Goal: Check status: Check status

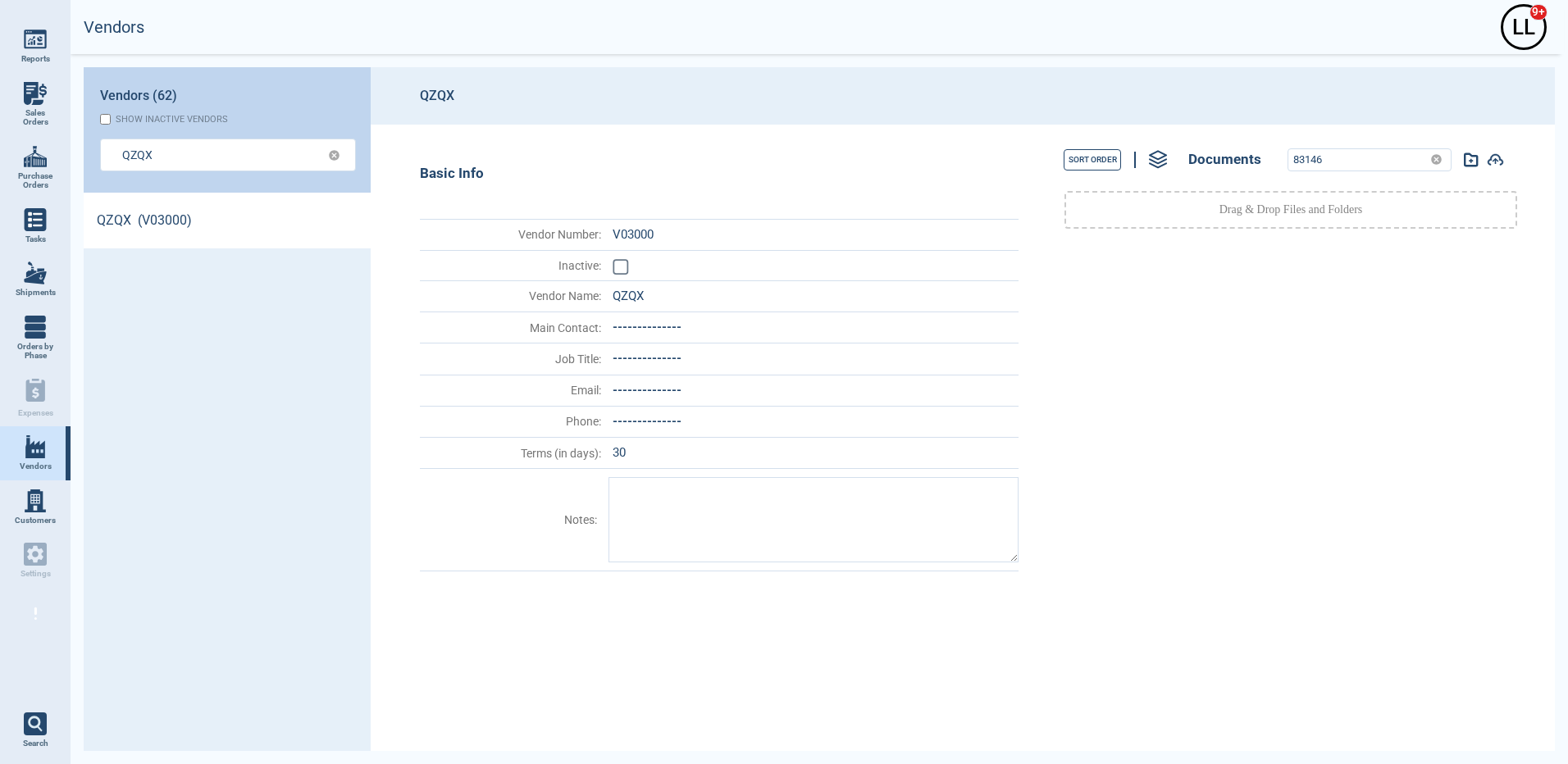
scroll to position [553, 282]
drag, startPoint x: 935, startPoint y: 689, endPoint x: 767, endPoint y: 568, distance: 207.0
click at [935, 689] on div "Basic Info Vendor Number : V03000 Inactive : Vendor Name : QZQX Main Contact : …" at bounding box center [699, 437] width 656 height 626
click at [18, 460] on link "Vendors" at bounding box center [35, 453] width 71 height 54
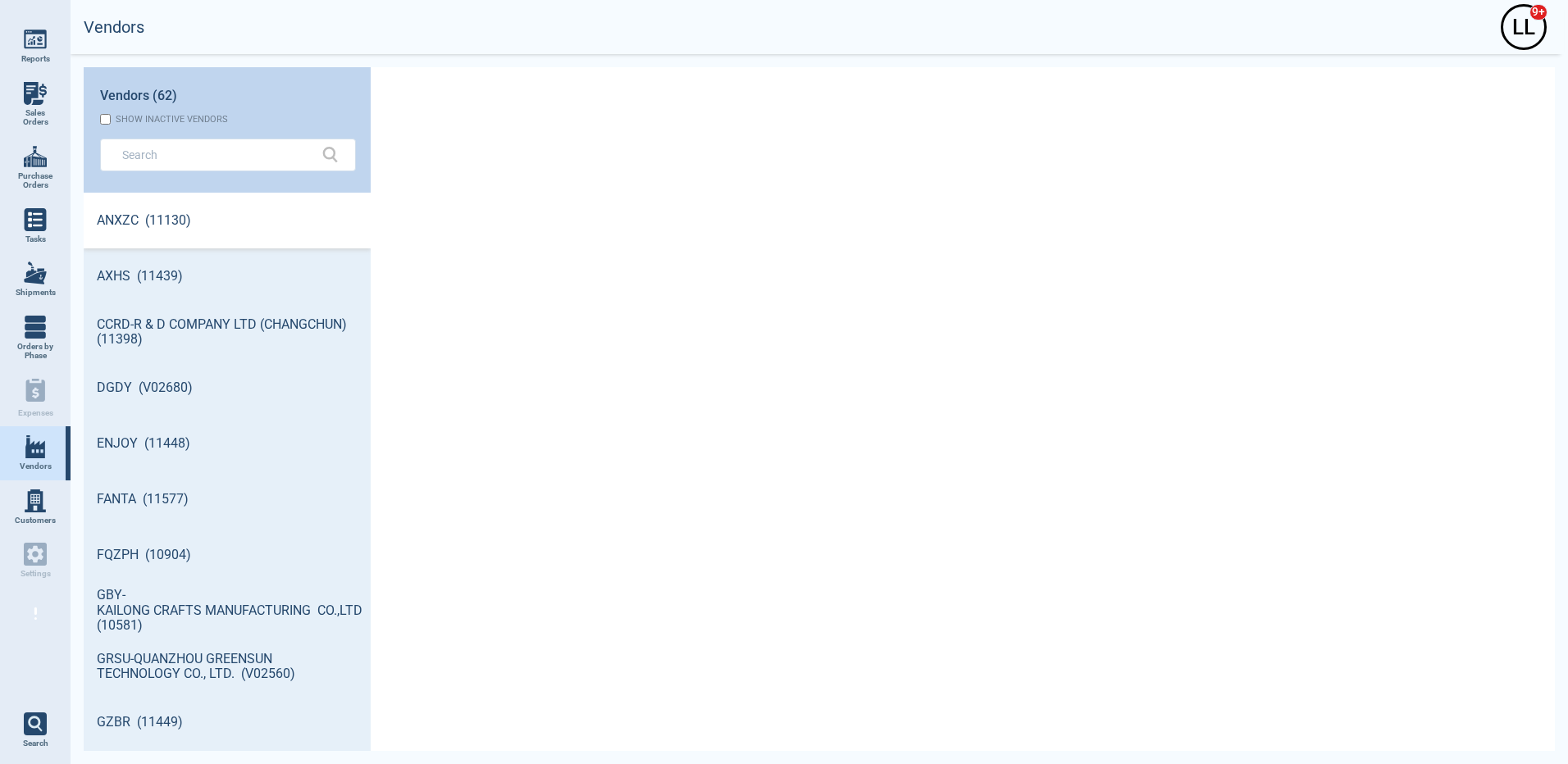
scroll to position [553, 282]
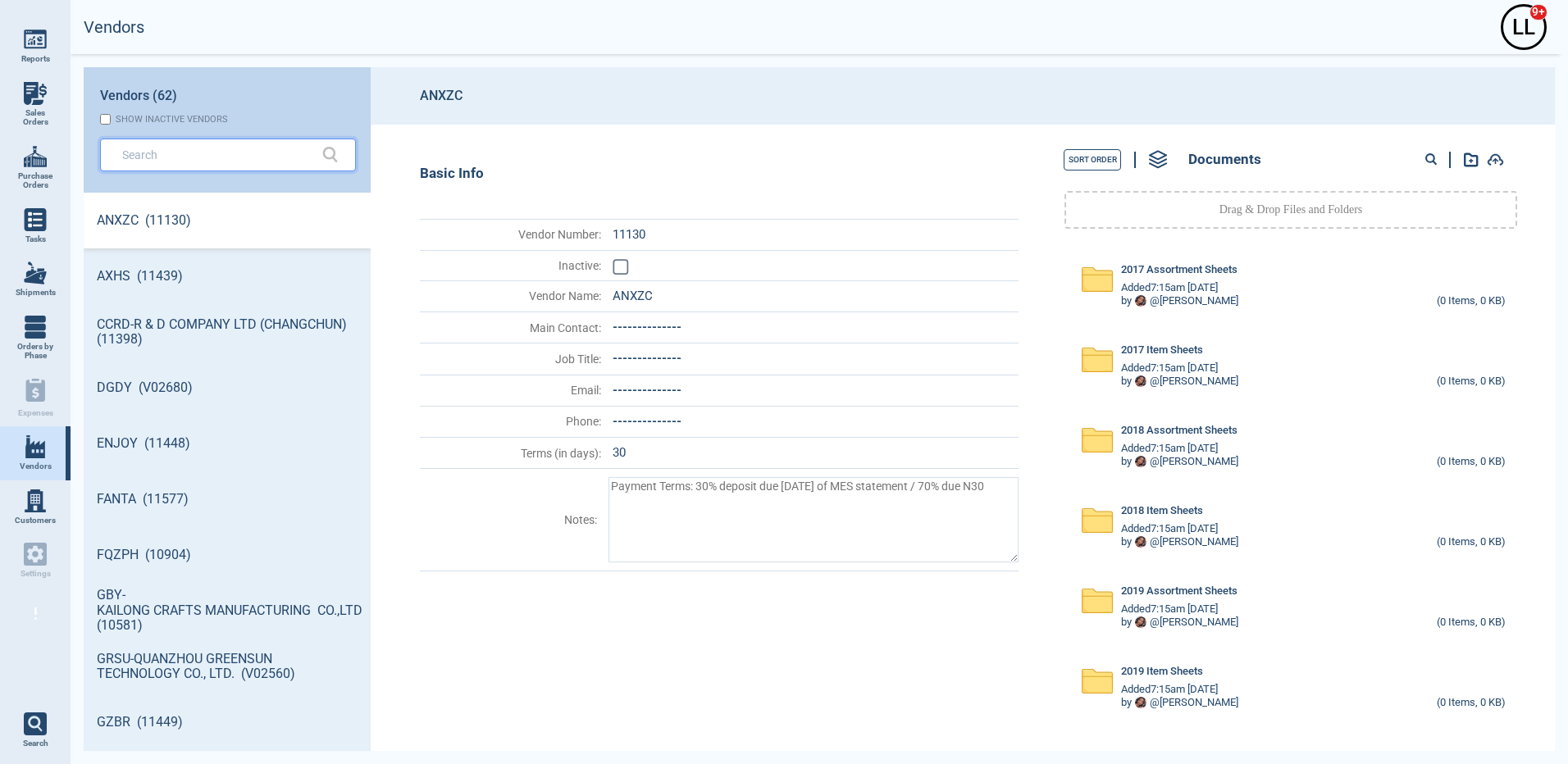
click at [205, 161] on input "text" at bounding box center [215, 155] width 187 height 24
type textarea "x"
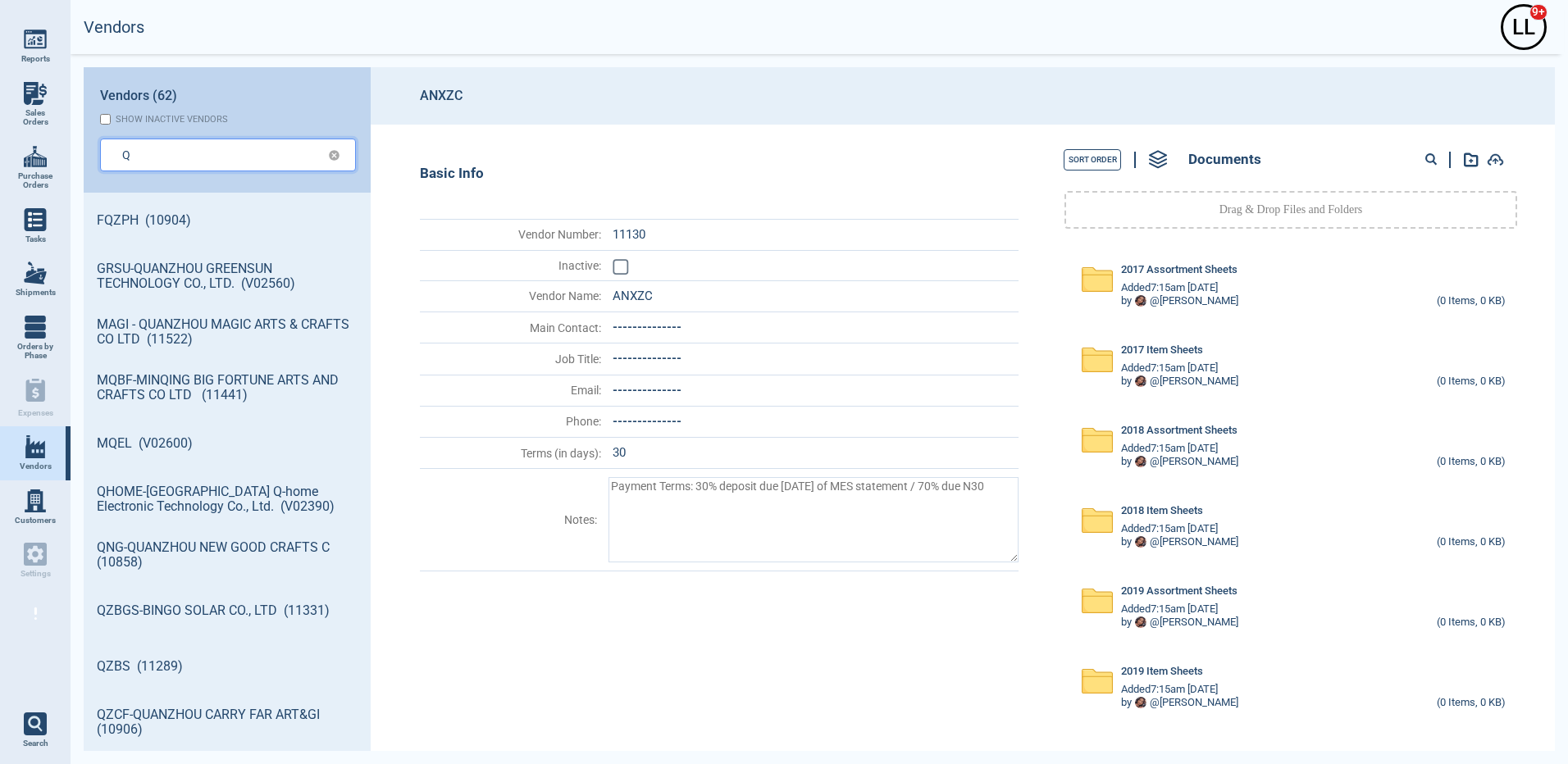
type input "Q"
type textarea "x"
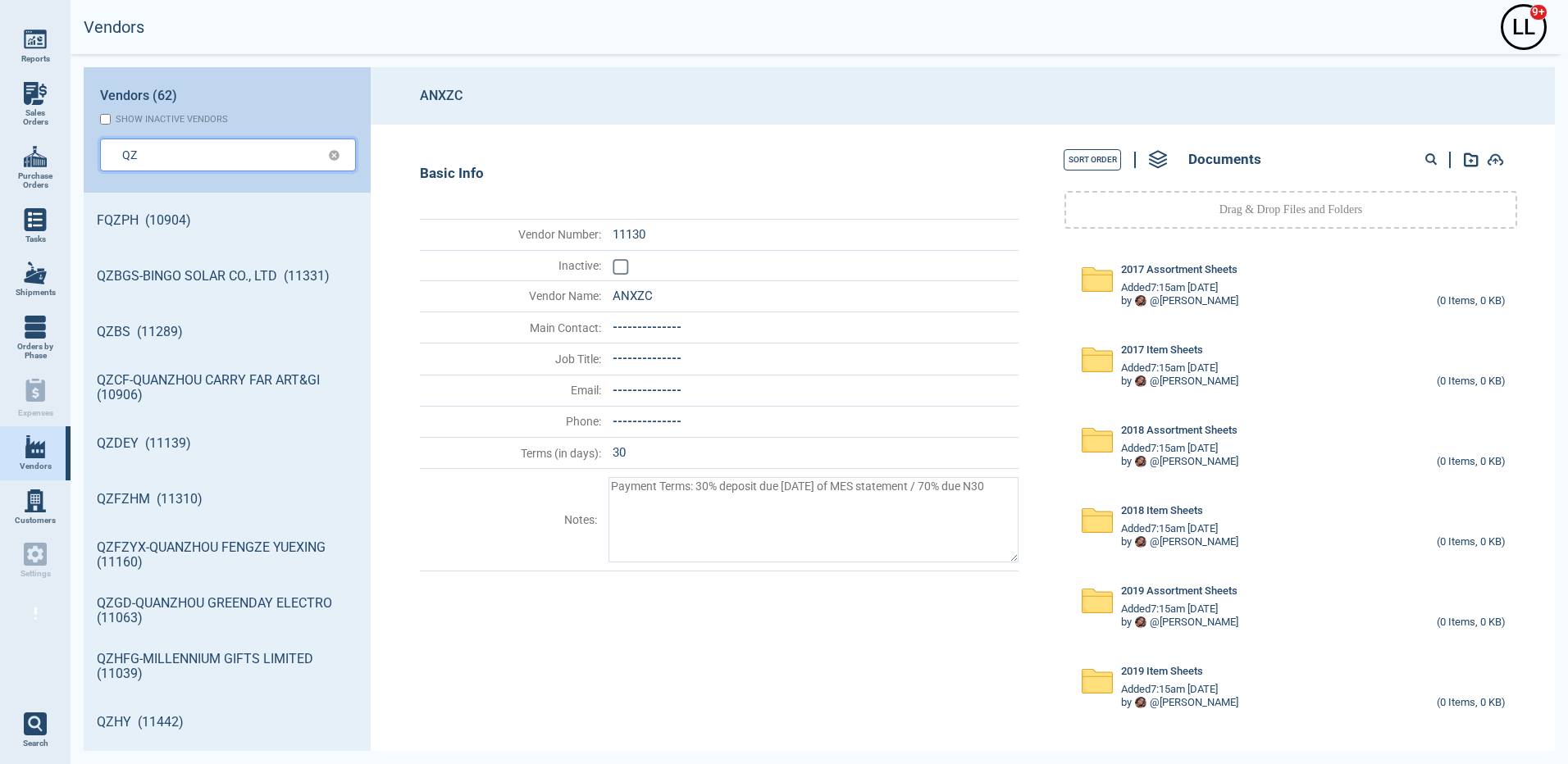
type input "QZ"
type textarea "x"
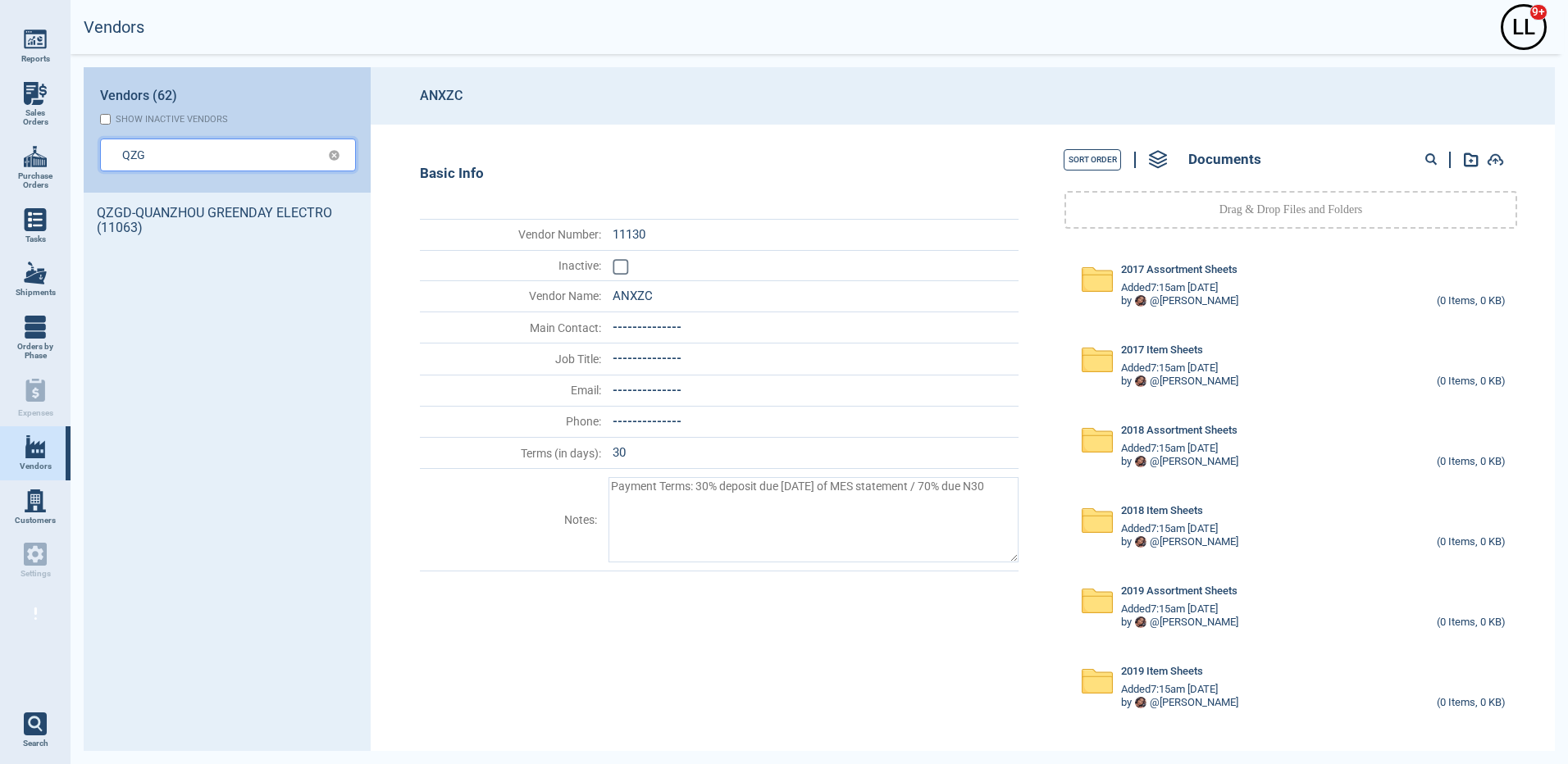
type input "QZG"
type textarea "x"
type input "QZGD"
click at [43, 179] on span "Purchase Orders" at bounding box center [35, 180] width 44 height 18
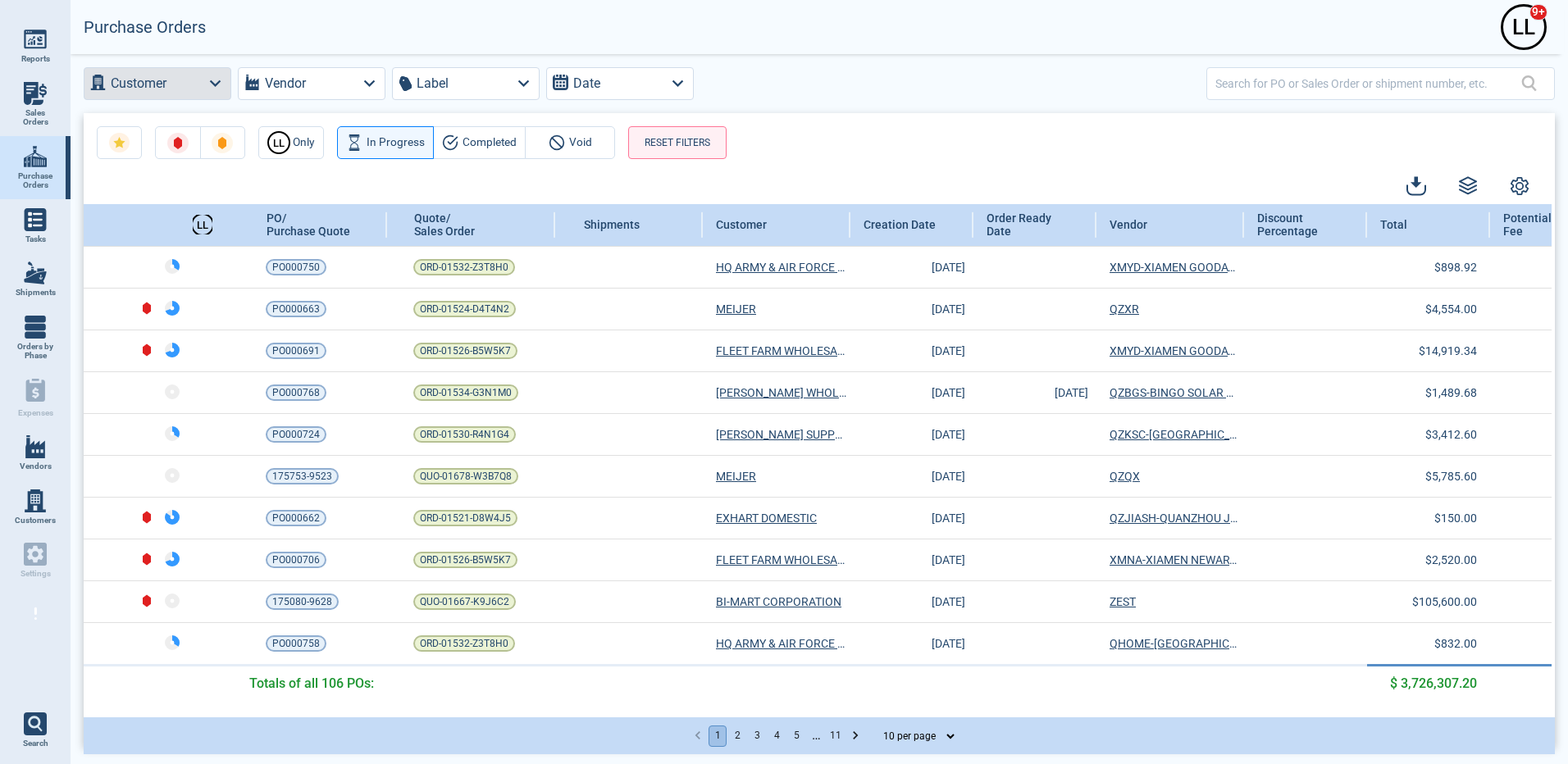
click at [212, 85] on icon "button" at bounding box center [215, 83] width 22 height 22
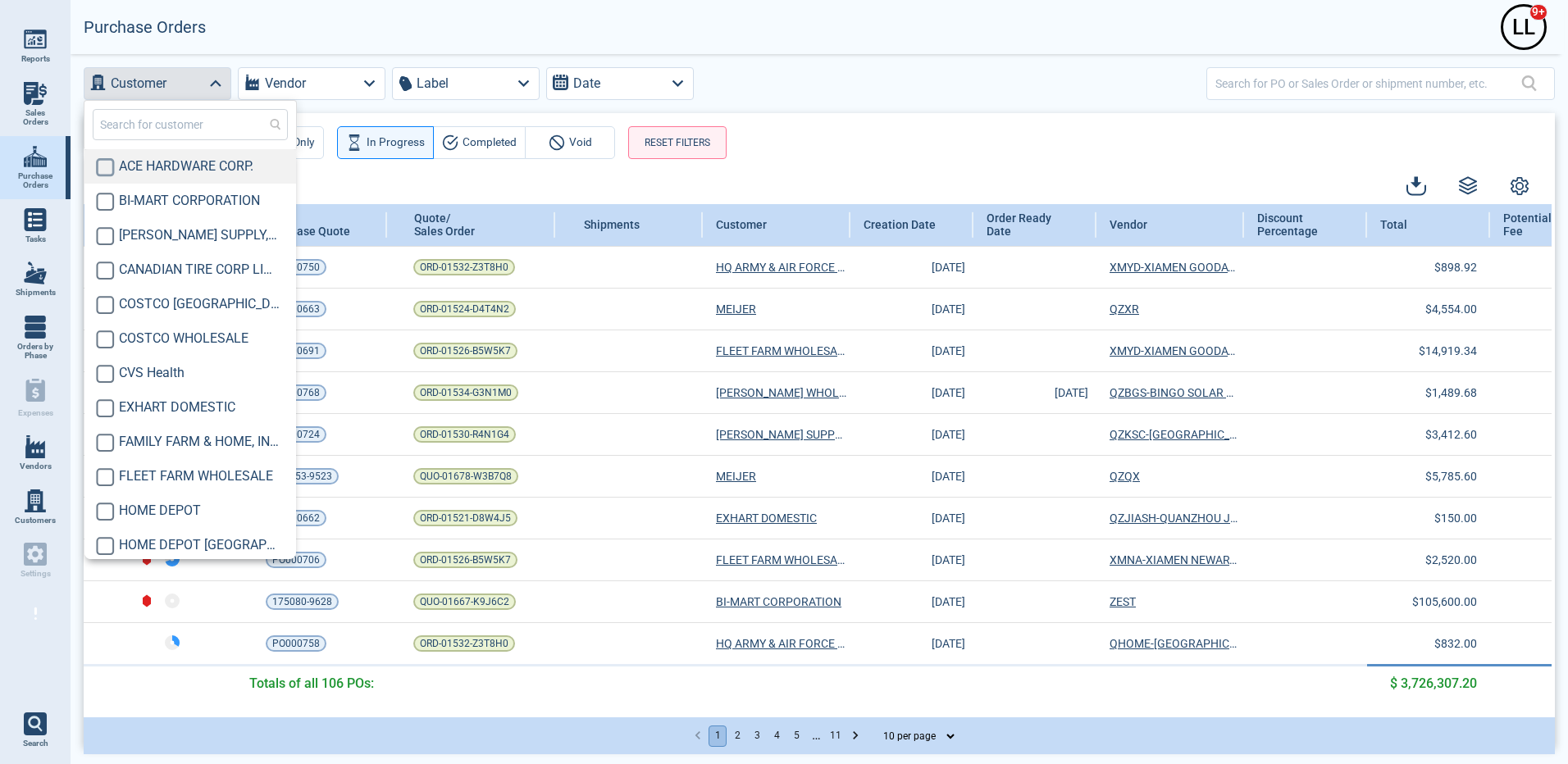
click at [102, 163] on input "checkbox" at bounding box center [105, 168] width 18 height 18
checkbox input "true"
click at [959, 144] on div "L L Only In Progress Completed Void RESET FILTERS" at bounding box center [819, 136] width 1471 height 46
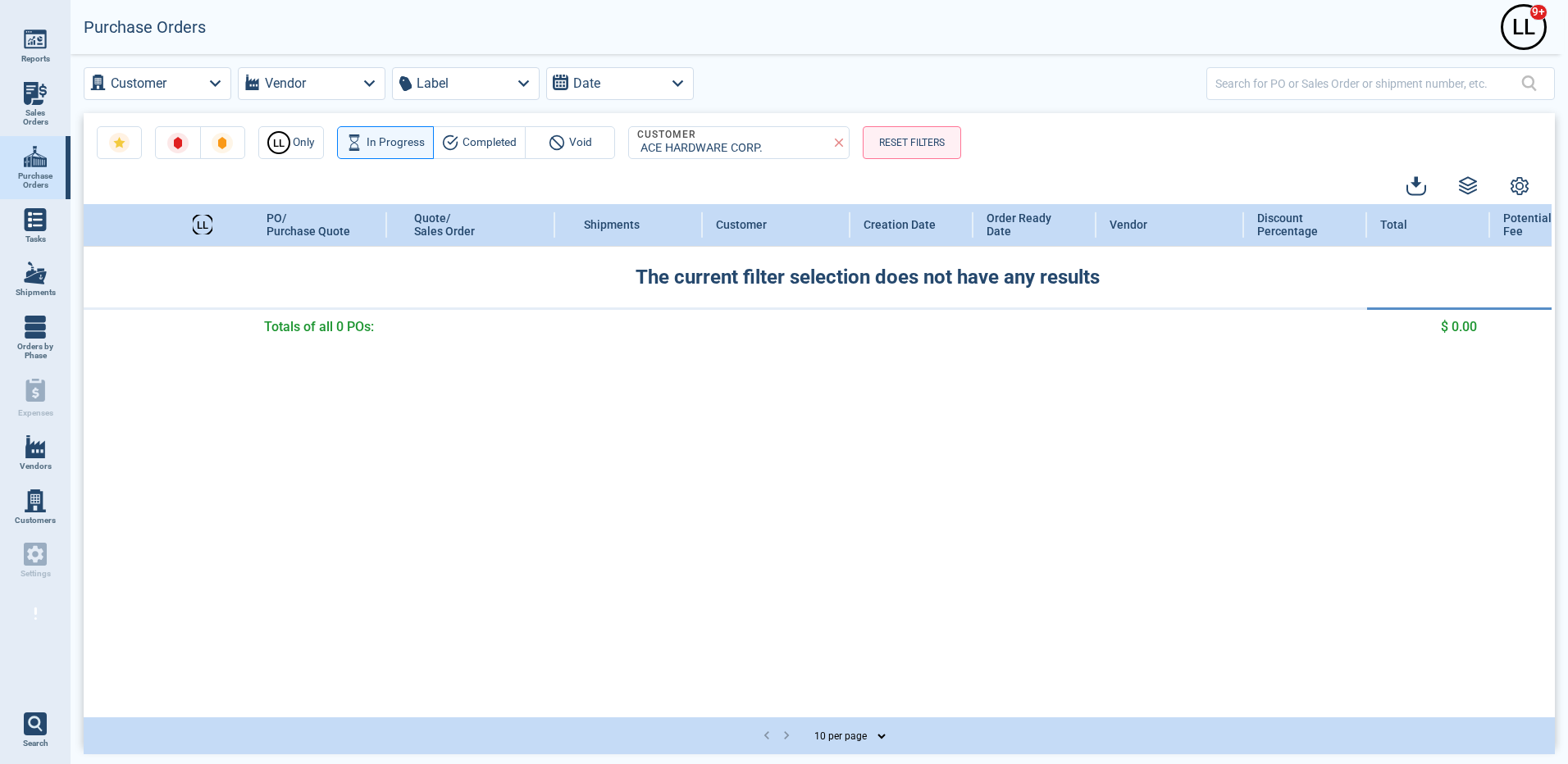
click at [1129, 162] on div "L L Only In Progress Completed Void Customer ACE HARDWARE CORP. RESET FILTERS L…" at bounding box center [819, 430] width 1471 height 633
click at [839, 145] on icon at bounding box center [840, 144] width 9 height 9
click at [887, 146] on div "L L Only In Progress Completed Void RESET FILTERS" at bounding box center [819, 136] width 1471 height 46
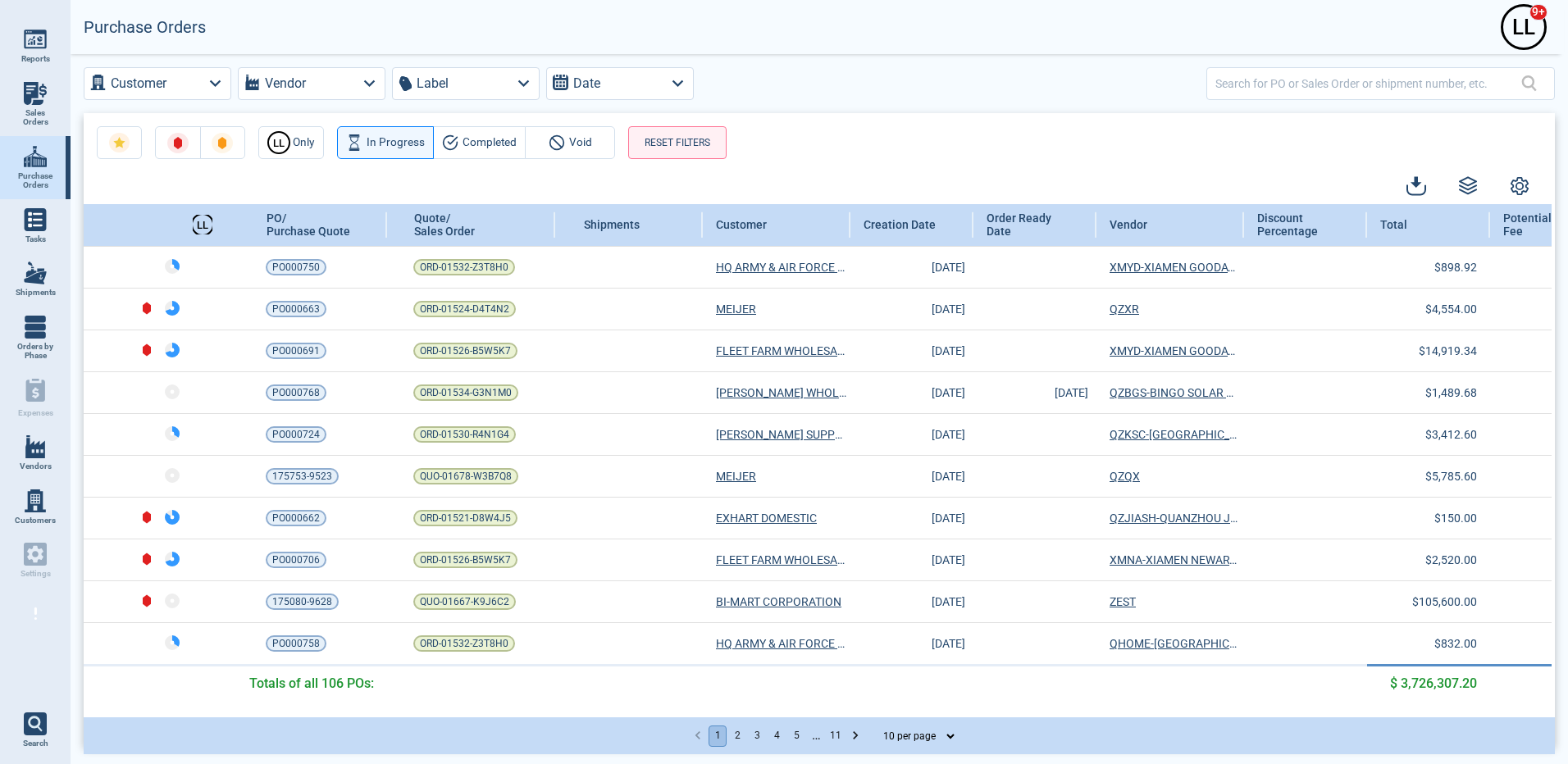
click at [34, 133] on link "Sales Orders" at bounding box center [35, 104] width 71 height 64
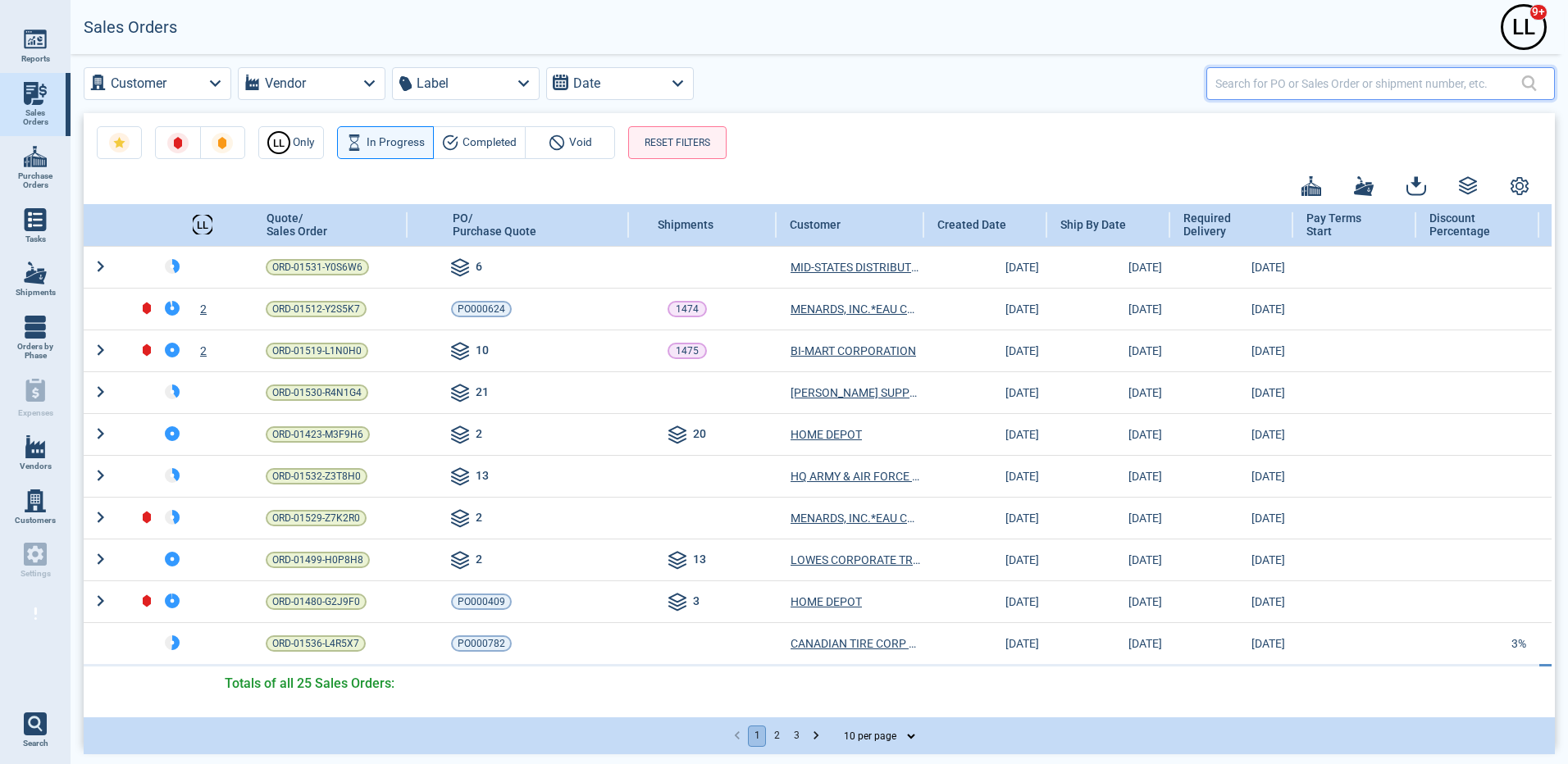
click at [1321, 79] on input "text" at bounding box center [1368, 83] width 306 height 24
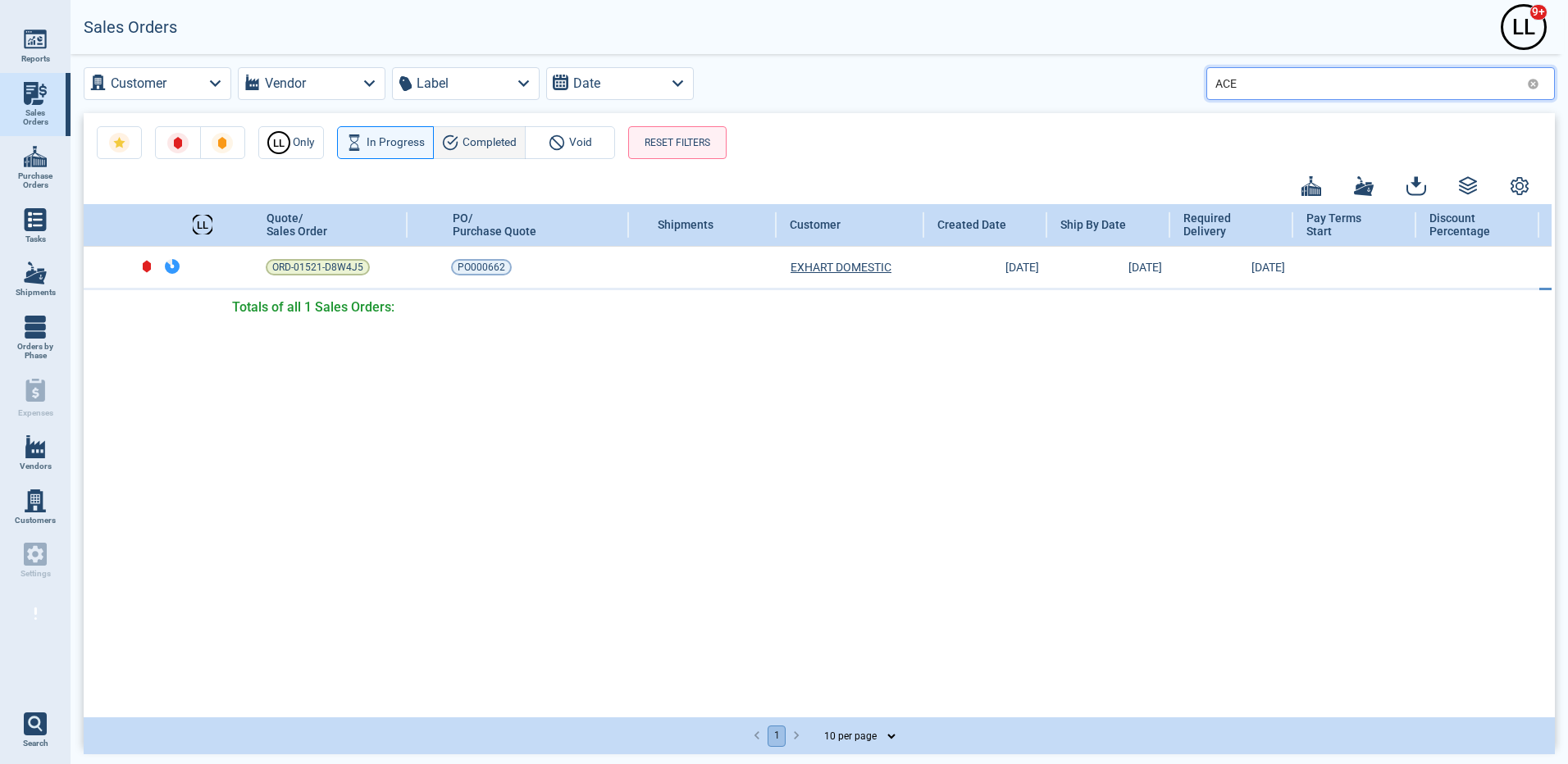
type input "ACE"
click at [508, 144] on span "Completed" at bounding box center [489, 142] width 54 height 19
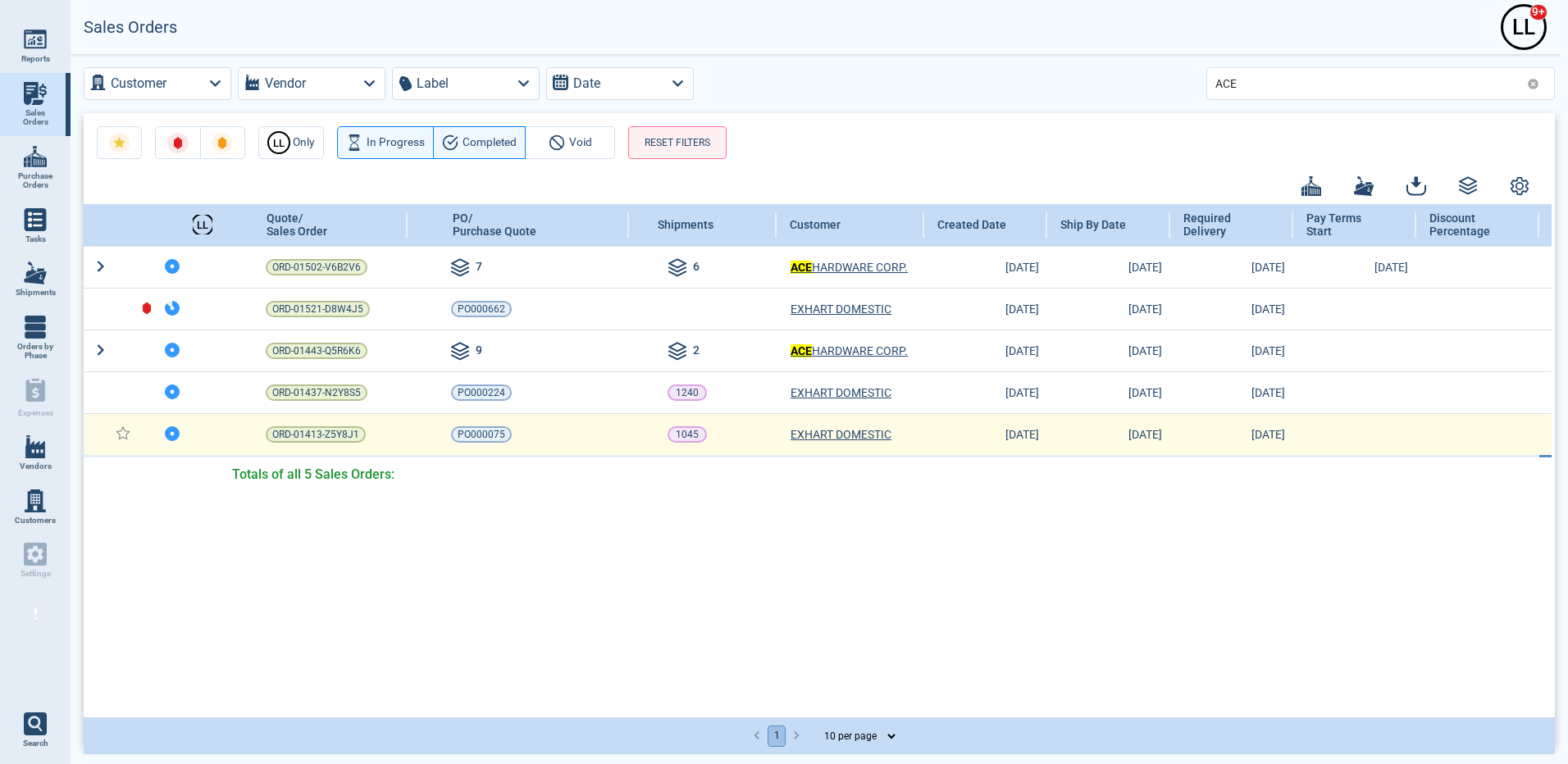
click at [215, 437] on td "0" at bounding box center [213, 434] width 53 height 42
click at [309, 435] on span "ORD-01413-Z5Y8J1" at bounding box center [316, 434] width 87 height 17
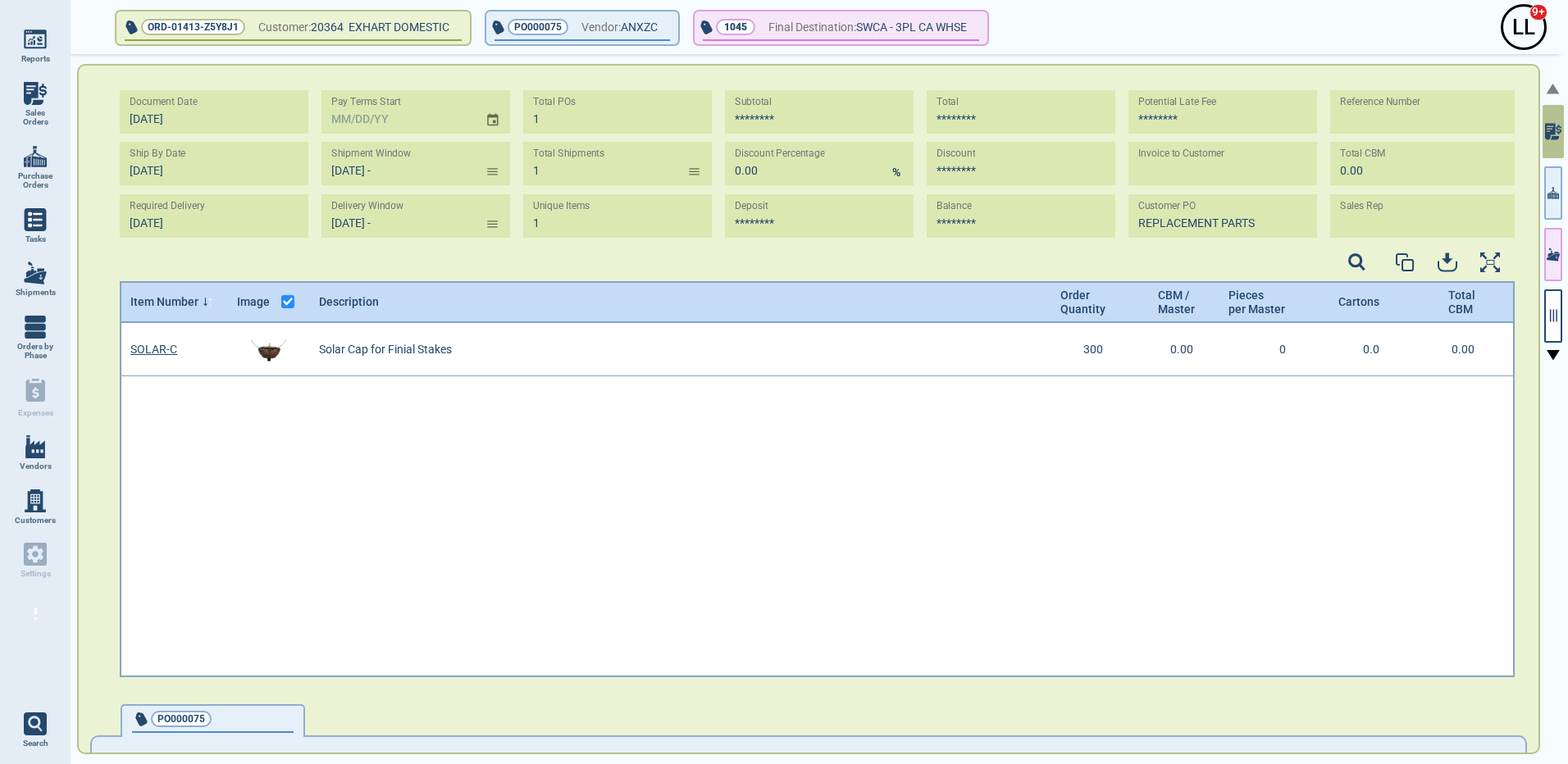
type input "[DATE] -"
click at [39, 168] on link "Purchase Orders" at bounding box center [35, 168] width 71 height 64
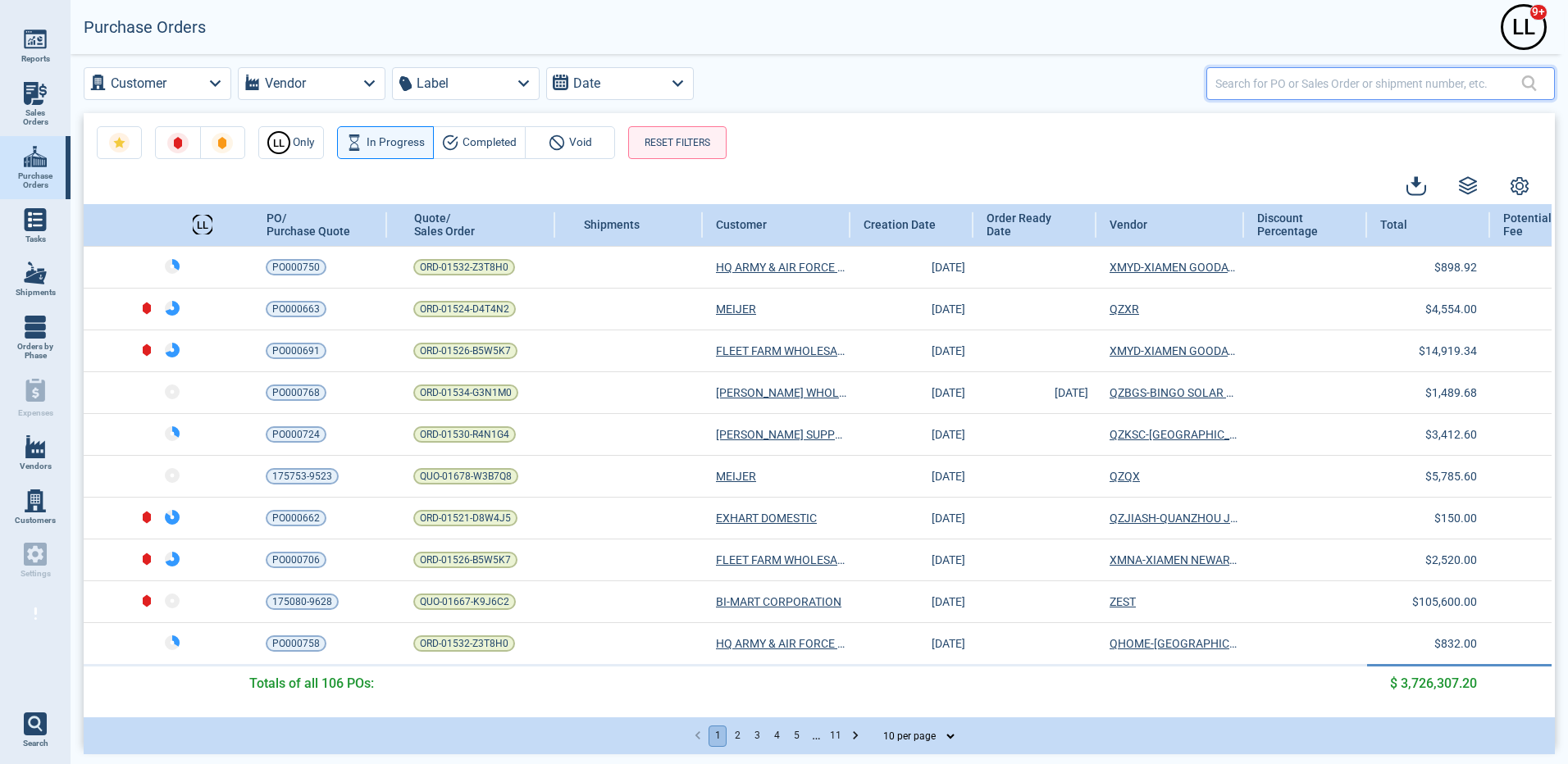
click at [1266, 83] on input "text" at bounding box center [1368, 83] width 306 height 24
click at [39, 94] on img at bounding box center [35, 93] width 23 height 23
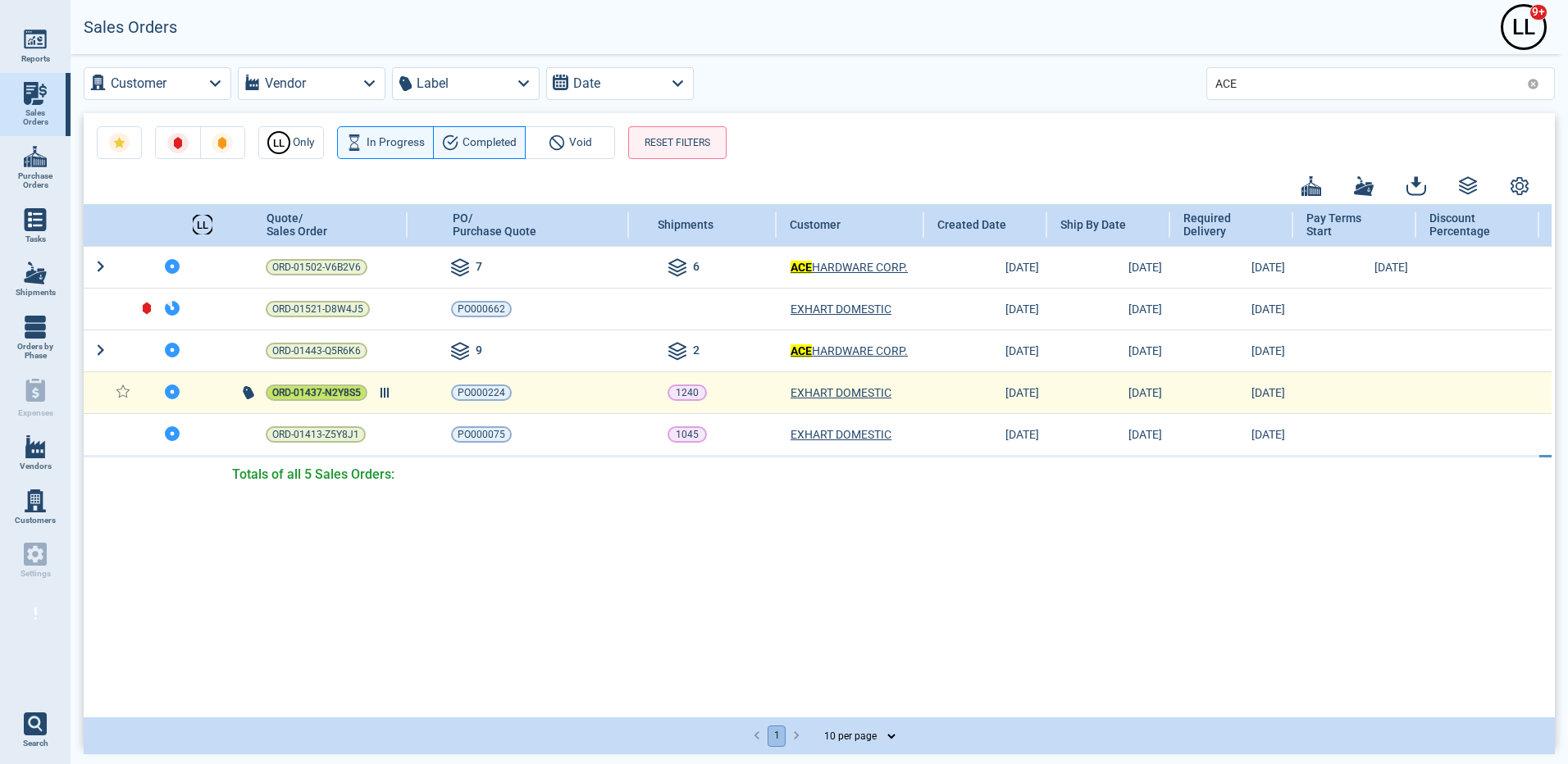
click at [315, 397] on span "ORD-01437-N2Y8S5" at bounding box center [317, 393] width 88 height 17
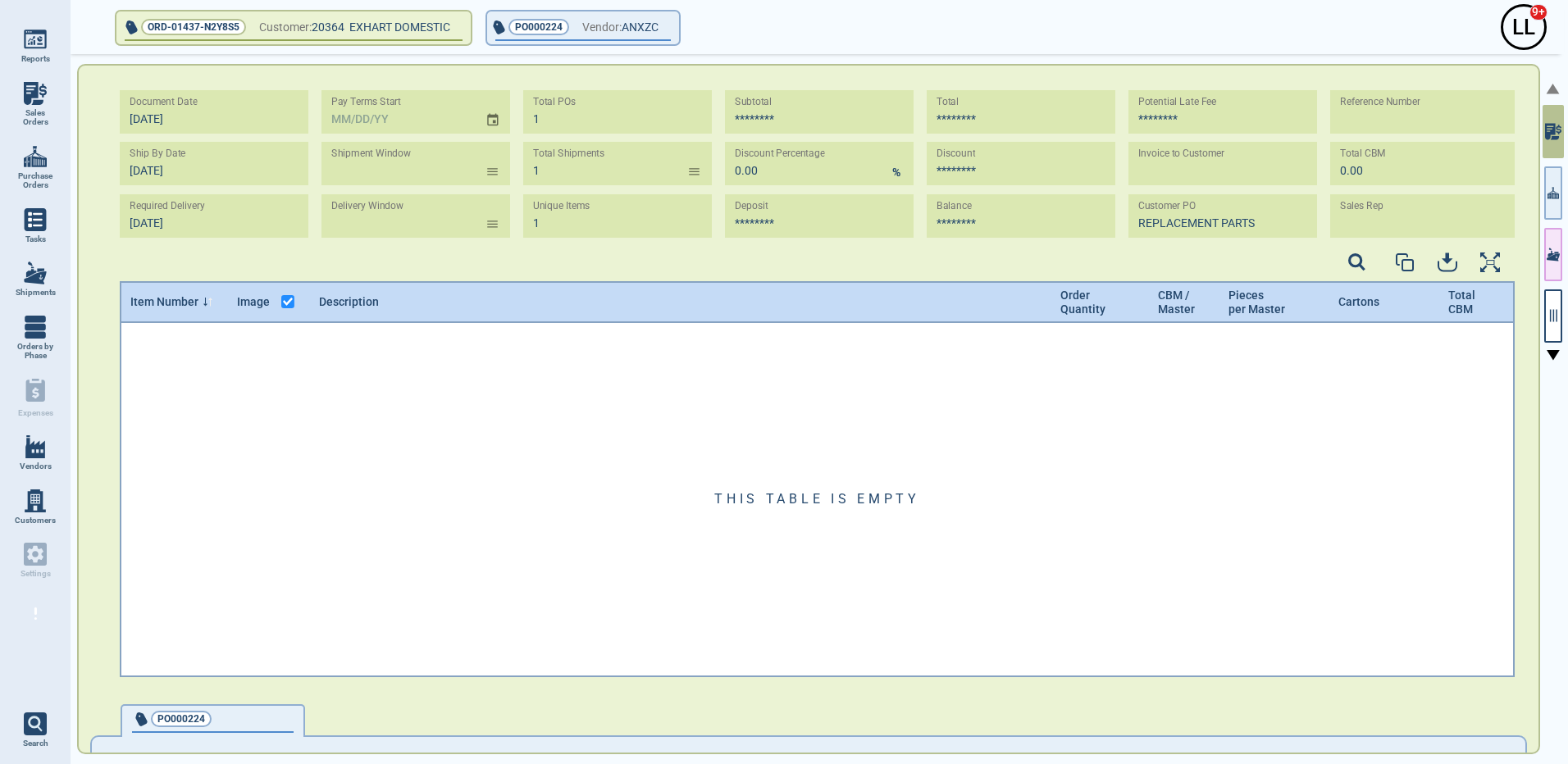
type input "[DATE] -"
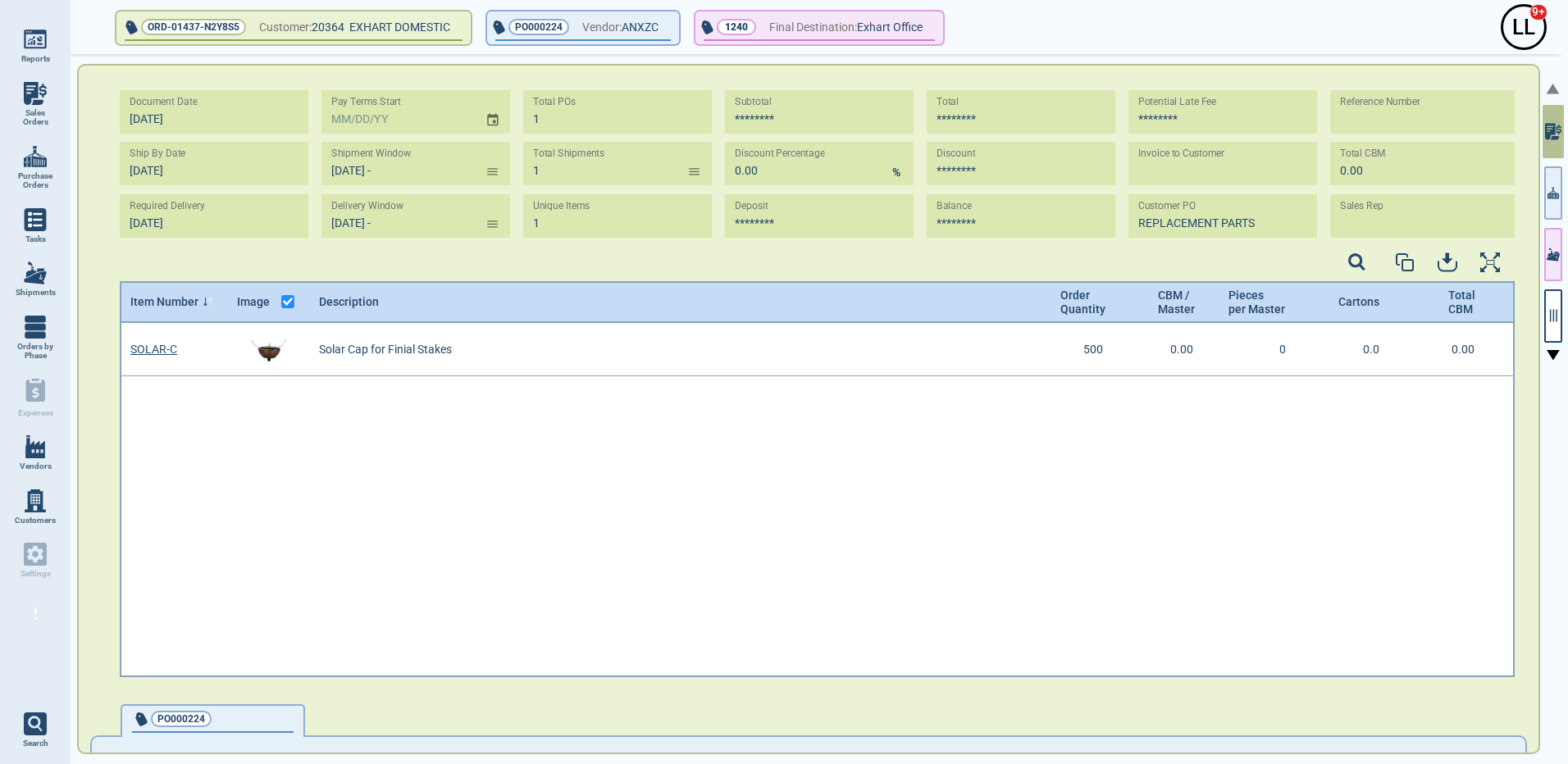
scroll to position [349, 1390]
click at [38, 110] on span "Sales Orders" at bounding box center [35, 118] width 44 height 18
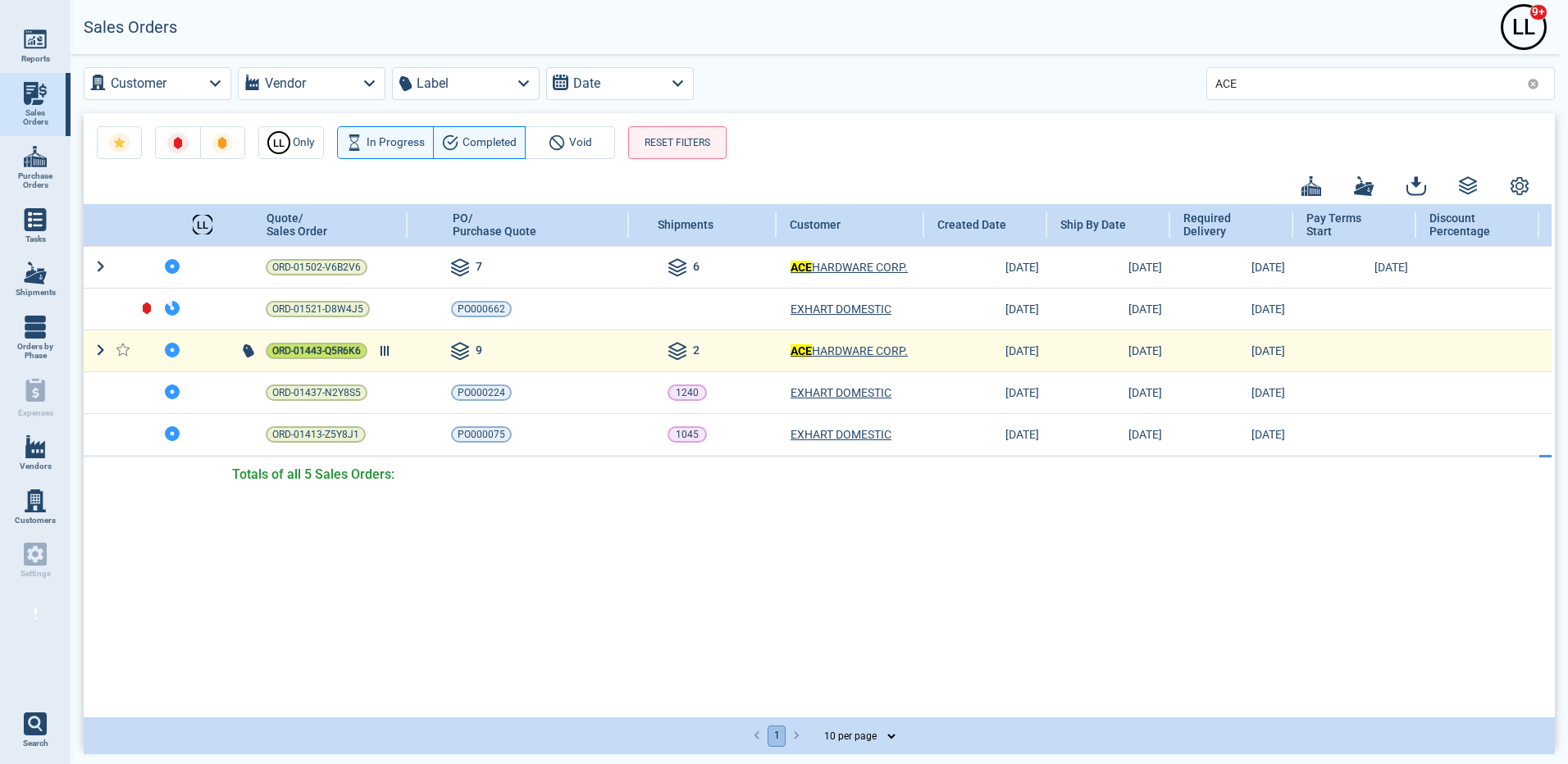
click at [307, 348] on span "ORD-01443-Q5R6K6" at bounding box center [317, 351] width 88 height 17
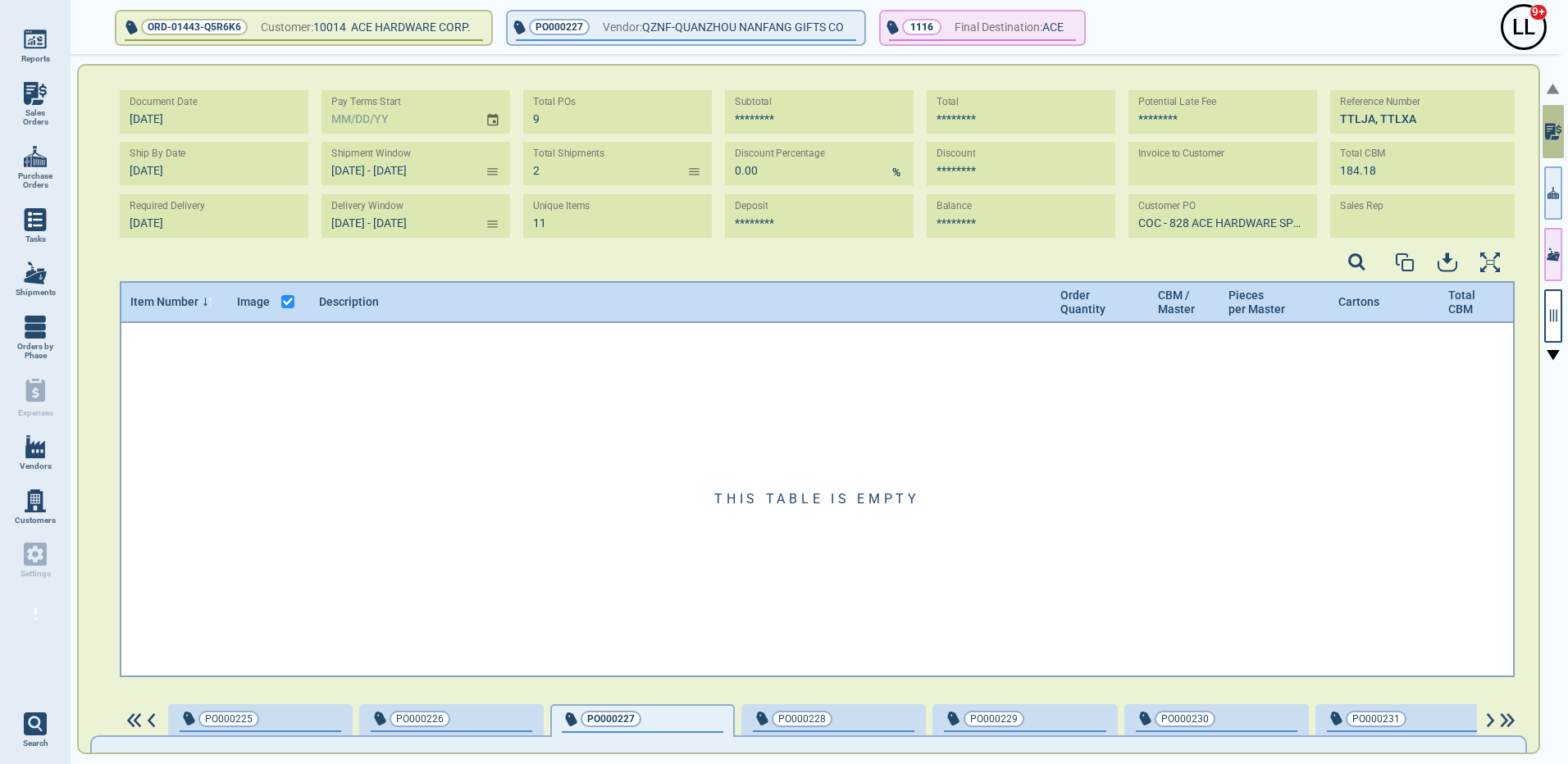
type input "[DATE] - [DATE]"
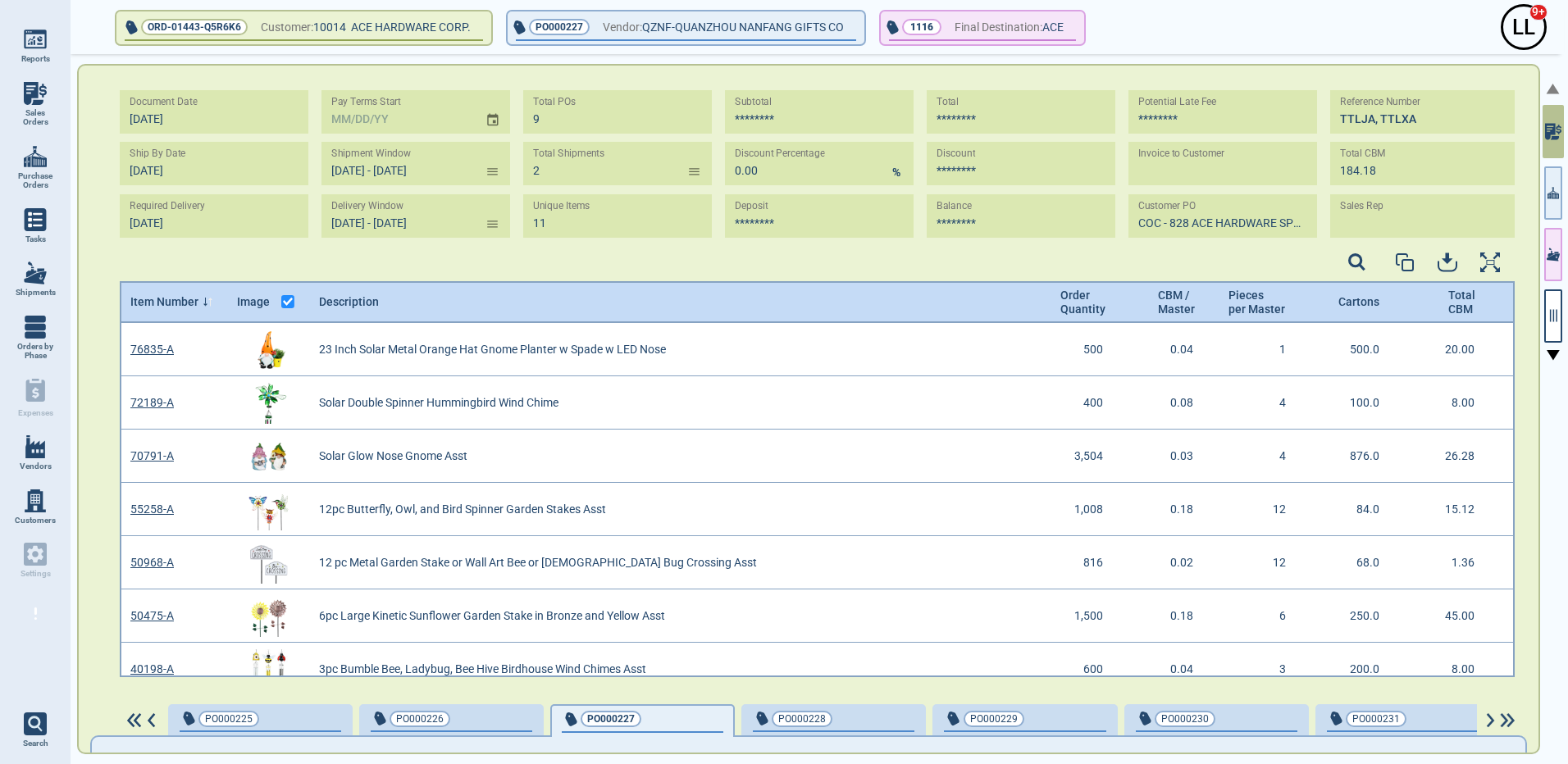
scroll to position [349, 1390]
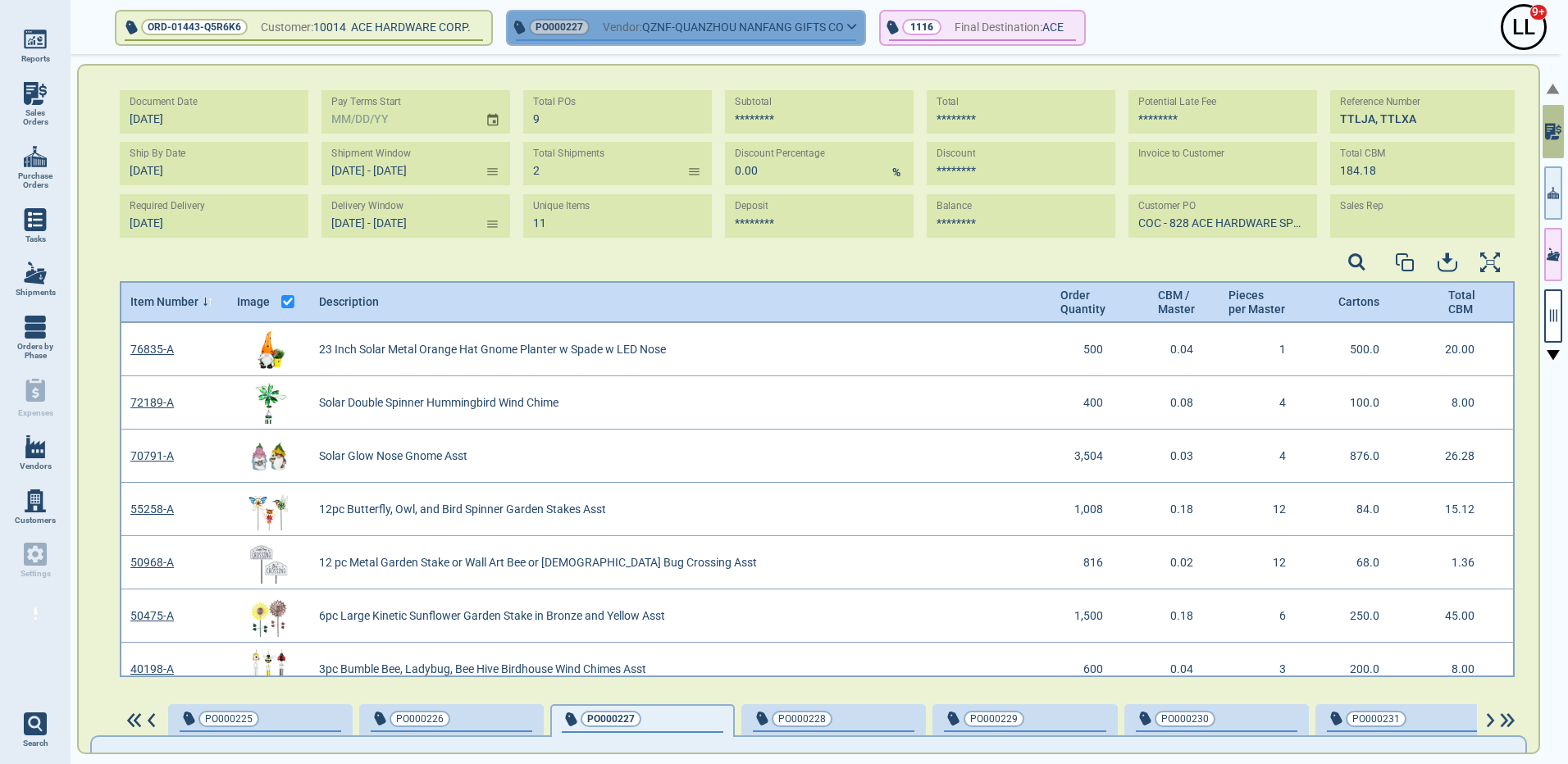
click at [857, 23] on icon "button" at bounding box center [852, 27] width 10 height 7
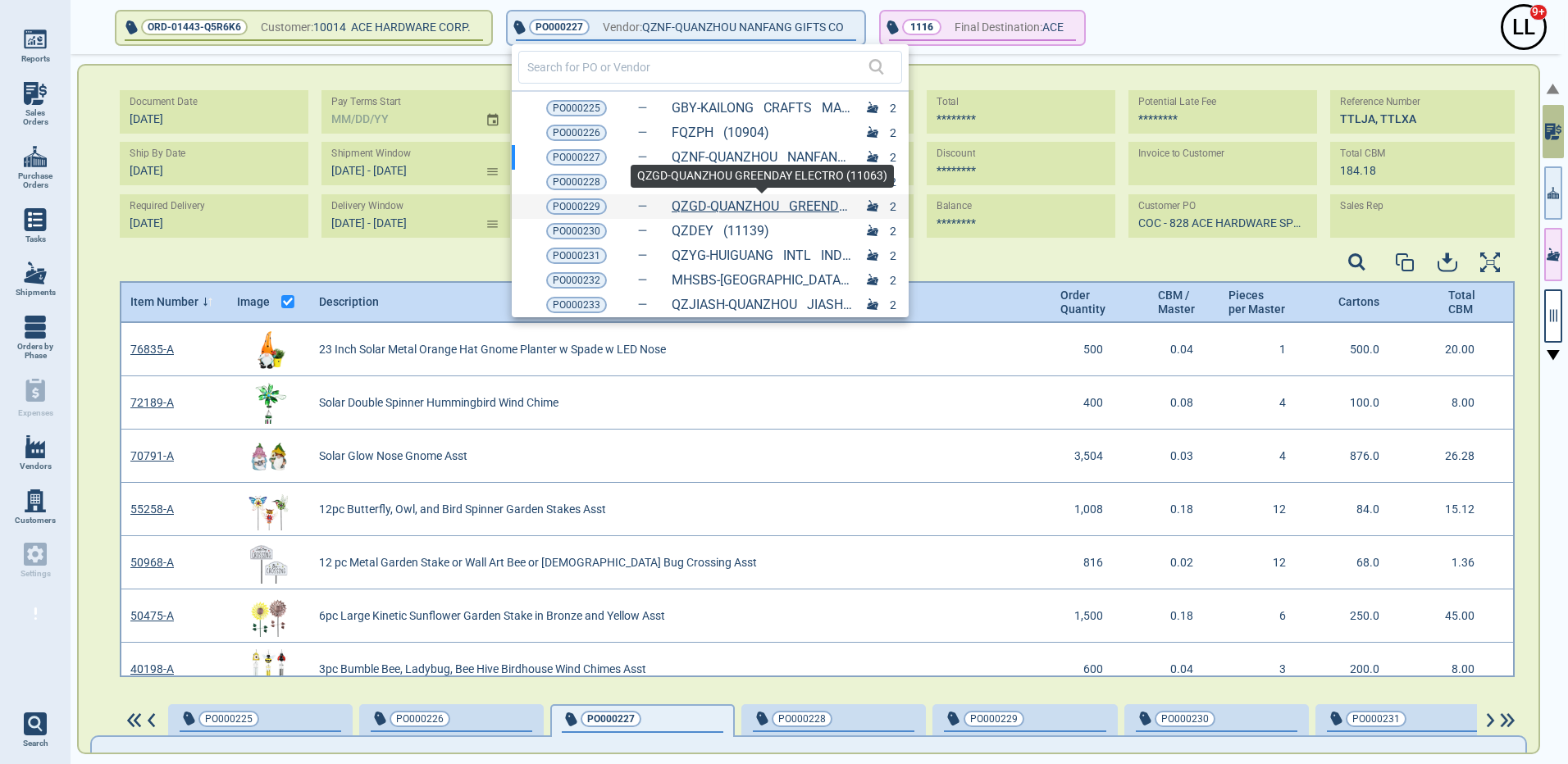
click at [711, 207] on link "QZGD-QUANZHOU GREENDAY ELECTRO (11063)" at bounding box center [761, 206] width 180 height 15
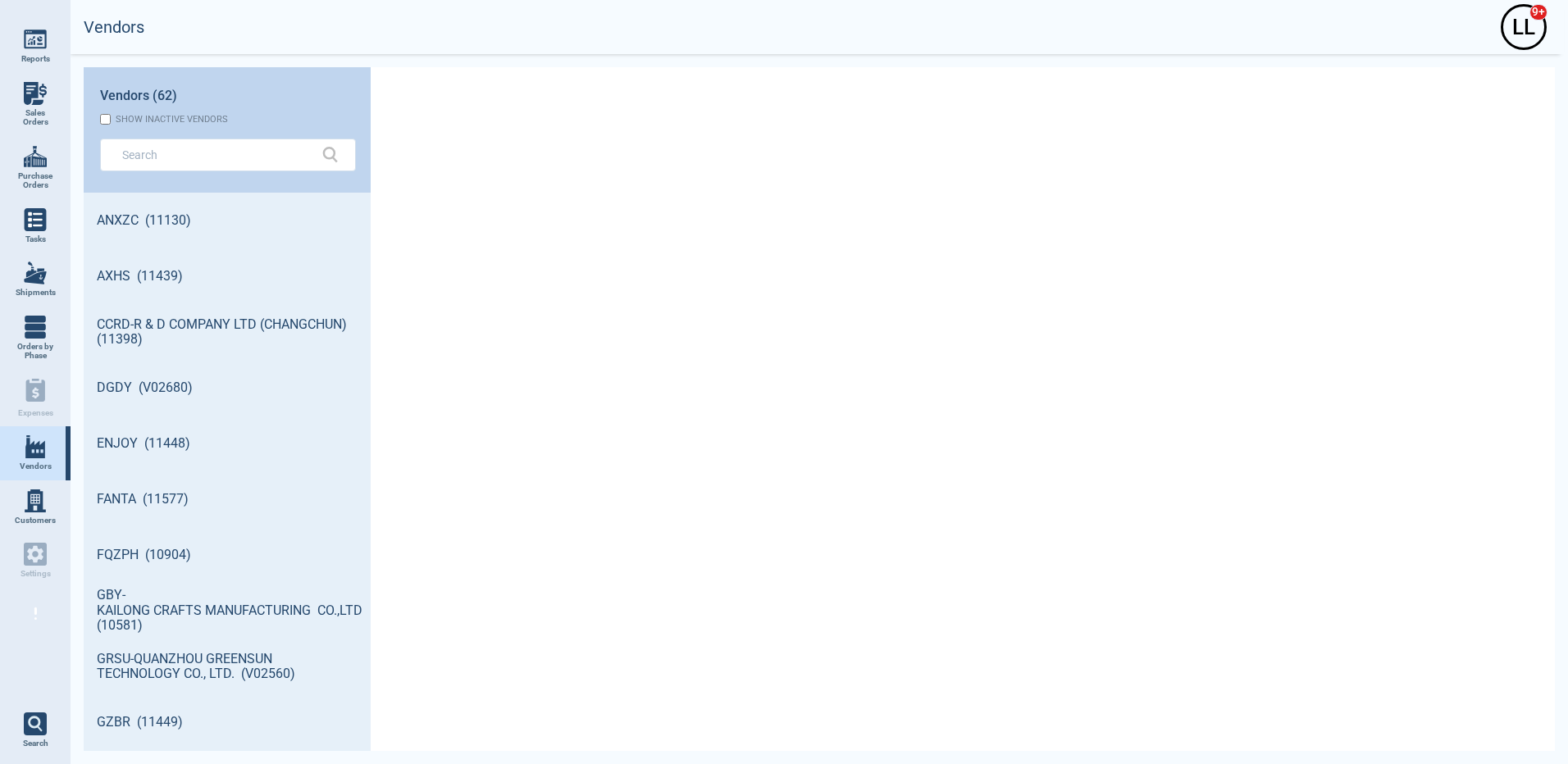
scroll to position [553, 282]
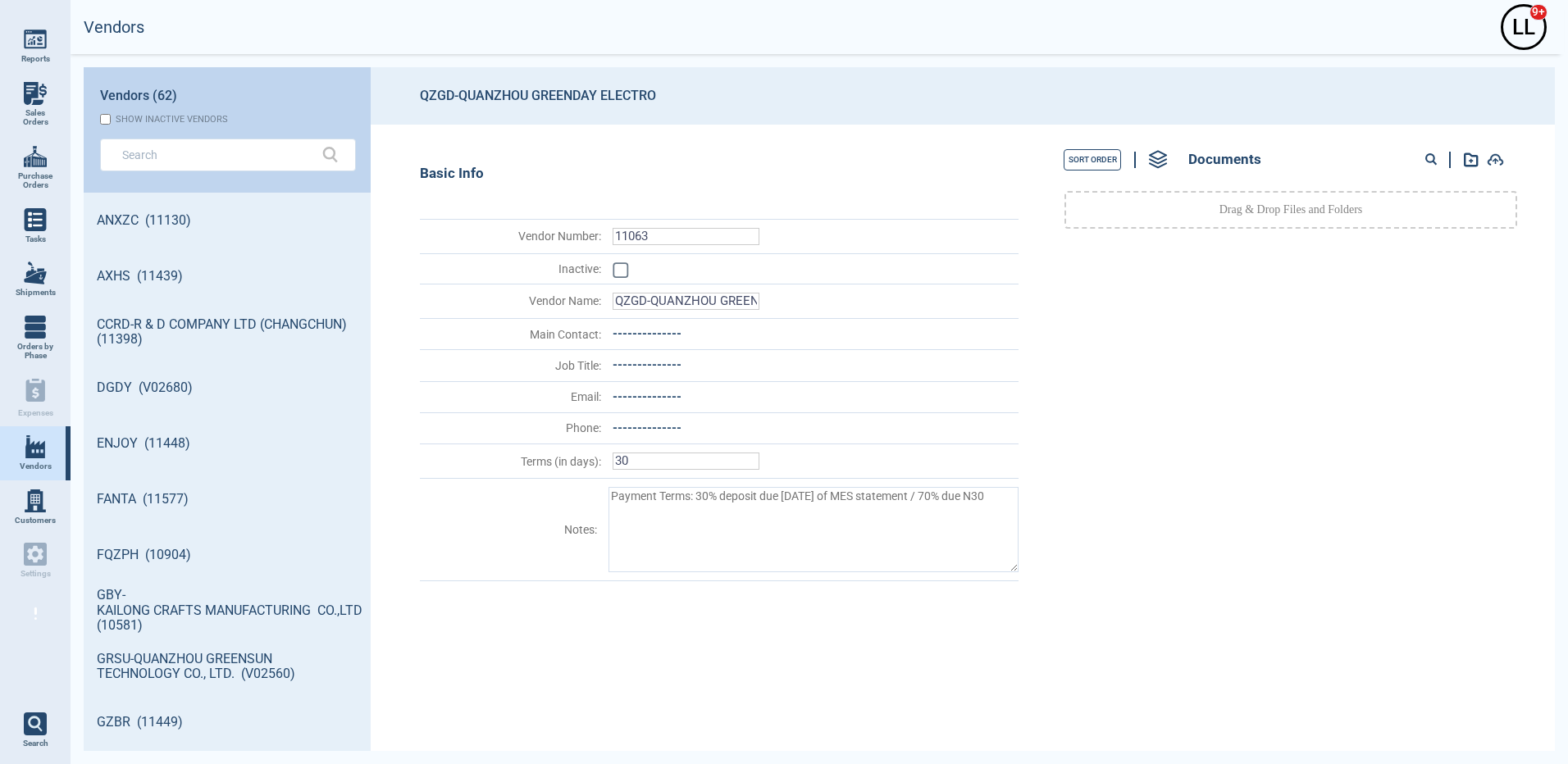
type textarea "x"
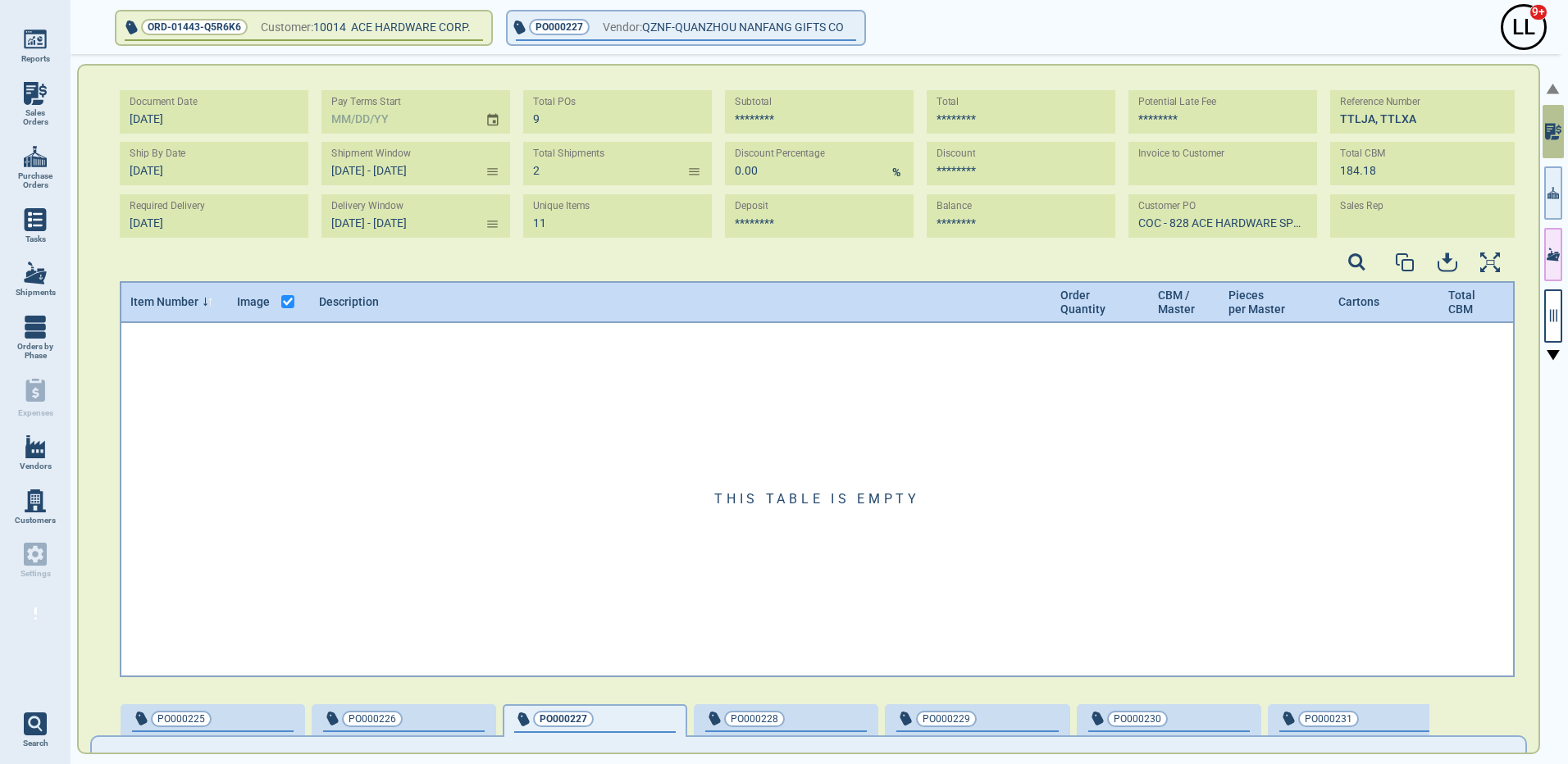
type input "[DATE] - [DATE]"
type input "2"
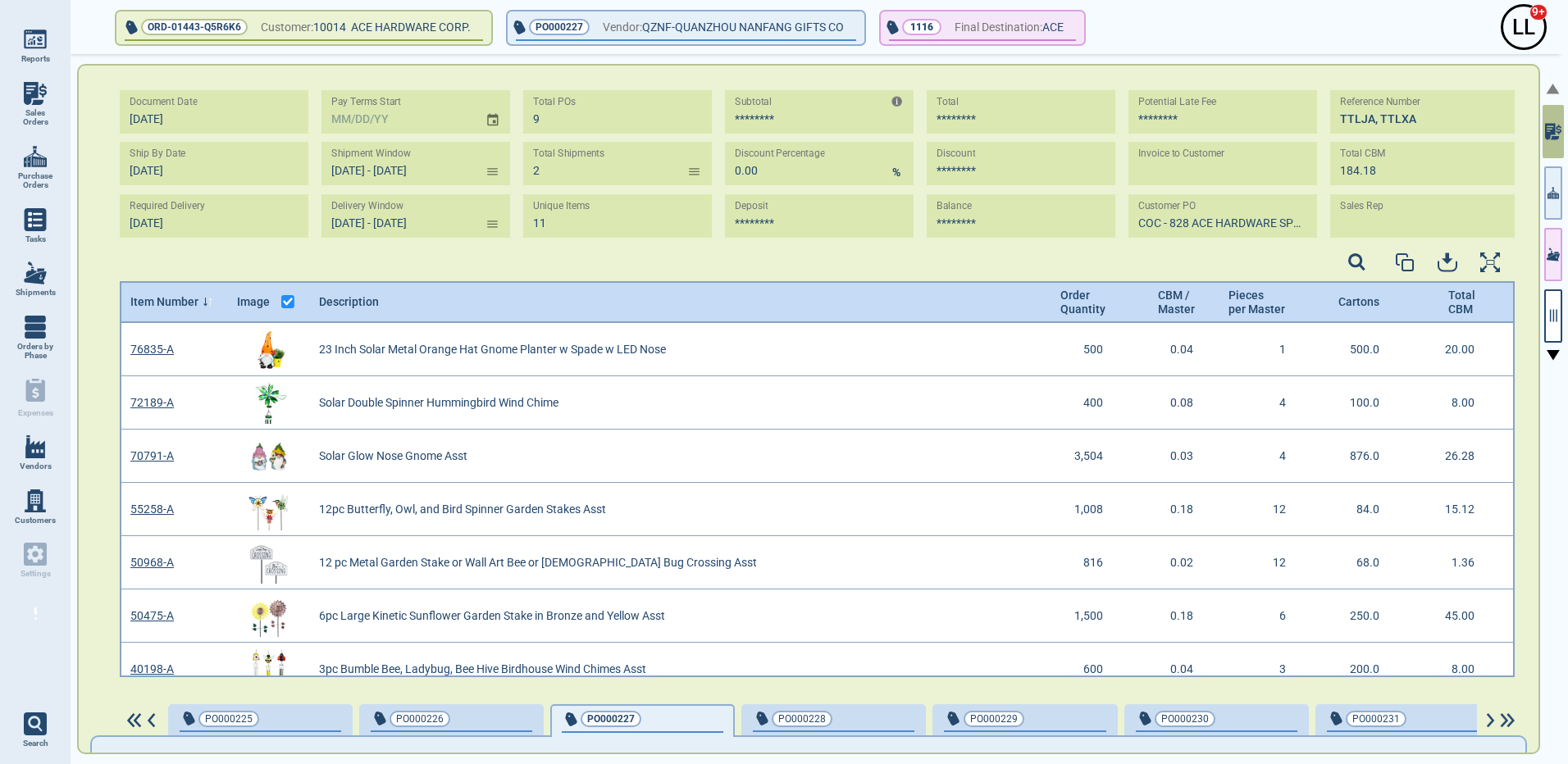
scroll to position [6, 6]
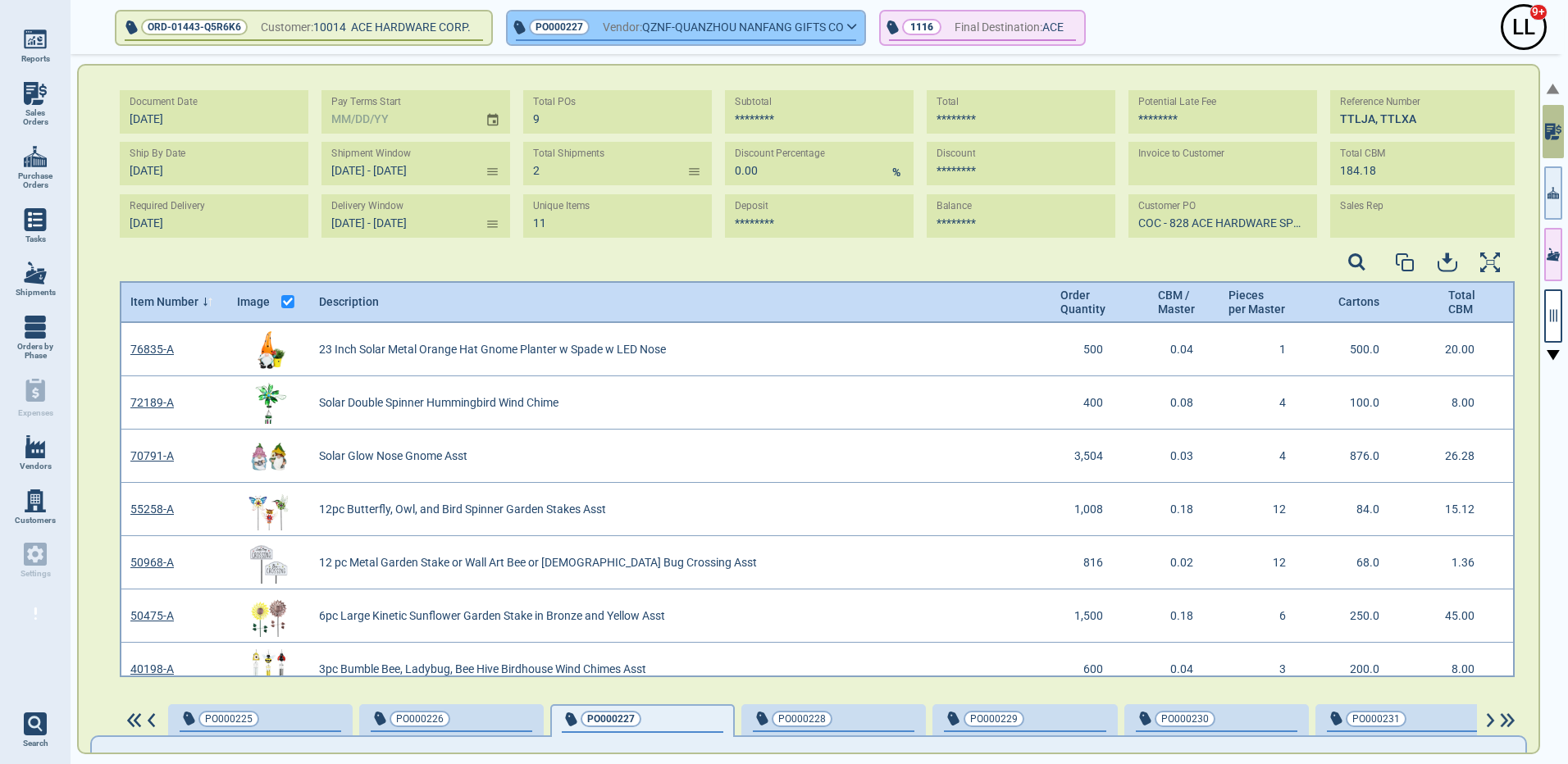
click at [857, 24] on icon "button" at bounding box center [852, 27] width 10 height 7
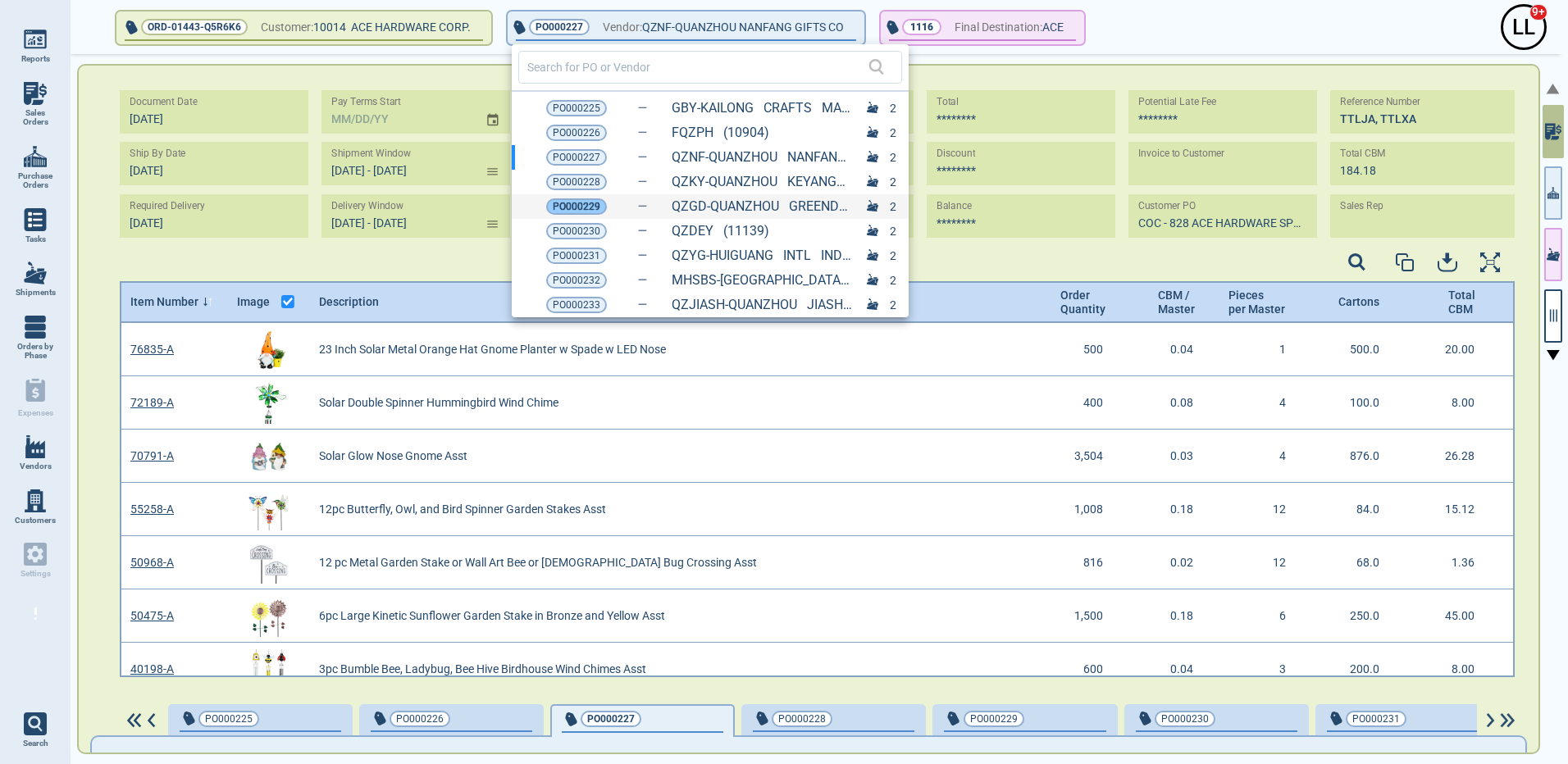
click at [580, 199] on span "PO000229" at bounding box center [576, 207] width 48 height 17
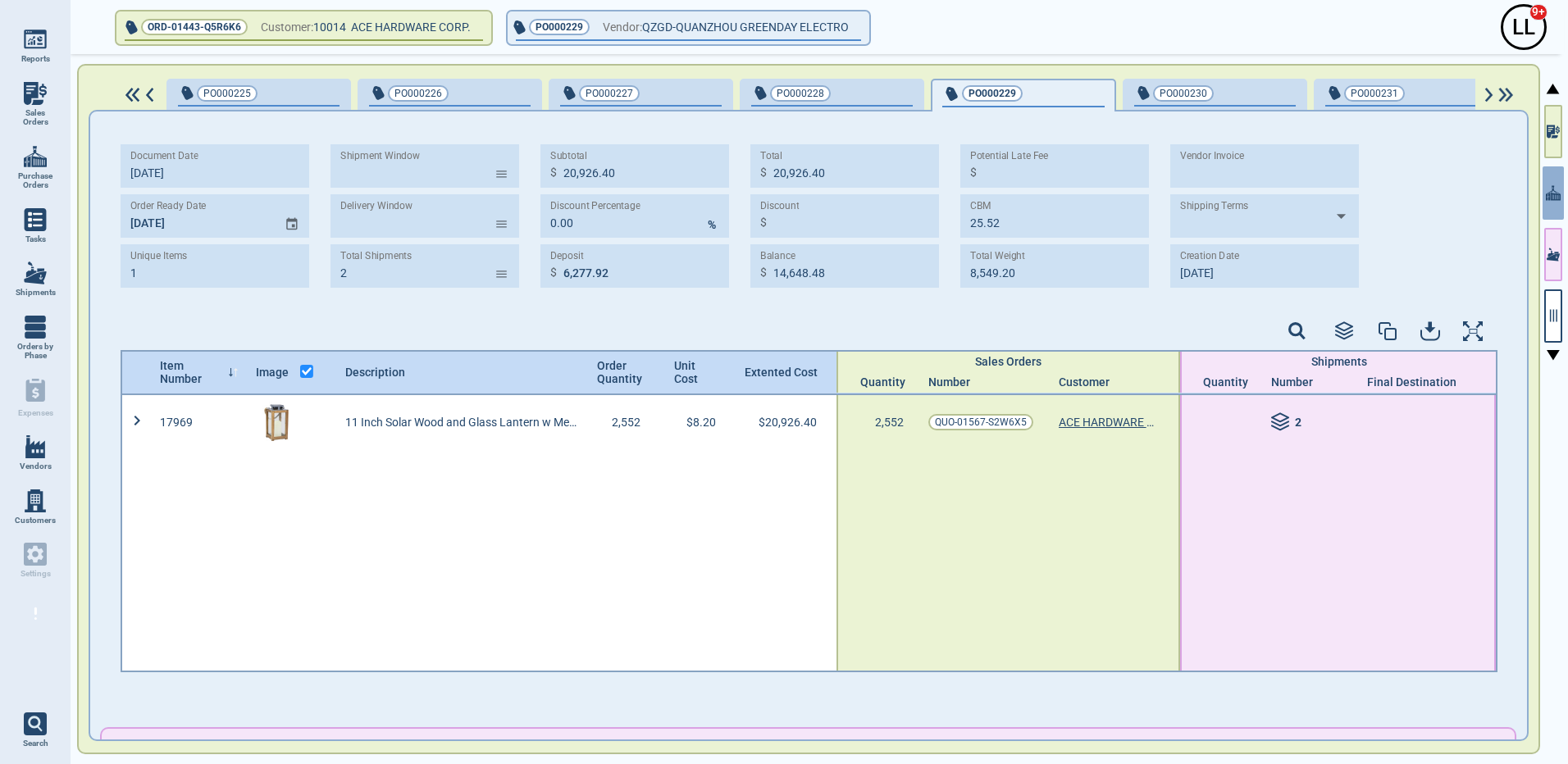
type input "[DATE] - [DATE]"
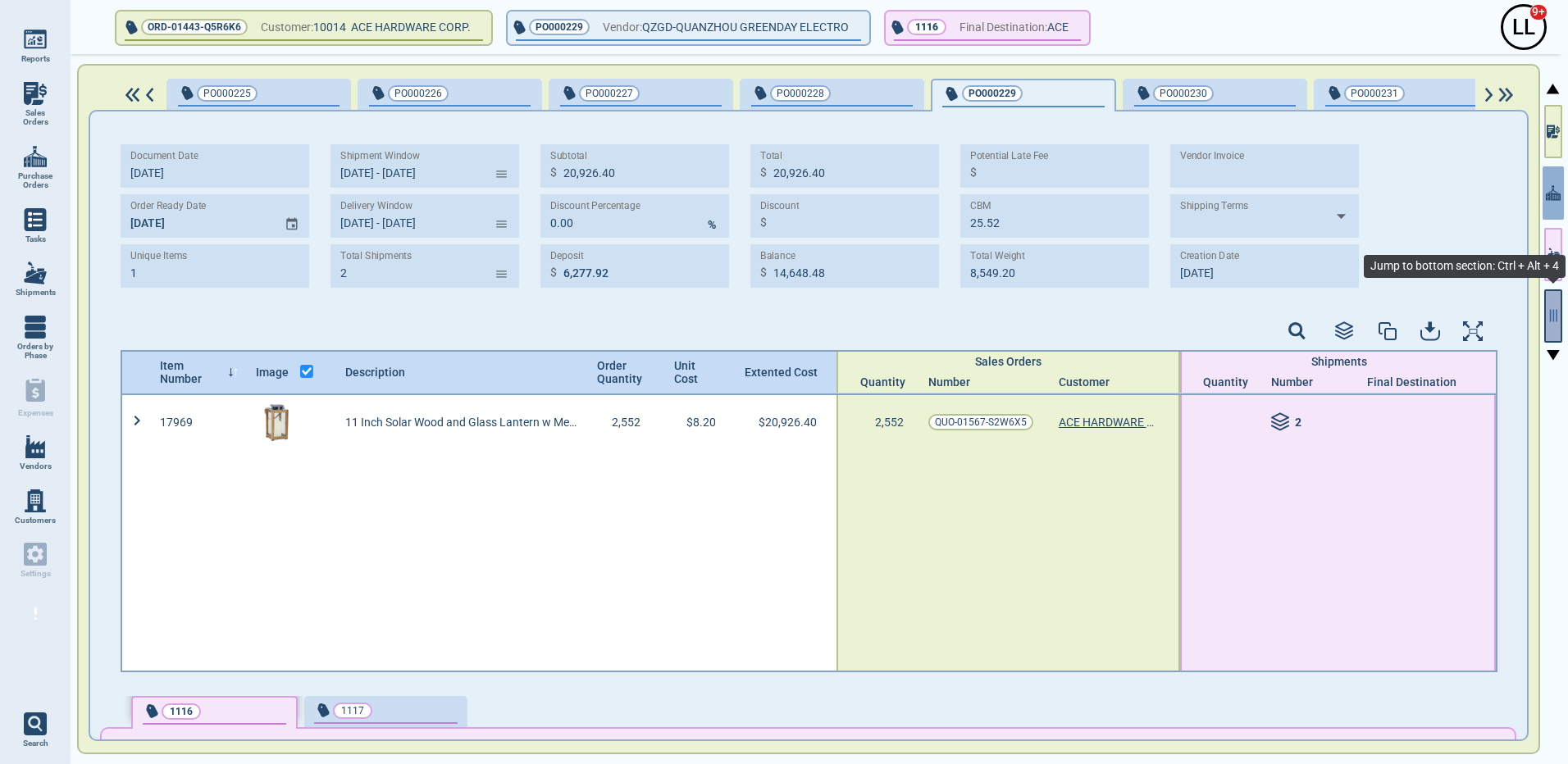
click at [1556, 315] on icon "button" at bounding box center [1553, 316] width 15 height 15
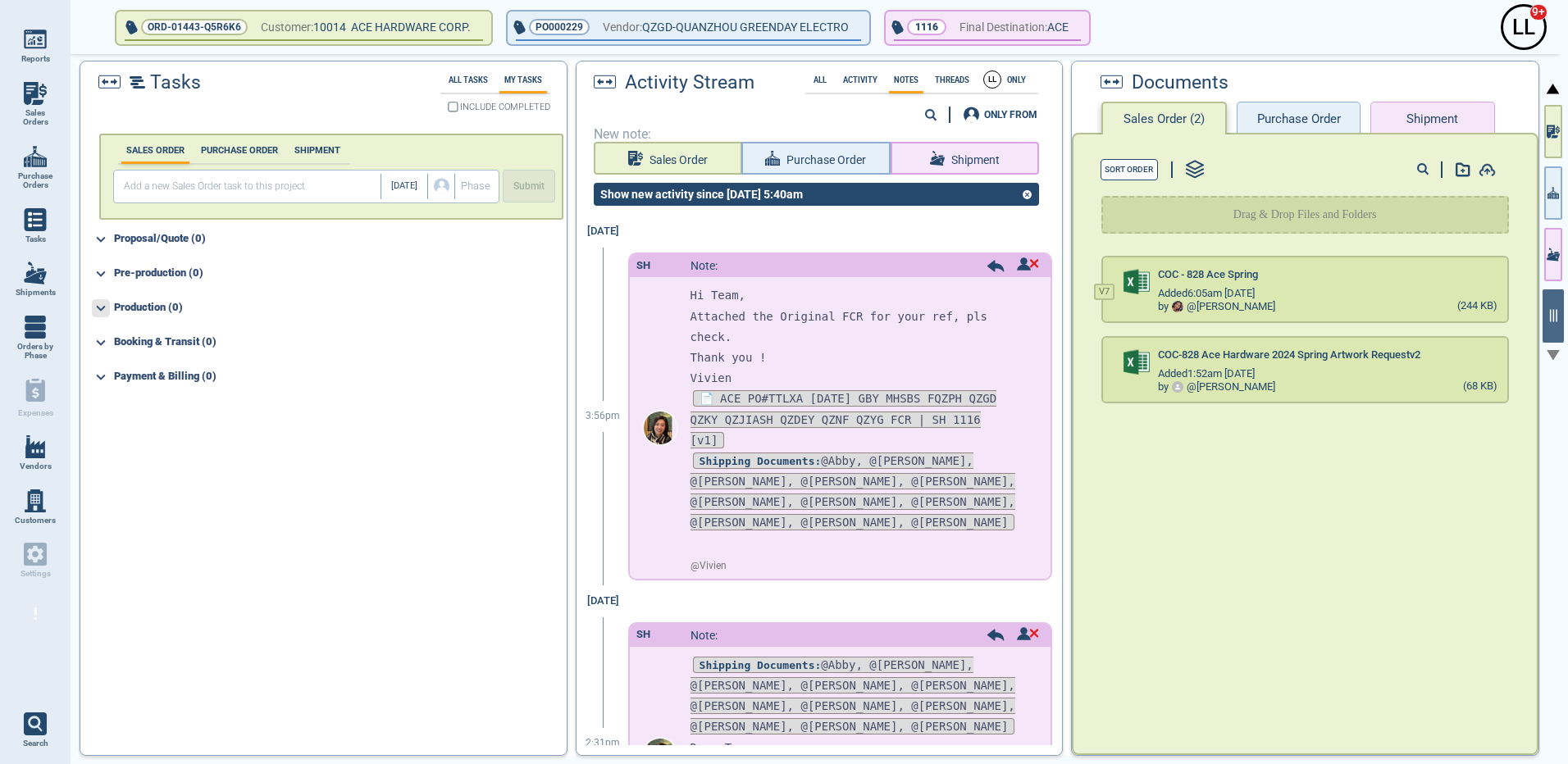
click at [103, 306] on icon at bounding box center [101, 308] width 18 height 18
click at [1429, 119] on button "Shipment" at bounding box center [1432, 118] width 123 height 33
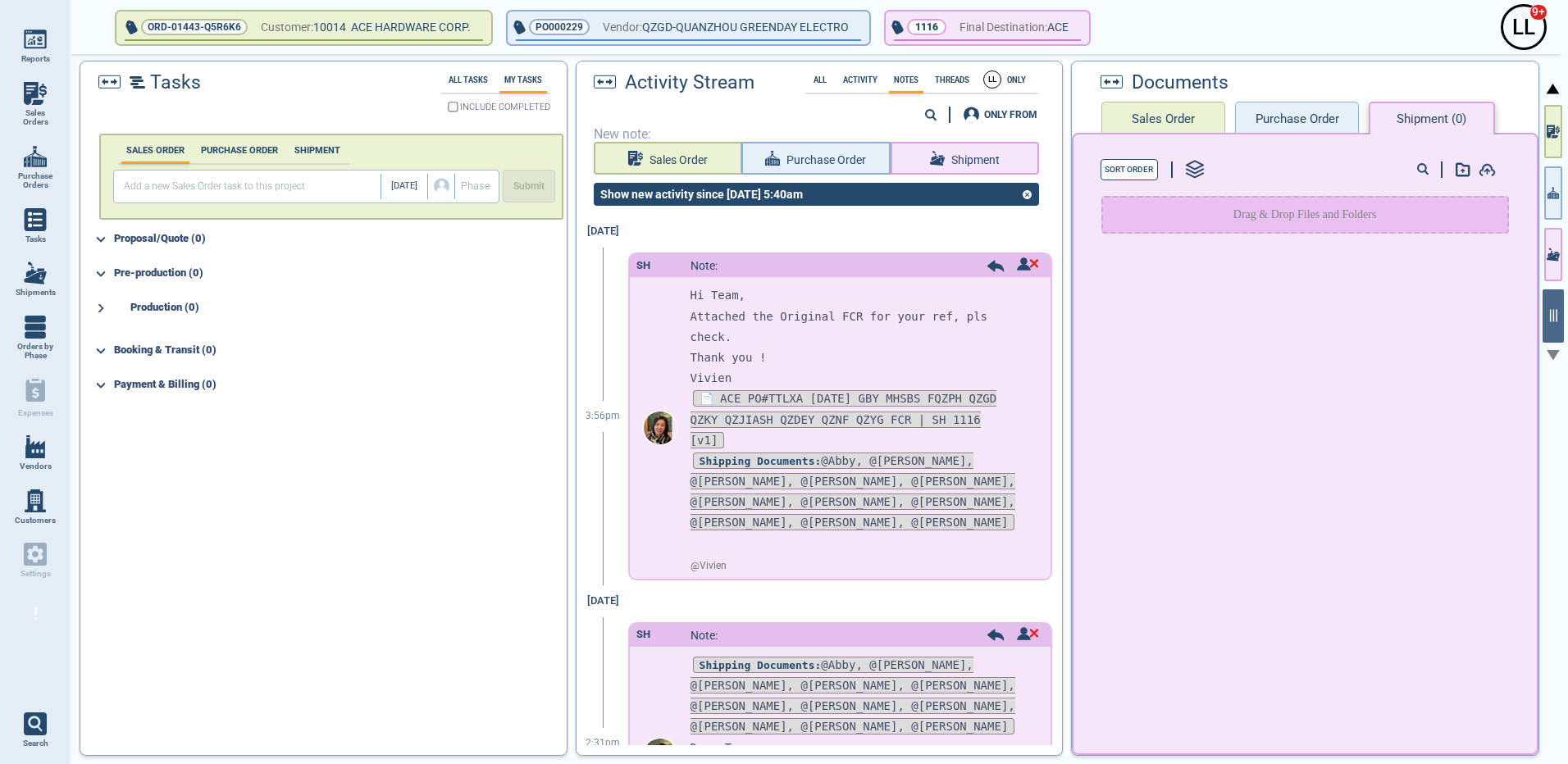
click at [1314, 123] on button "Purchase Order" at bounding box center [1296, 118] width 123 height 33
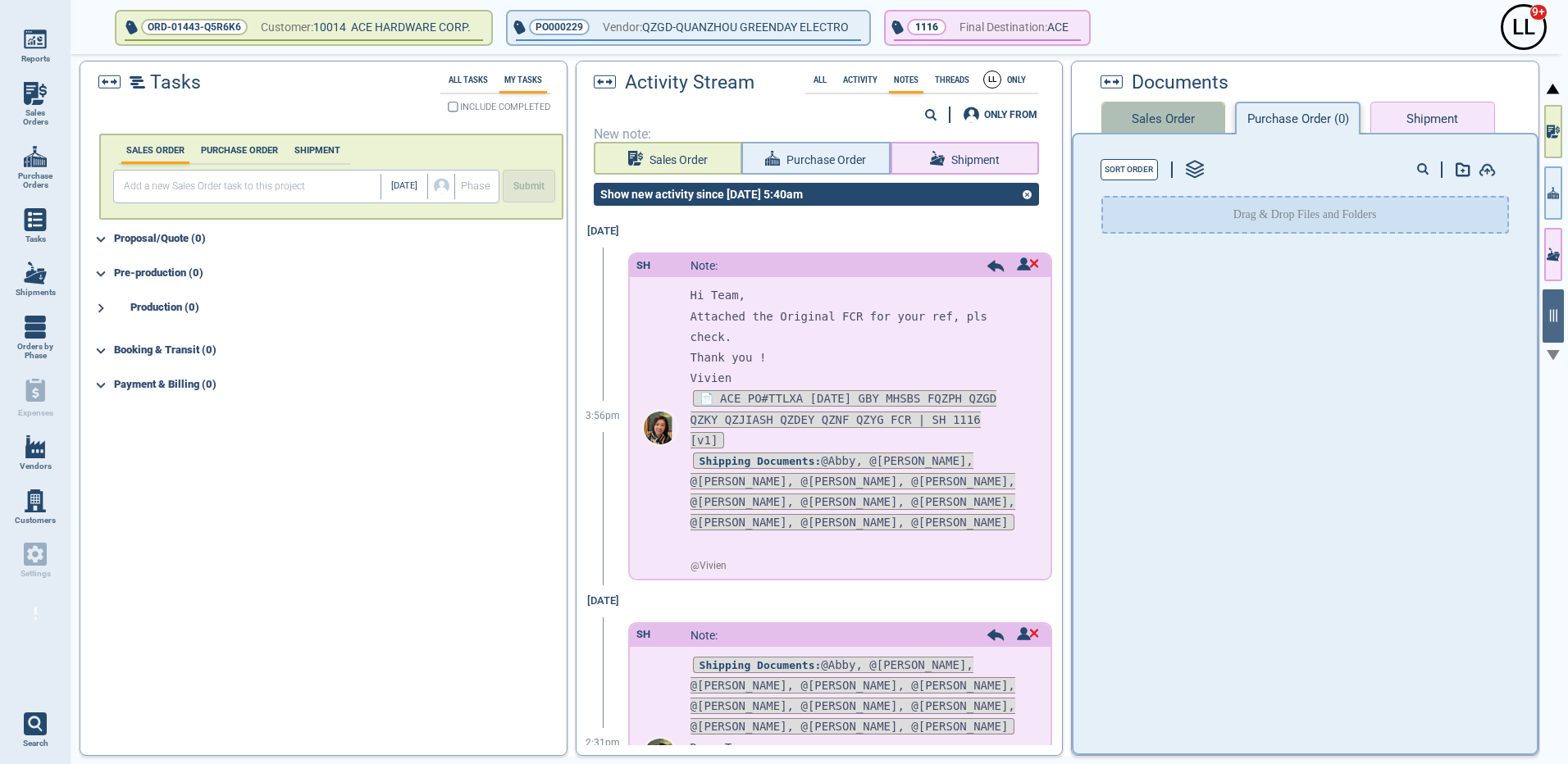
click at [1190, 118] on button "Sales Order" at bounding box center [1163, 118] width 123 height 33
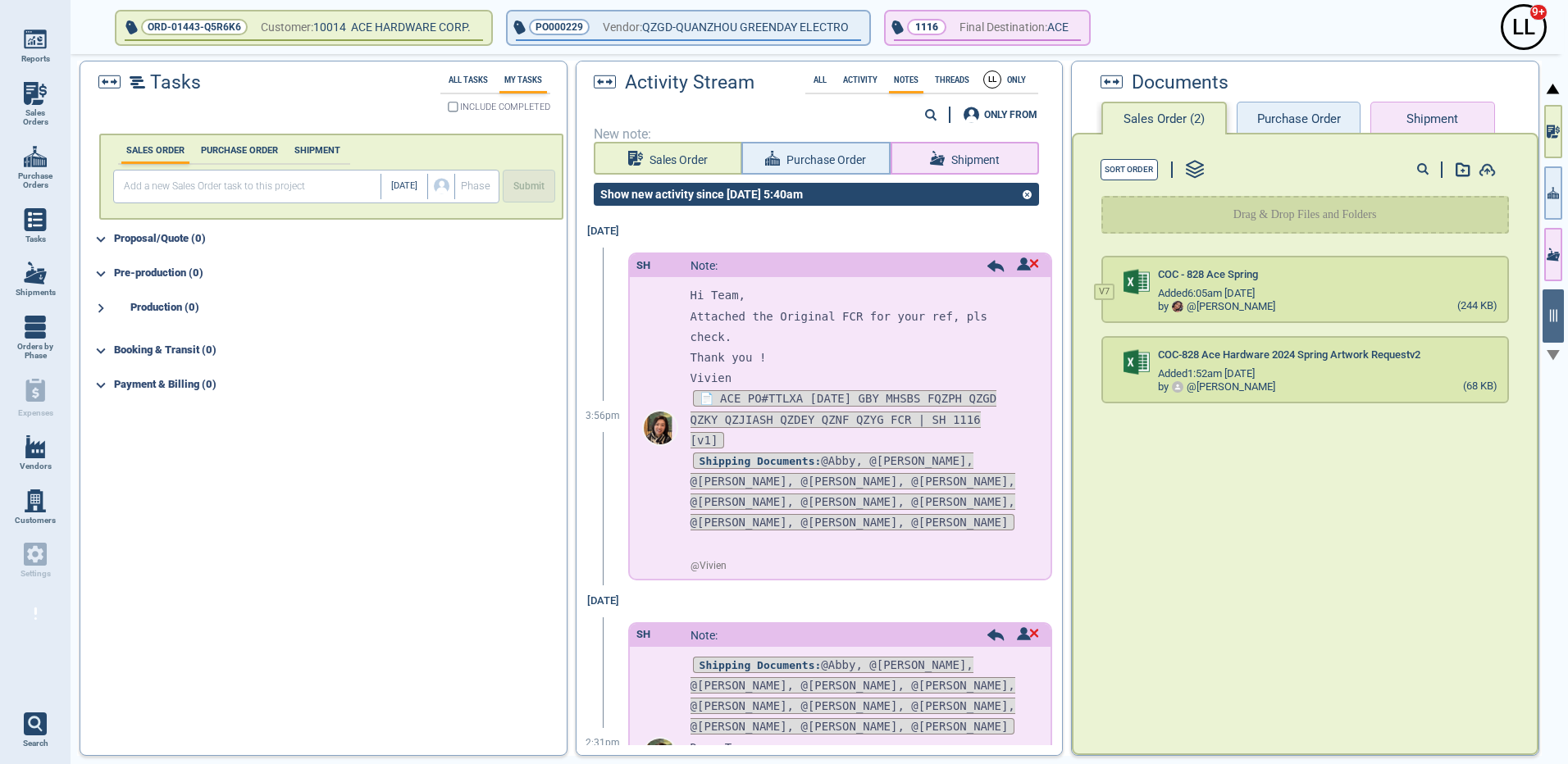
click at [1288, 110] on button "Purchase Order" at bounding box center [1298, 118] width 123 height 33
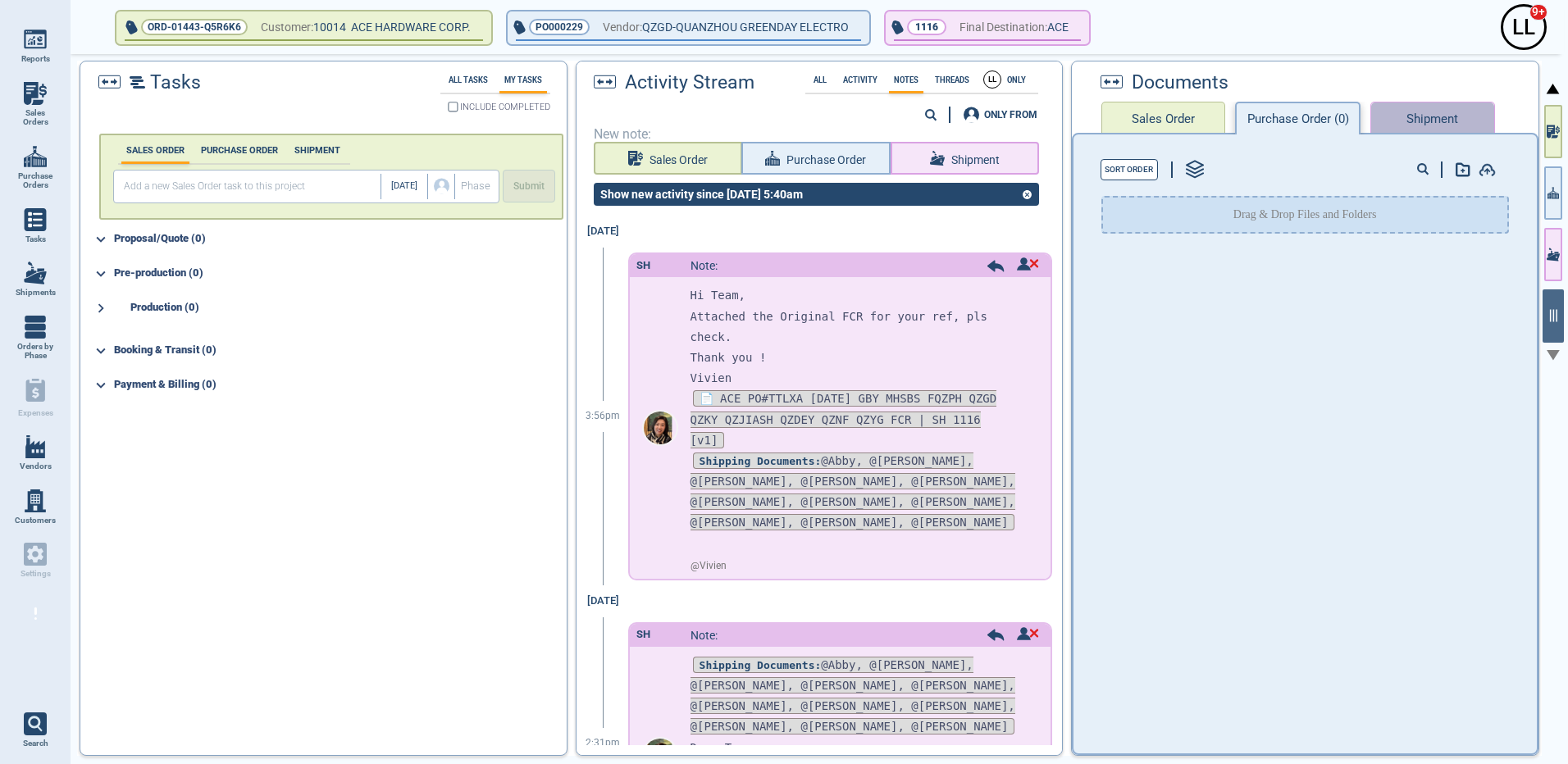
click at [1437, 109] on button "Shipment" at bounding box center [1432, 118] width 123 height 33
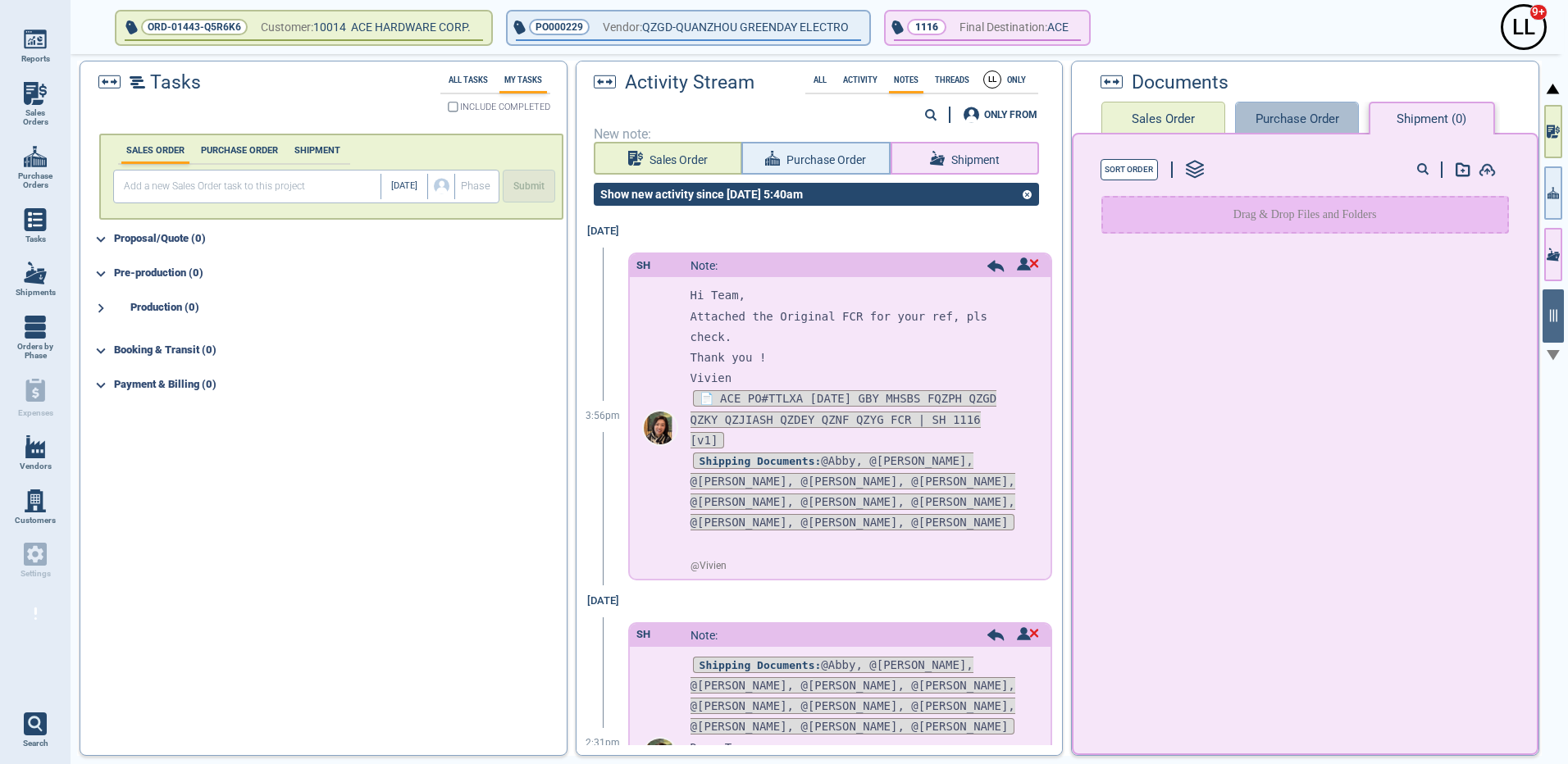
click at [1330, 114] on button "Purchase Order" at bounding box center [1296, 118] width 123 height 33
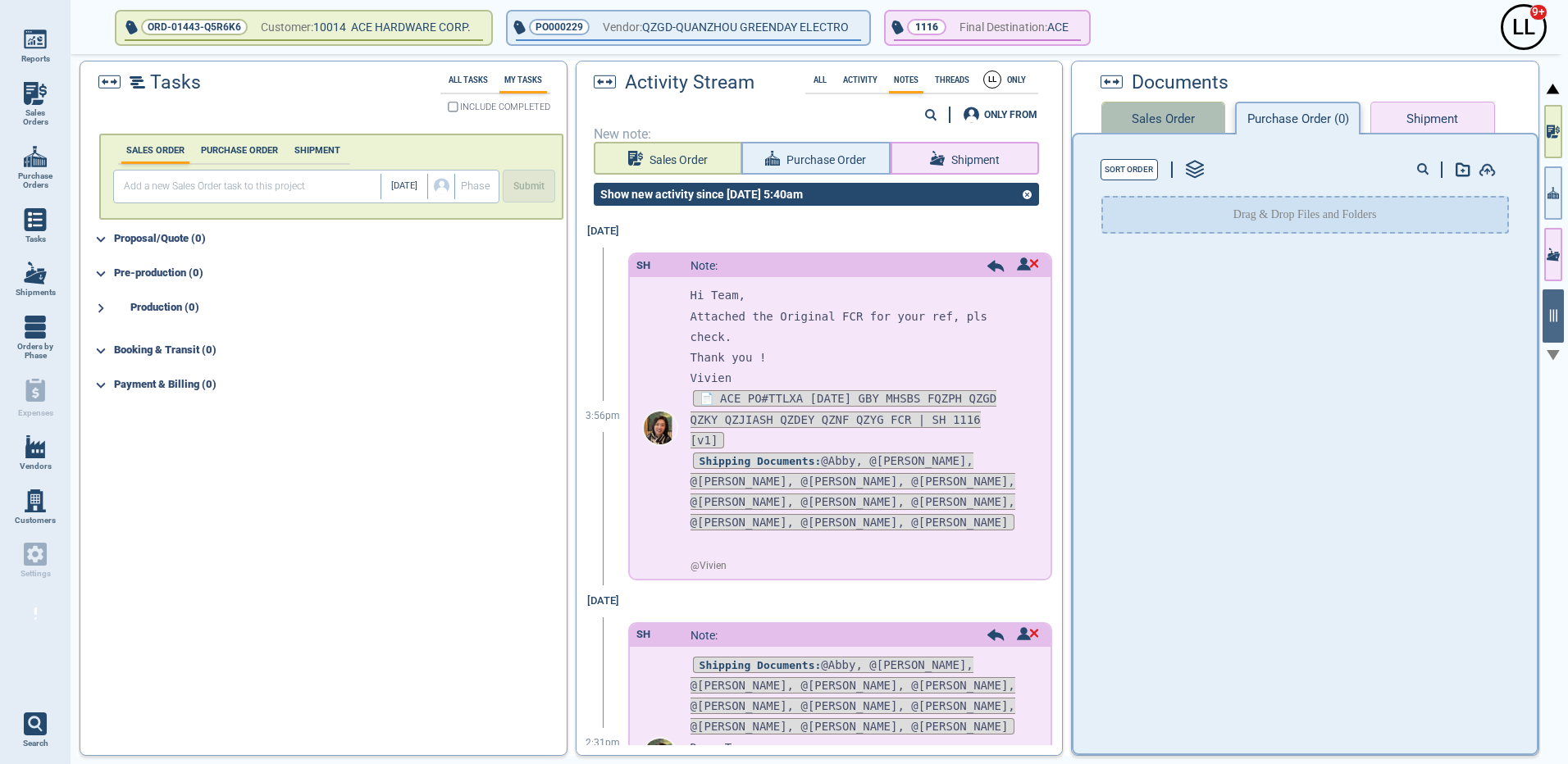
click at [1164, 121] on button "Sales Order" at bounding box center [1163, 118] width 123 height 33
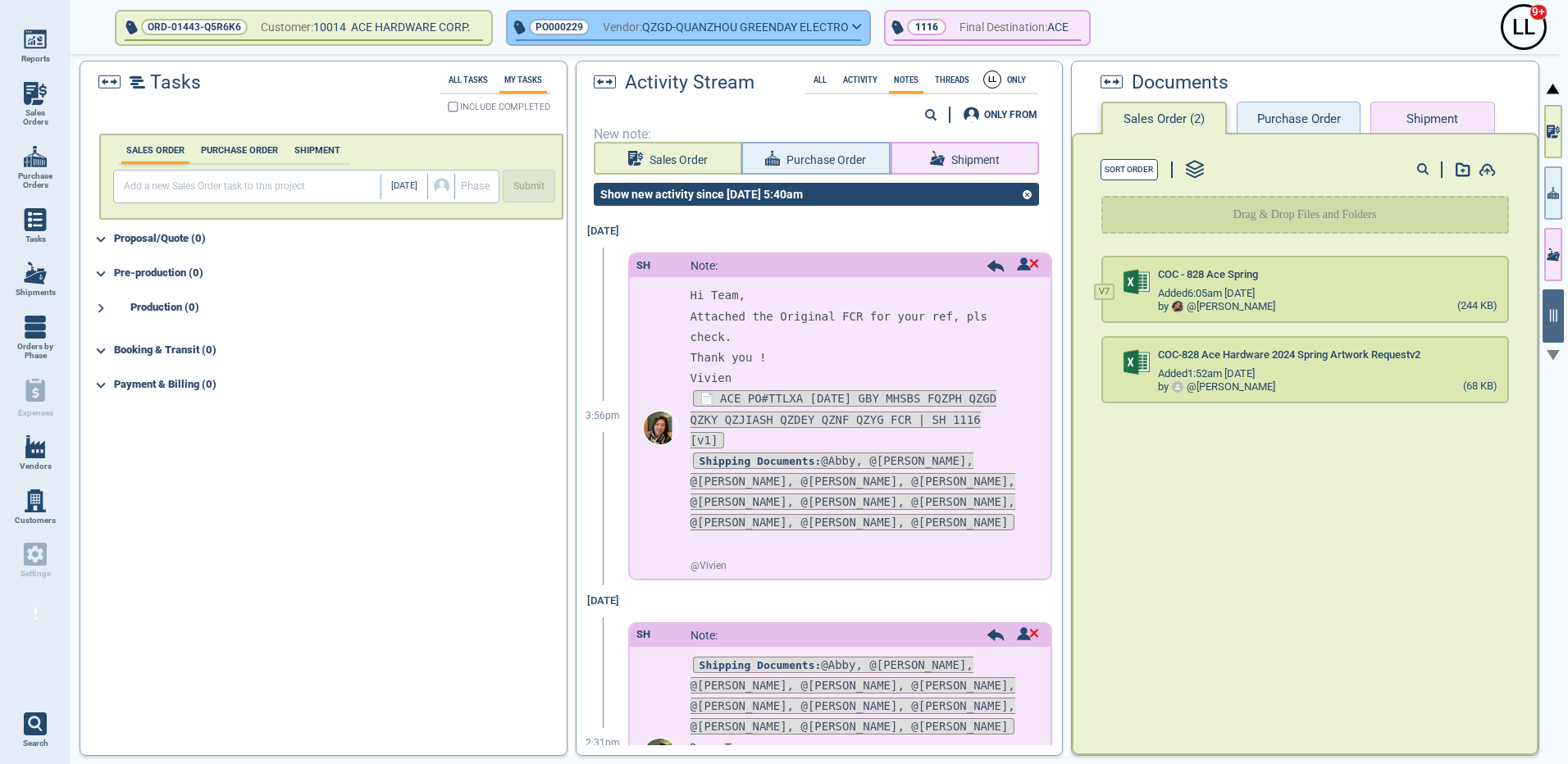
click at [862, 26] on icon "button" at bounding box center [856, 27] width 10 height 7
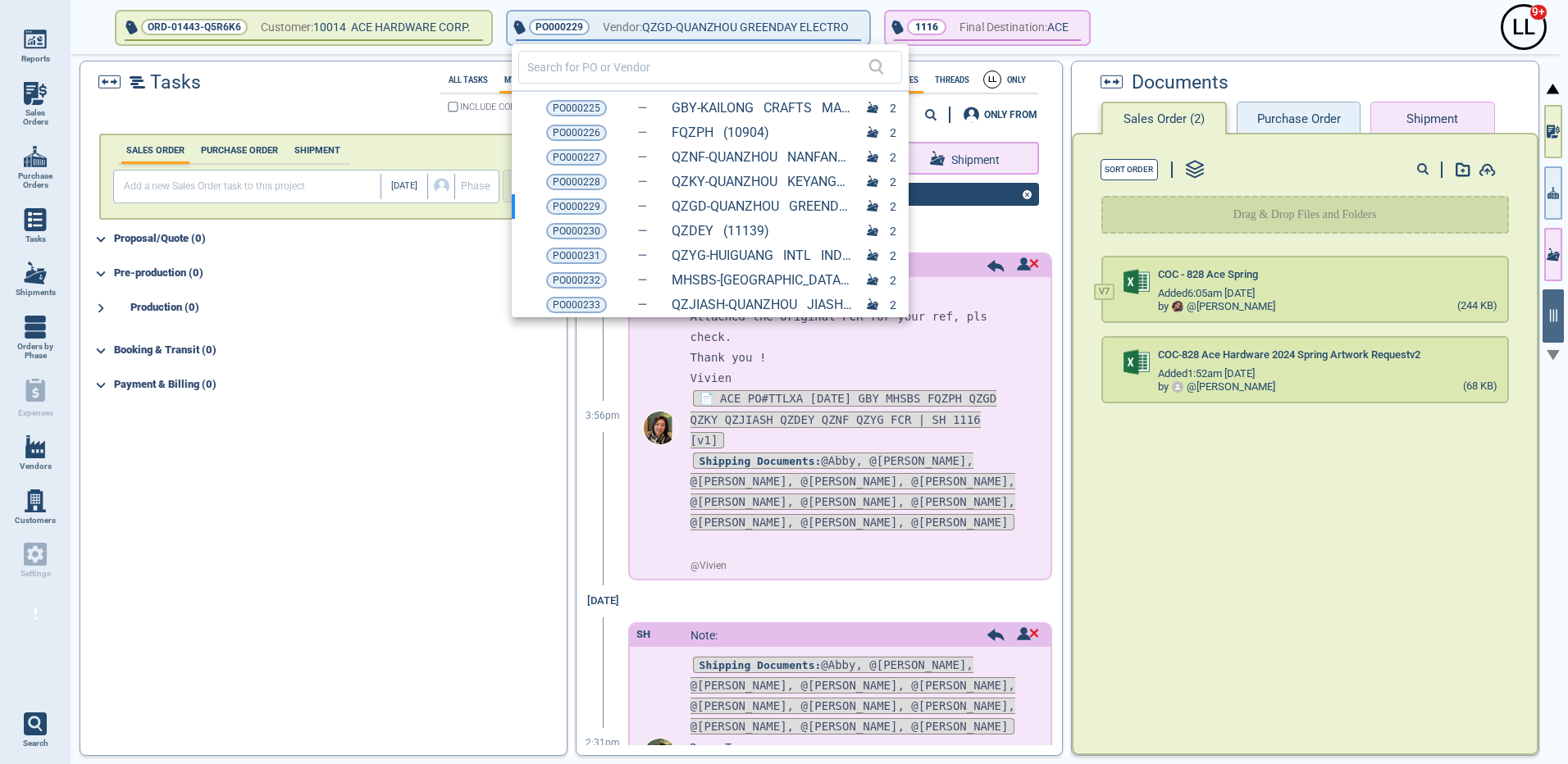
click at [1230, 510] on div at bounding box center [784, 382] width 1568 height 764
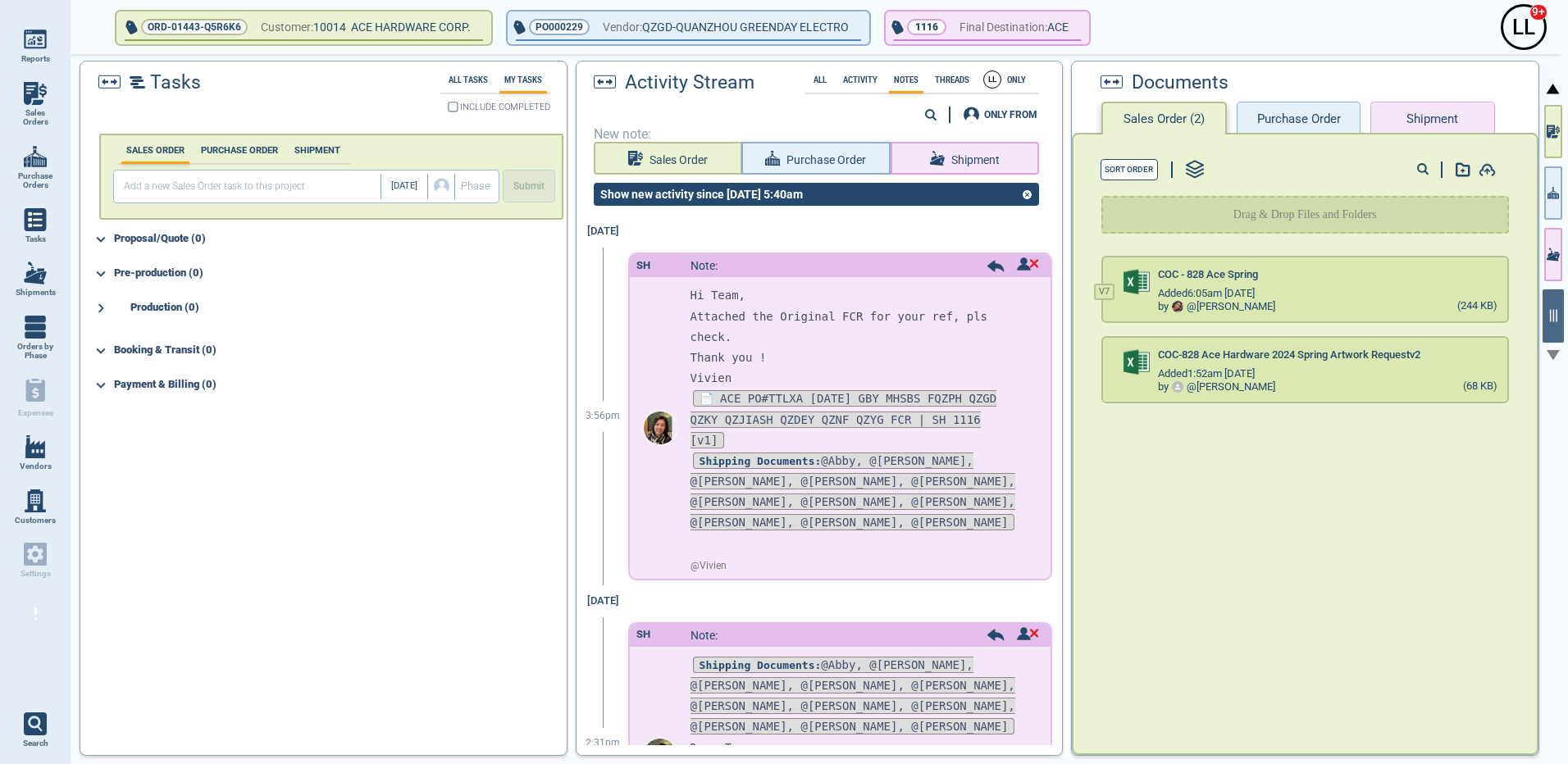
click at [1332, 128] on button "Purchase Order" at bounding box center [1298, 118] width 123 height 33
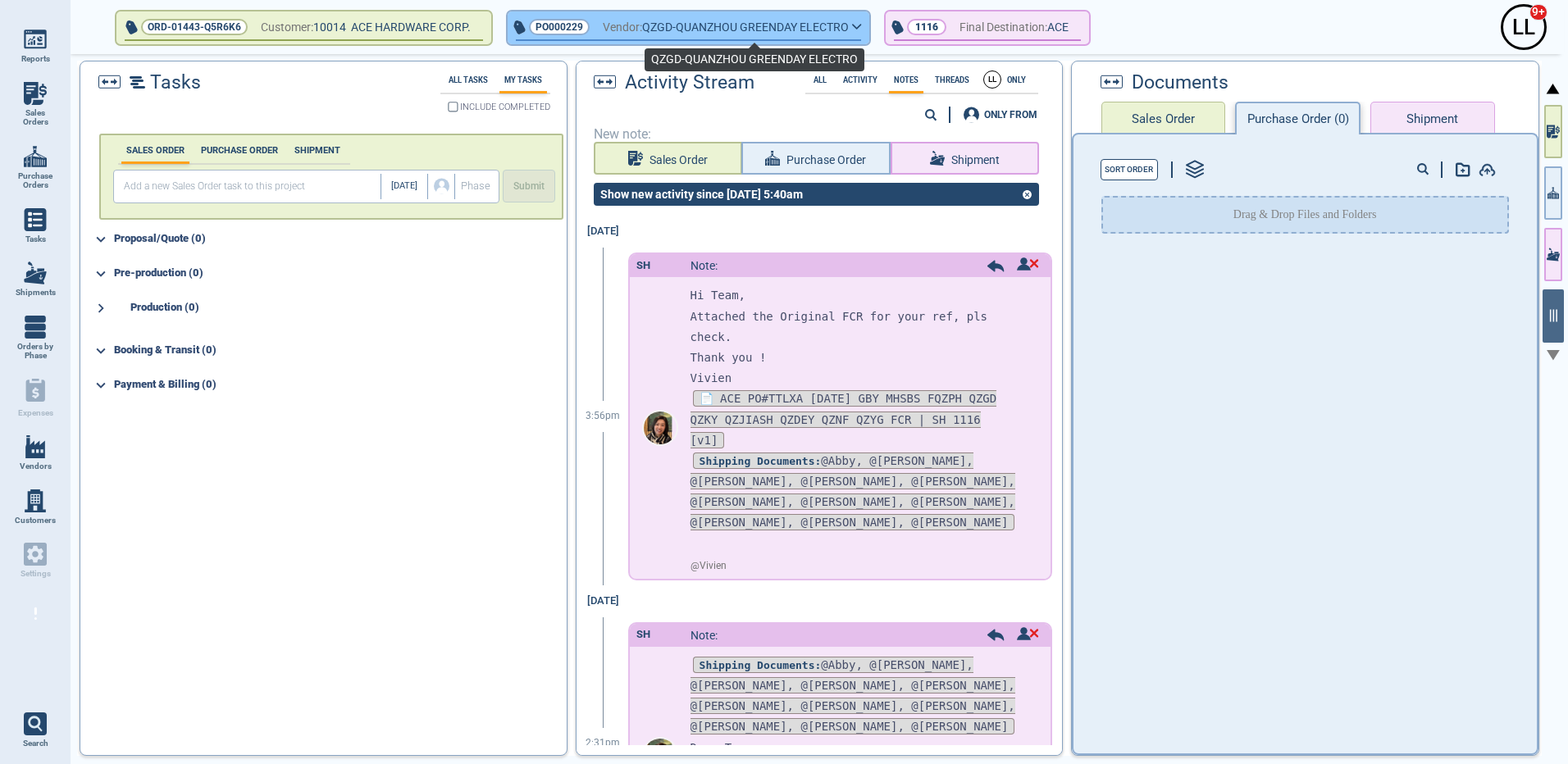
click at [726, 28] on span "QZGD-QUANZHOU GREENDAY ELECTRO" at bounding box center [745, 28] width 206 height 20
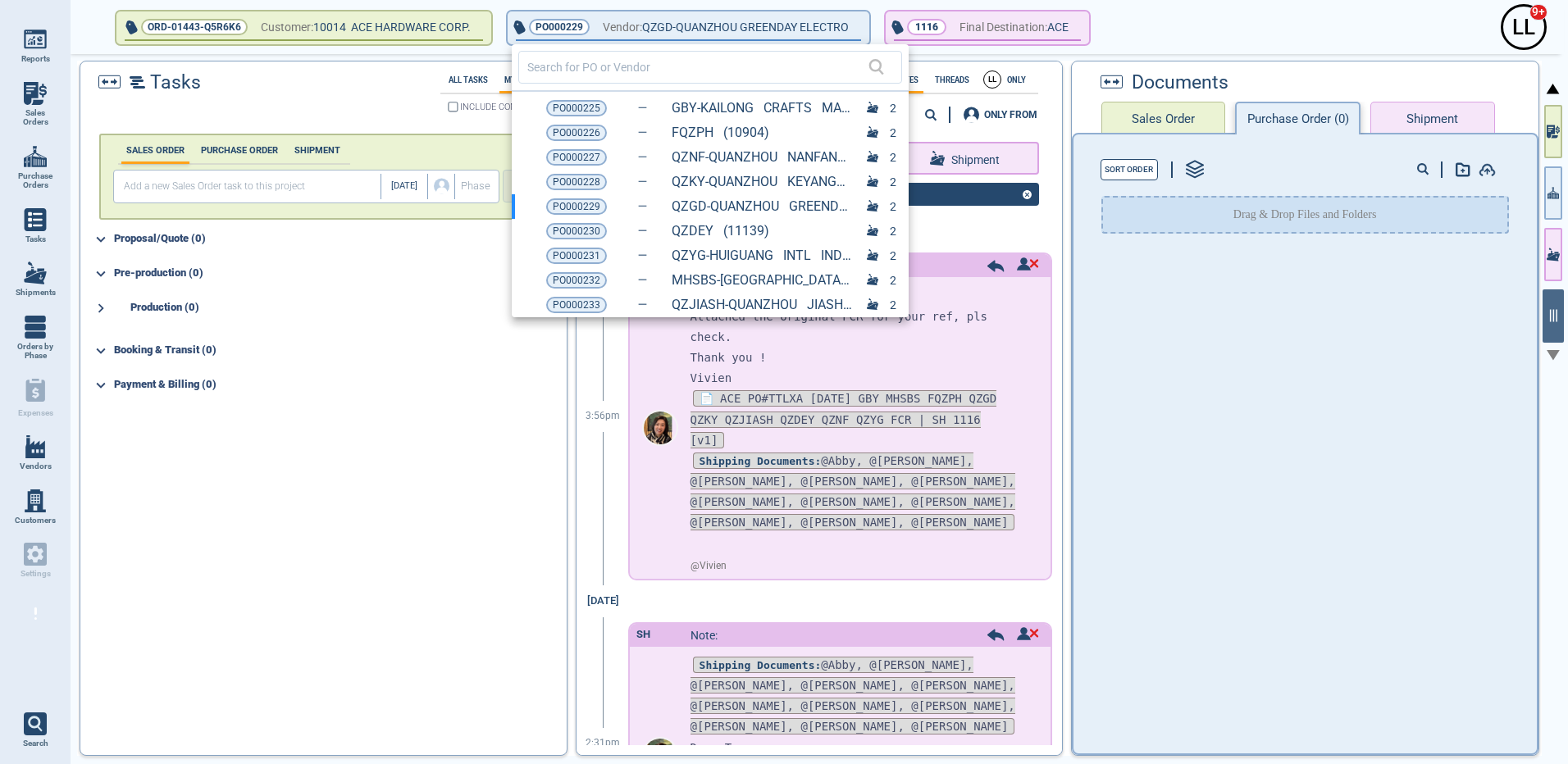
click at [567, 26] on div at bounding box center [784, 382] width 1568 height 764
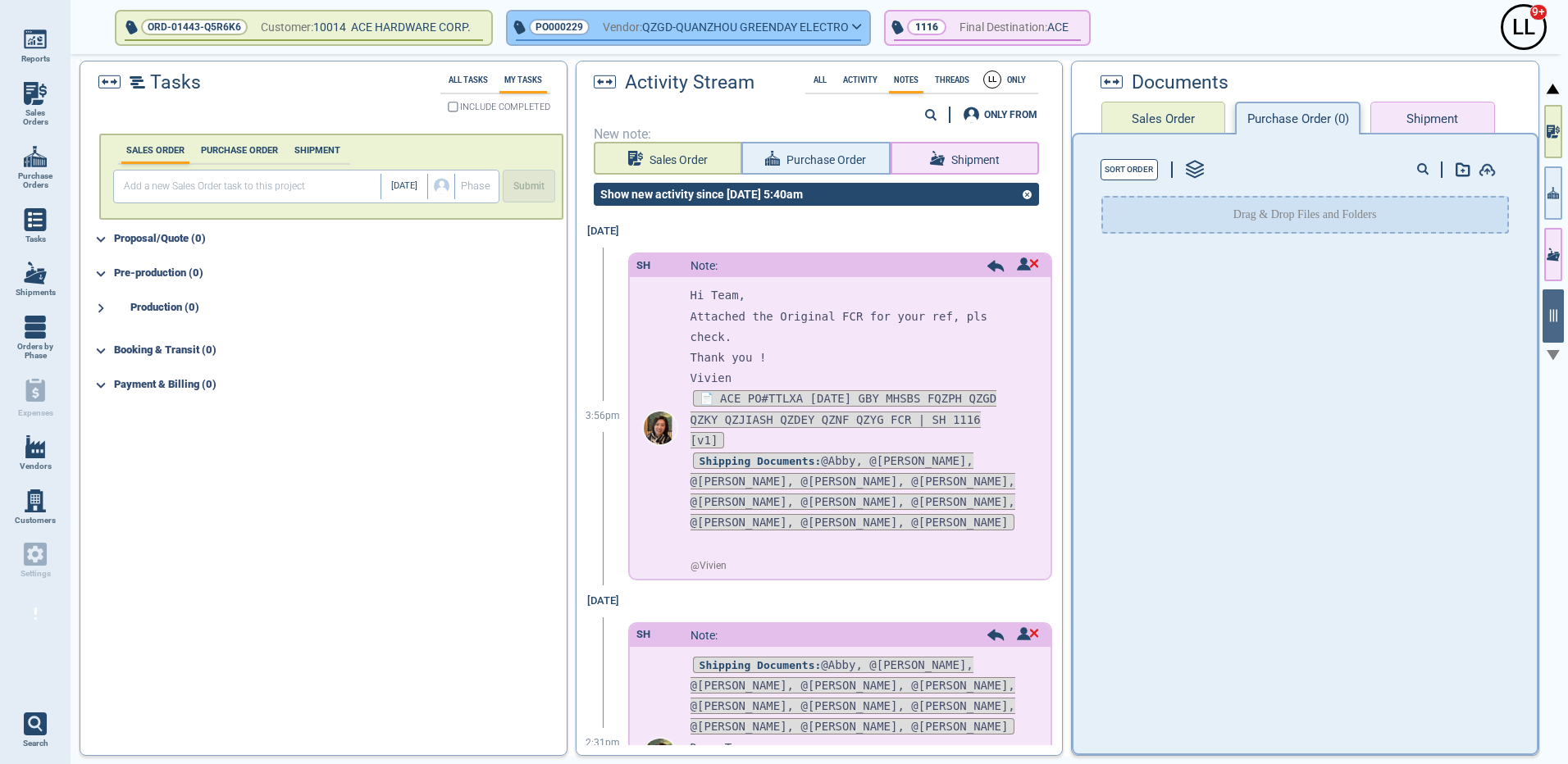
click at [554, 27] on span "PO000229" at bounding box center [560, 27] width 48 height 17
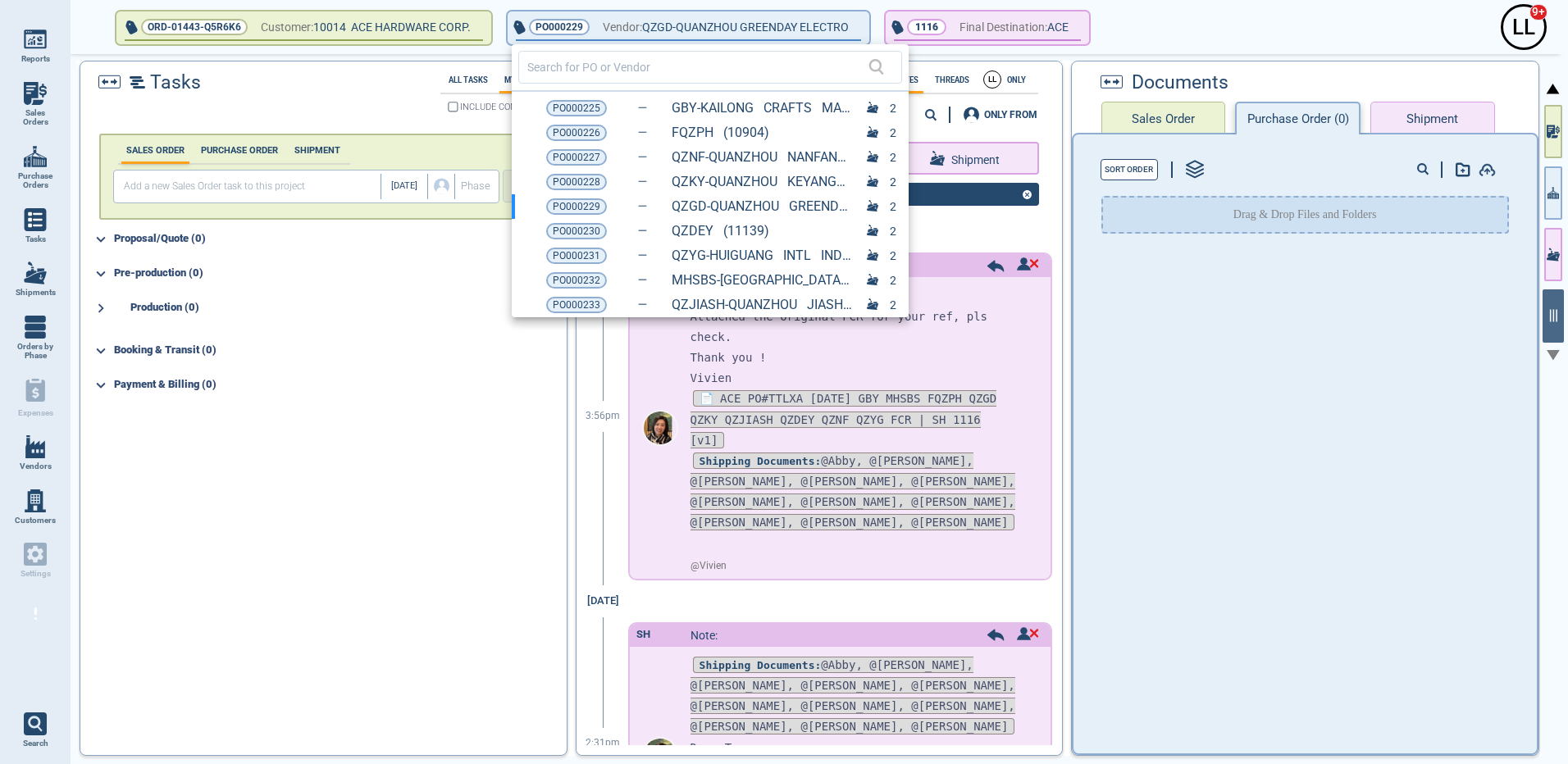
click at [557, 23] on div at bounding box center [784, 382] width 1568 height 764
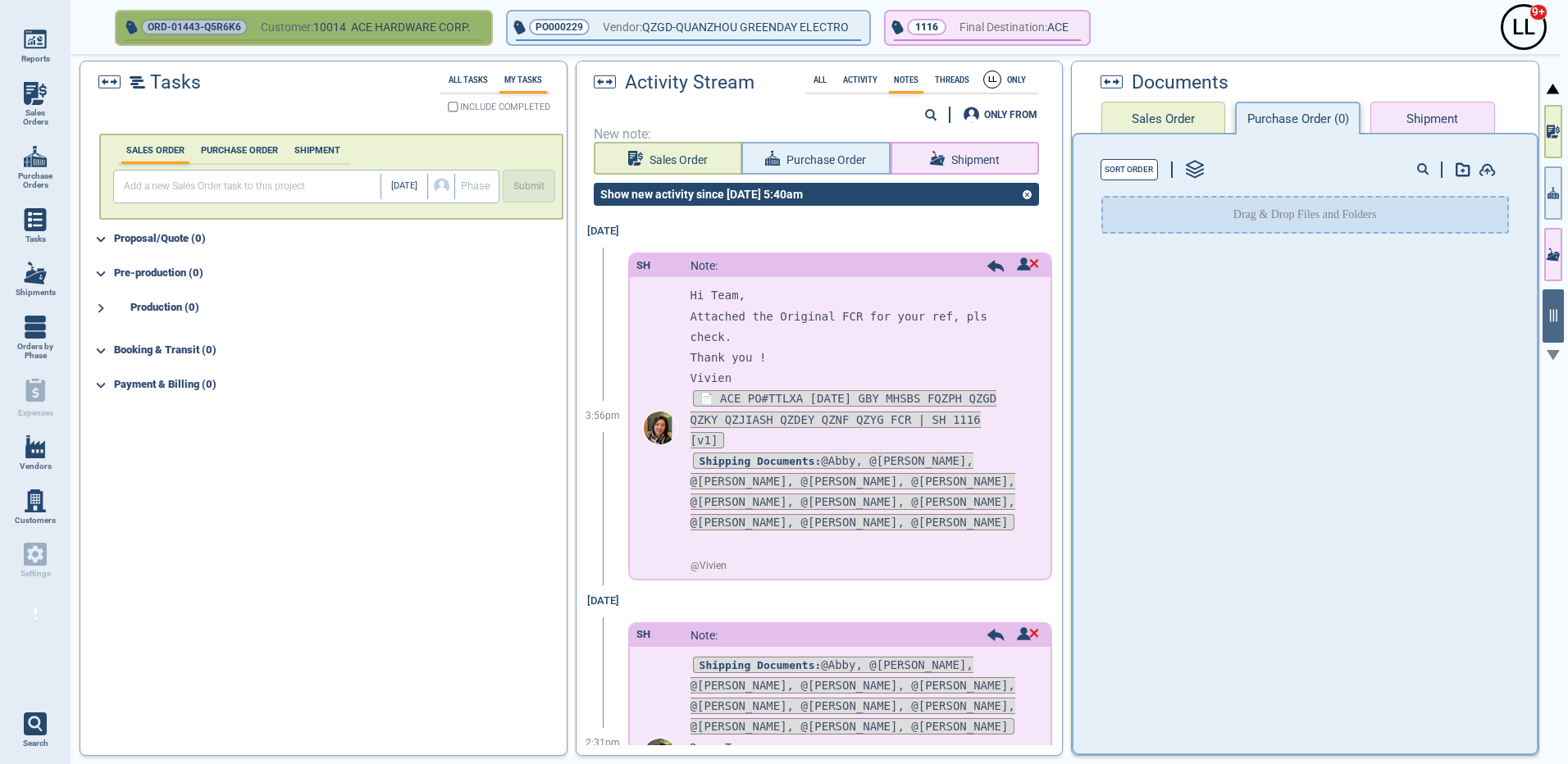
click at [167, 27] on span "ORD-01443-Q5R6K6" at bounding box center [194, 27] width 94 height 17
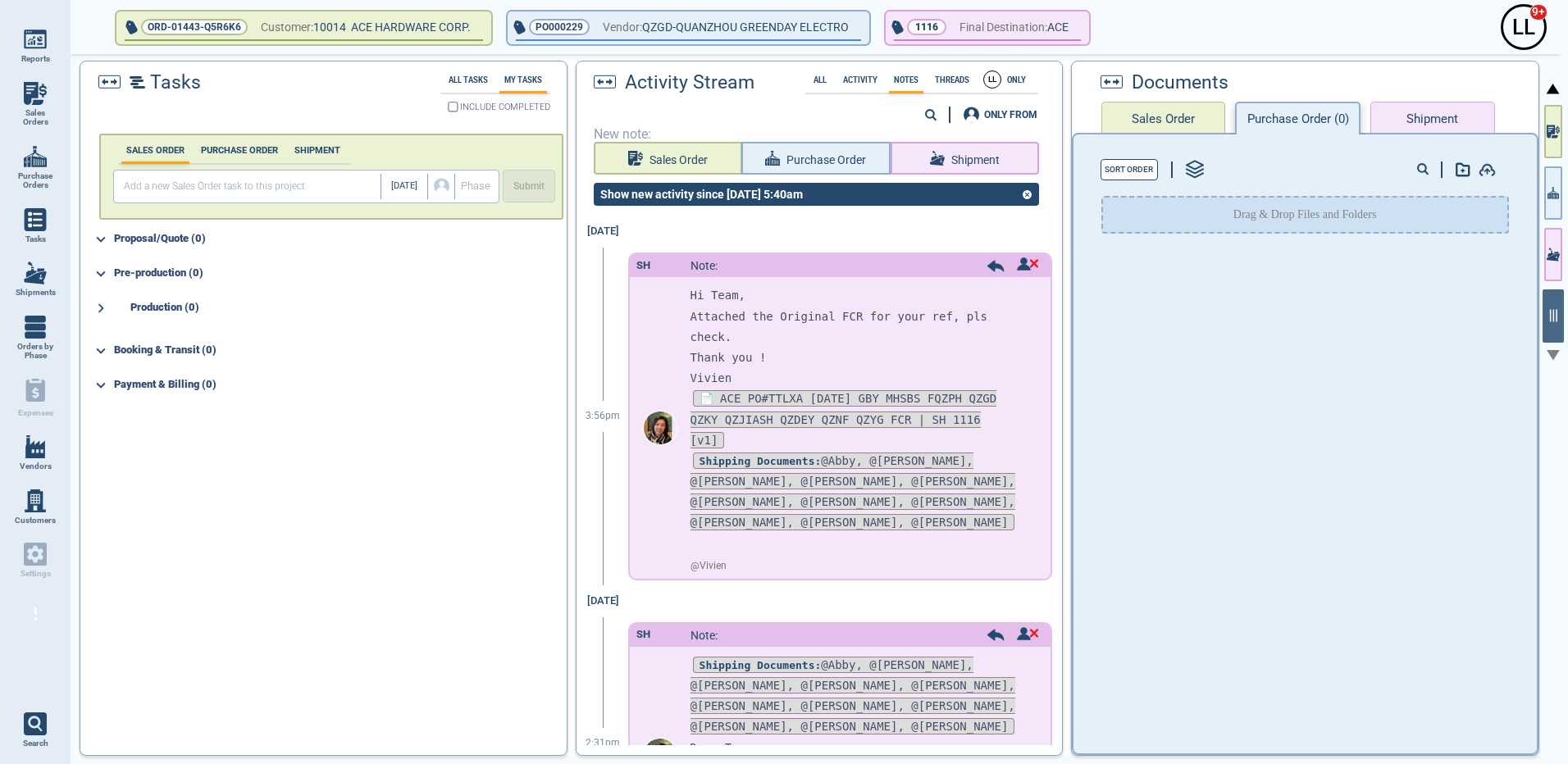
click at [35, 109] on span "Sales Orders" at bounding box center [35, 118] width 44 height 18
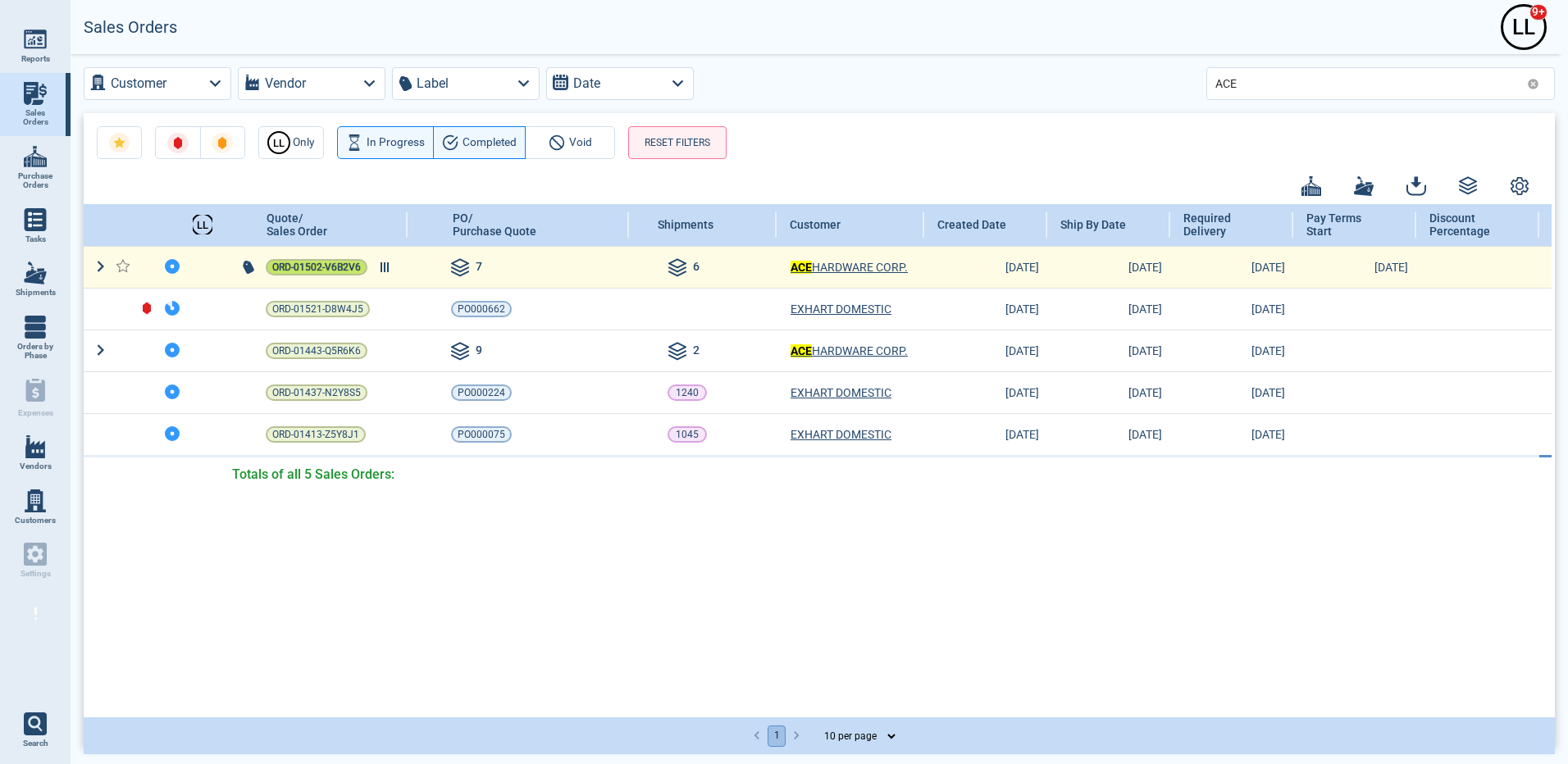
click at [323, 265] on span "ORD-01502-V6B2V6" at bounding box center [317, 267] width 88 height 17
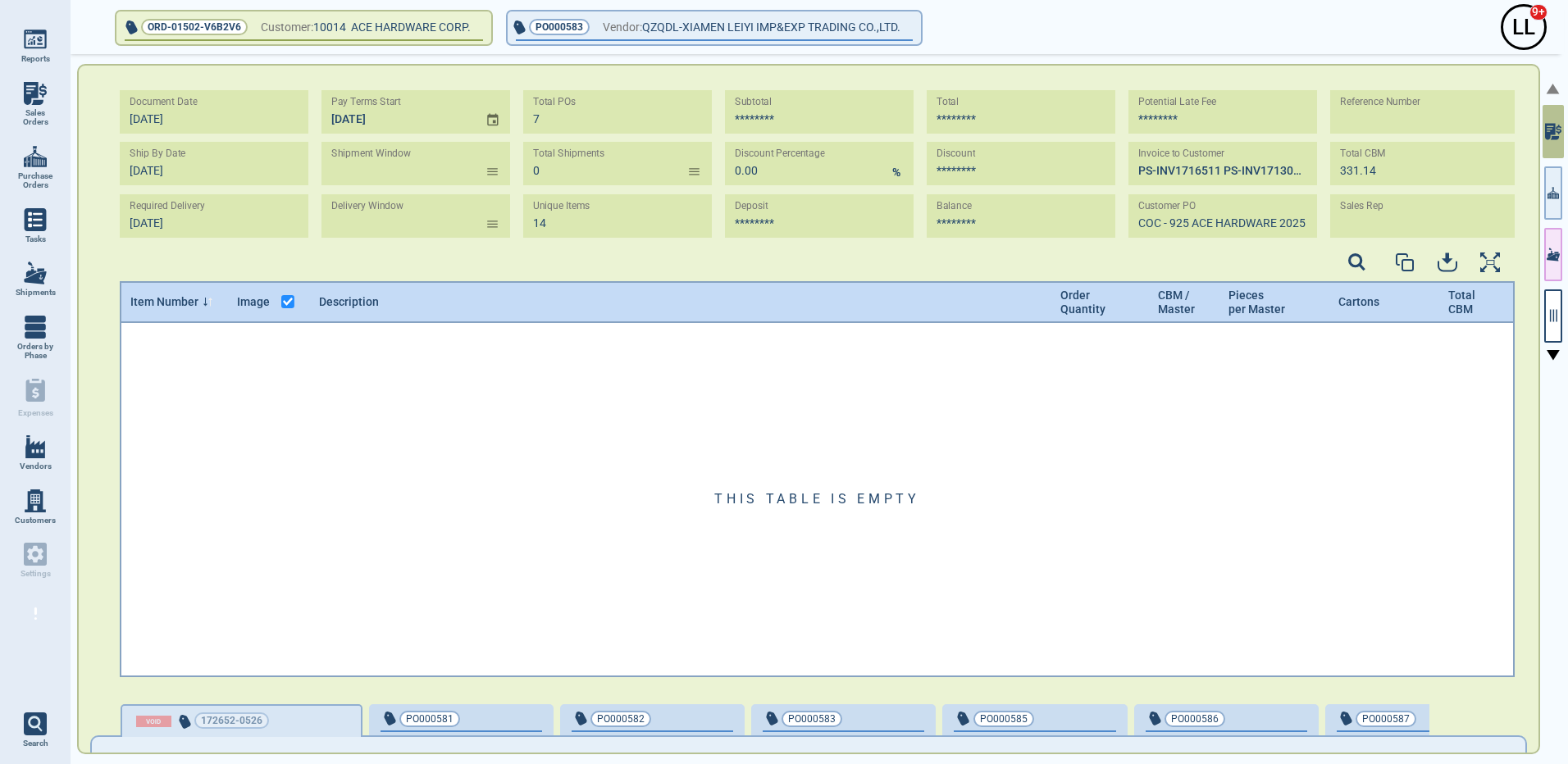
type input "6"
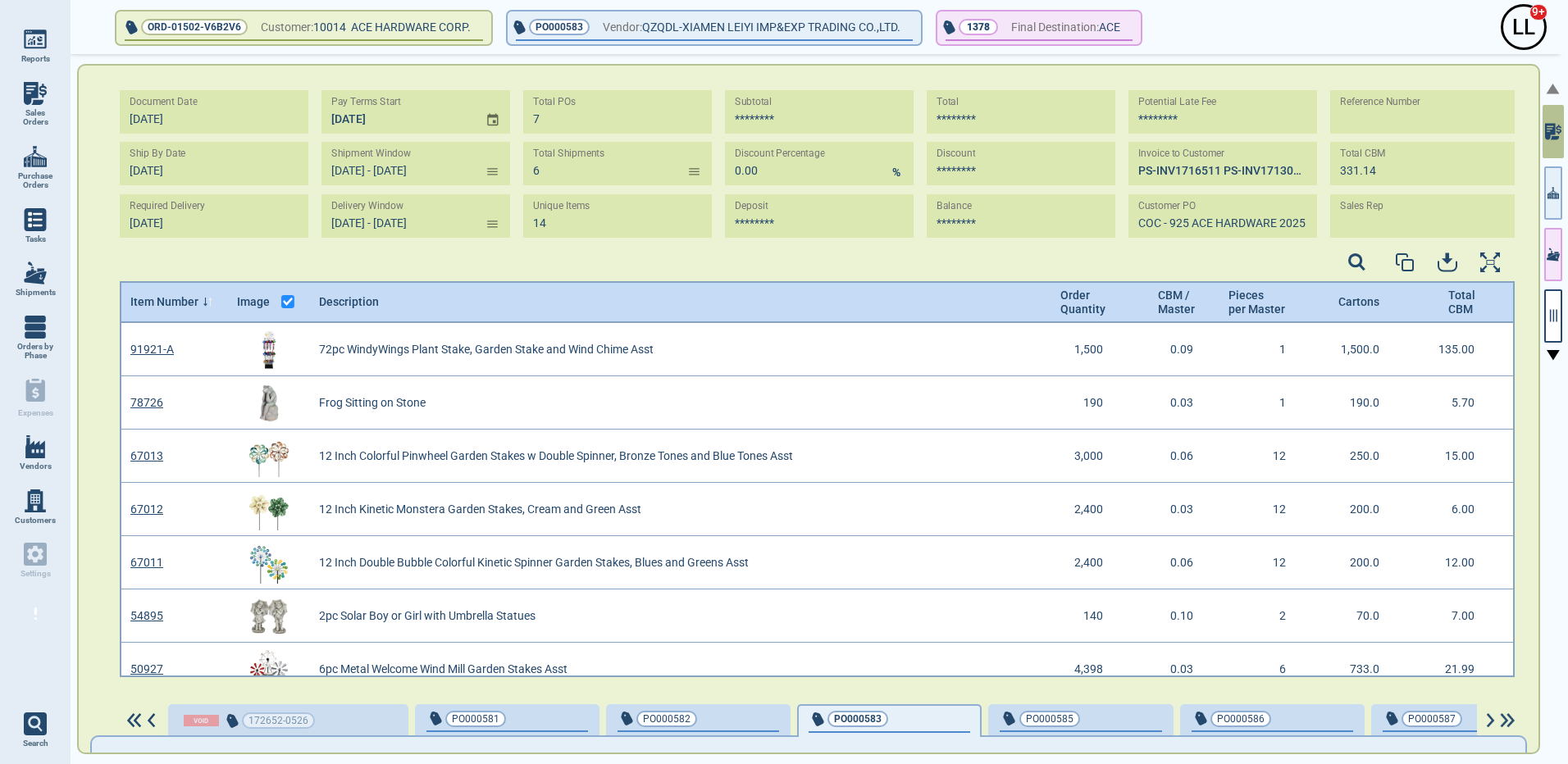
type input "[DATE] - [DATE]"
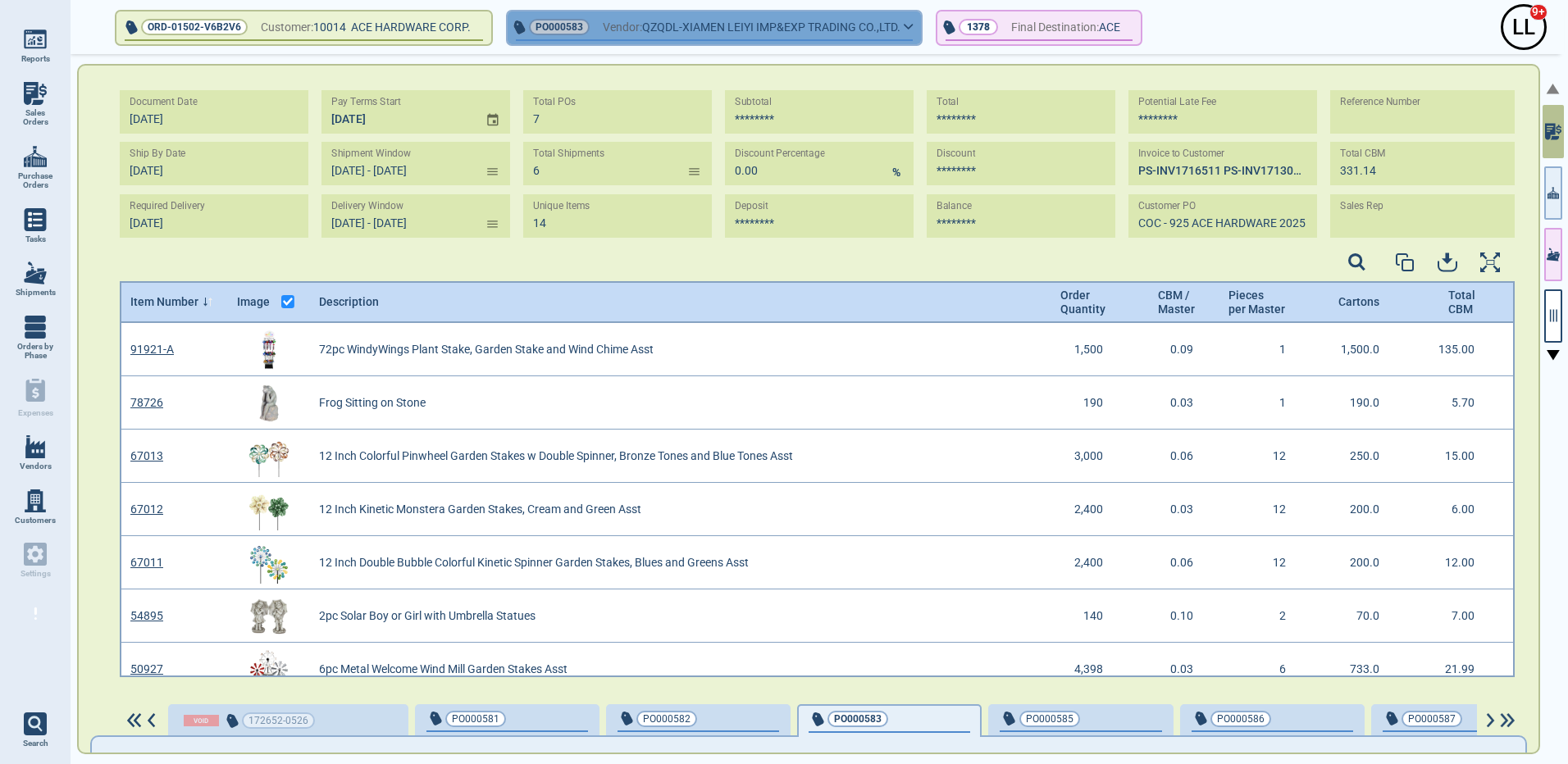
click at [913, 23] on icon "button" at bounding box center [909, 27] width 10 height 7
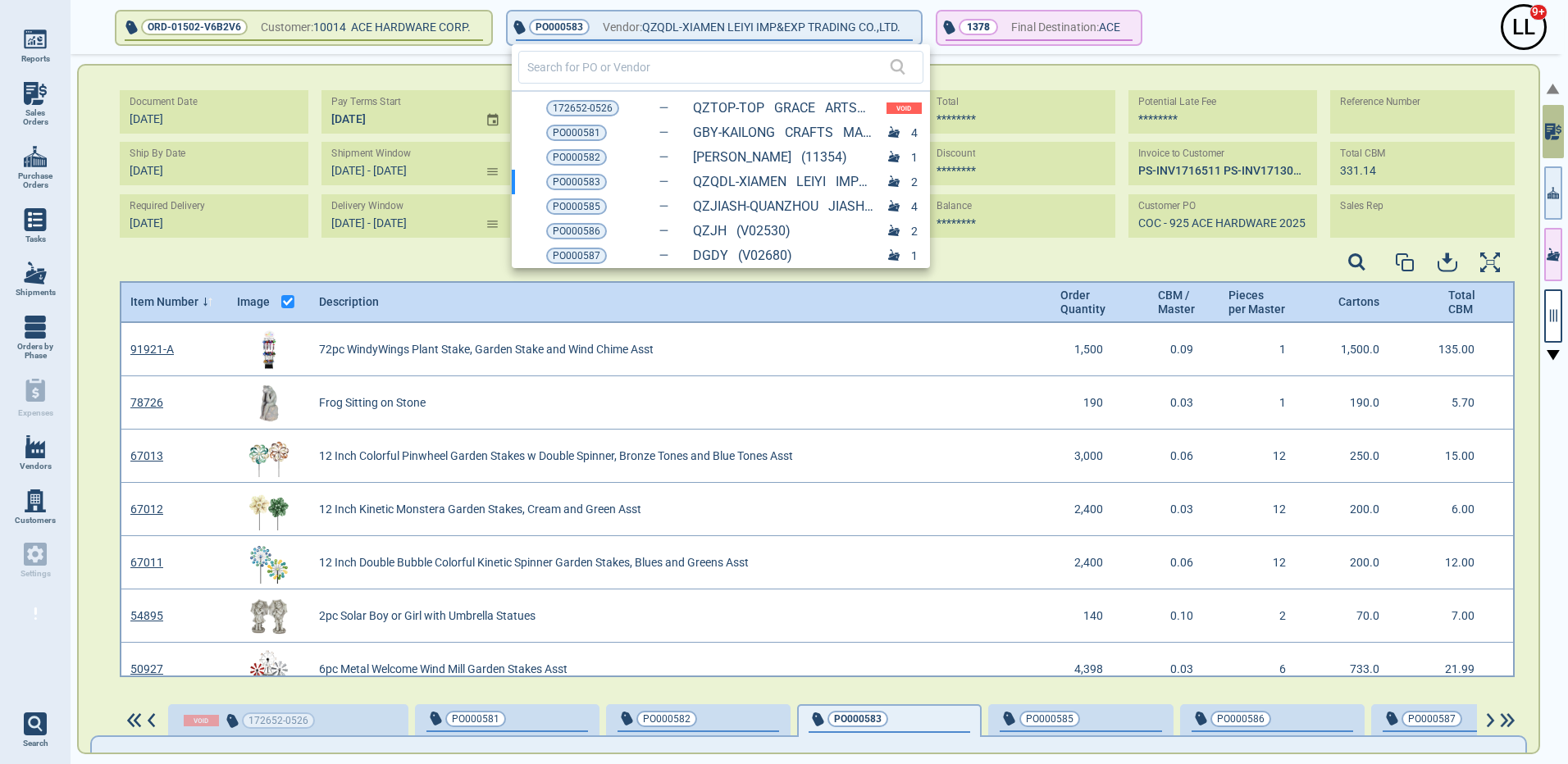
click at [40, 110] on div at bounding box center [784, 382] width 1568 height 764
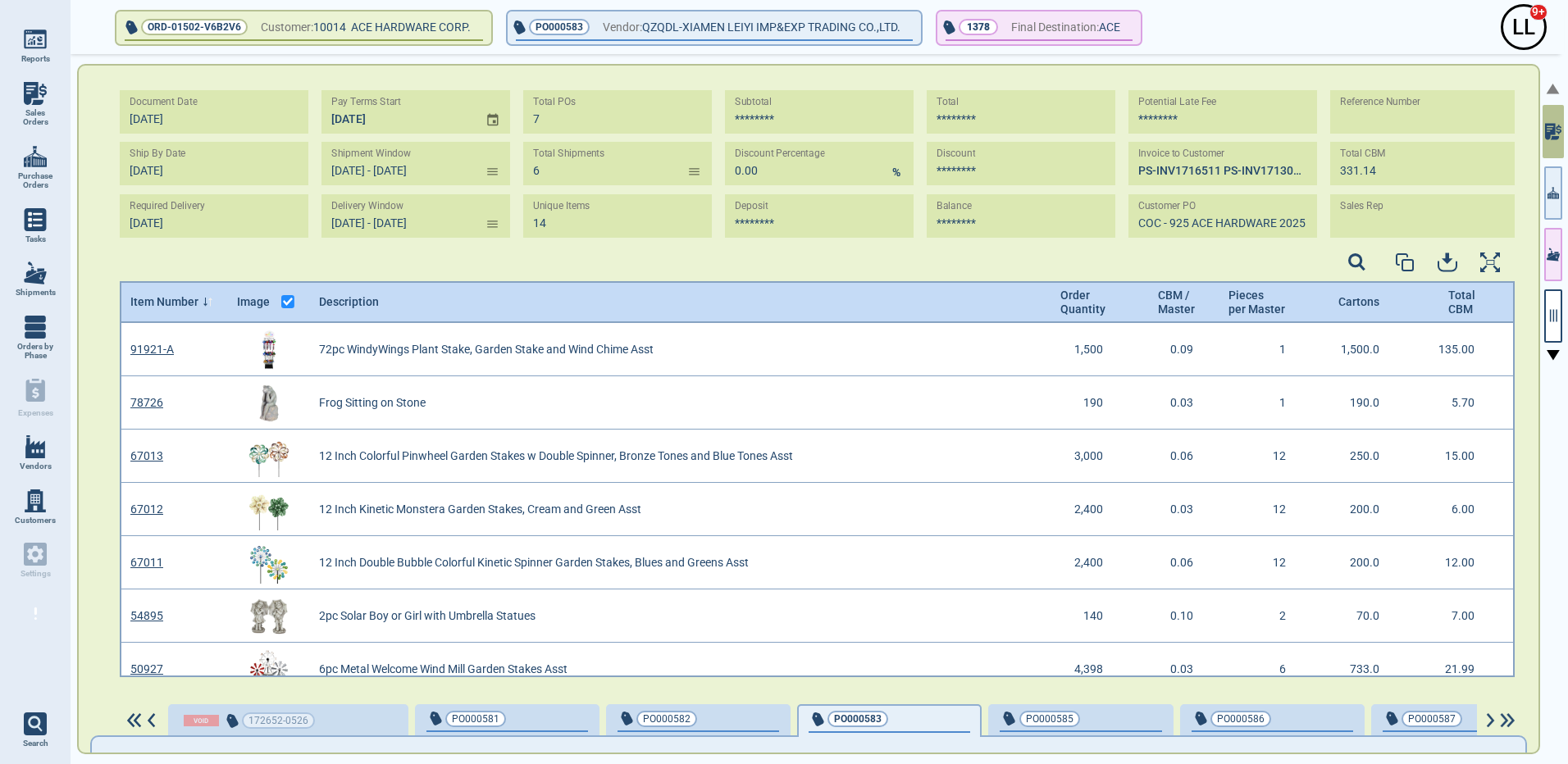
click at [38, 106] on link "Sales Orders" at bounding box center [35, 104] width 71 height 64
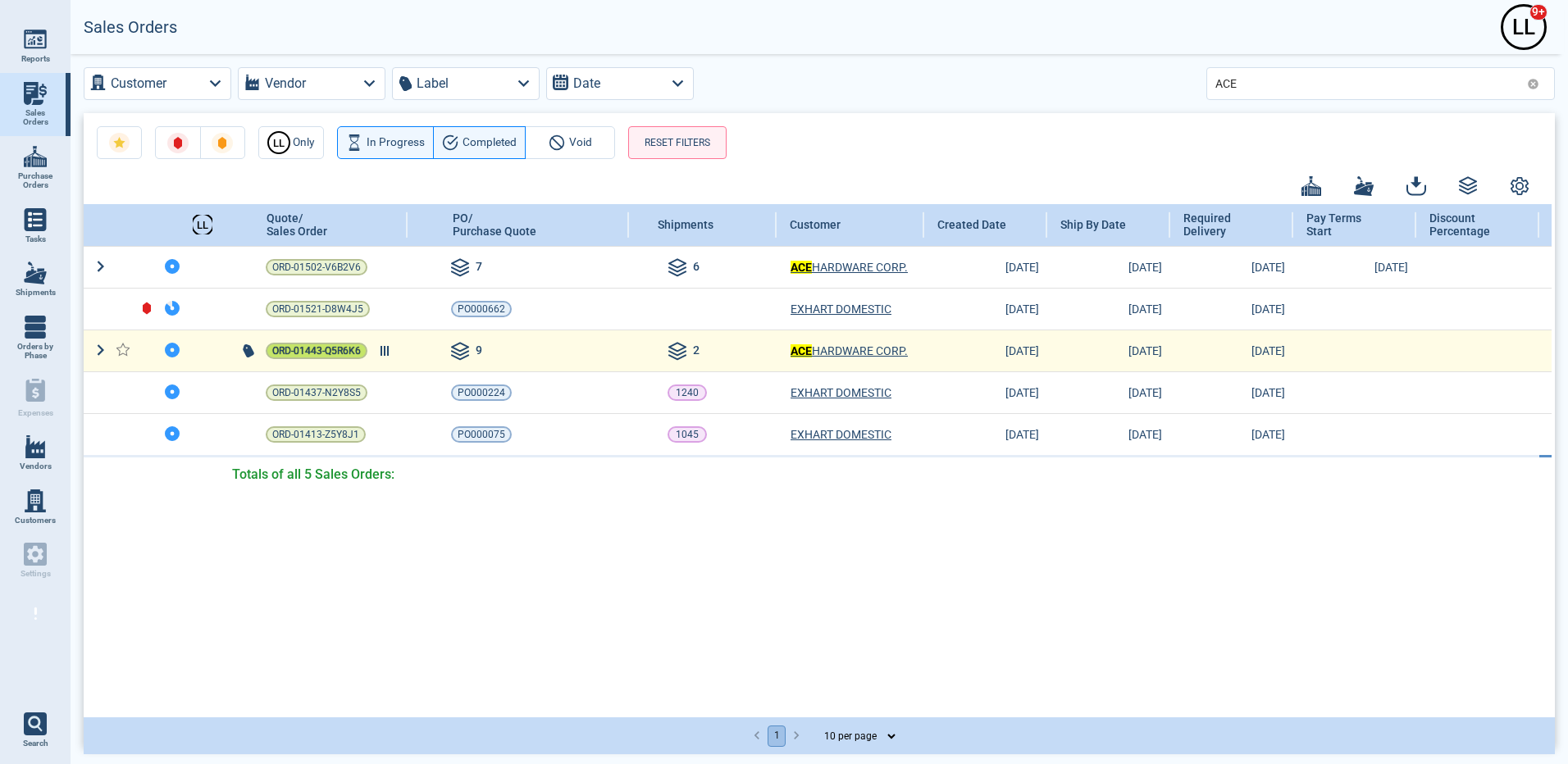
click at [319, 348] on span "ORD-01443-Q5R6K6" at bounding box center [317, 351] width 88 height 17
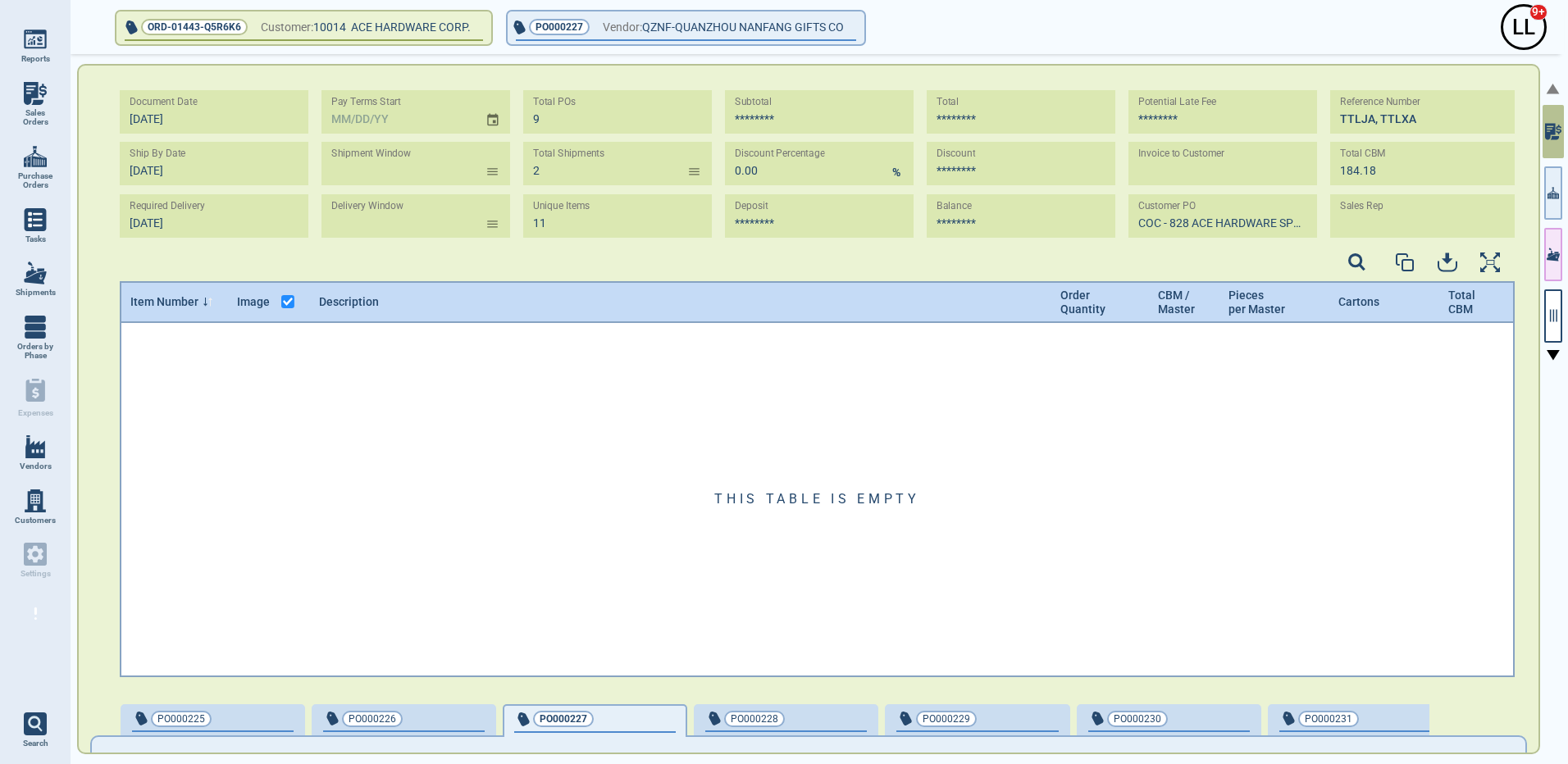
type input "2"
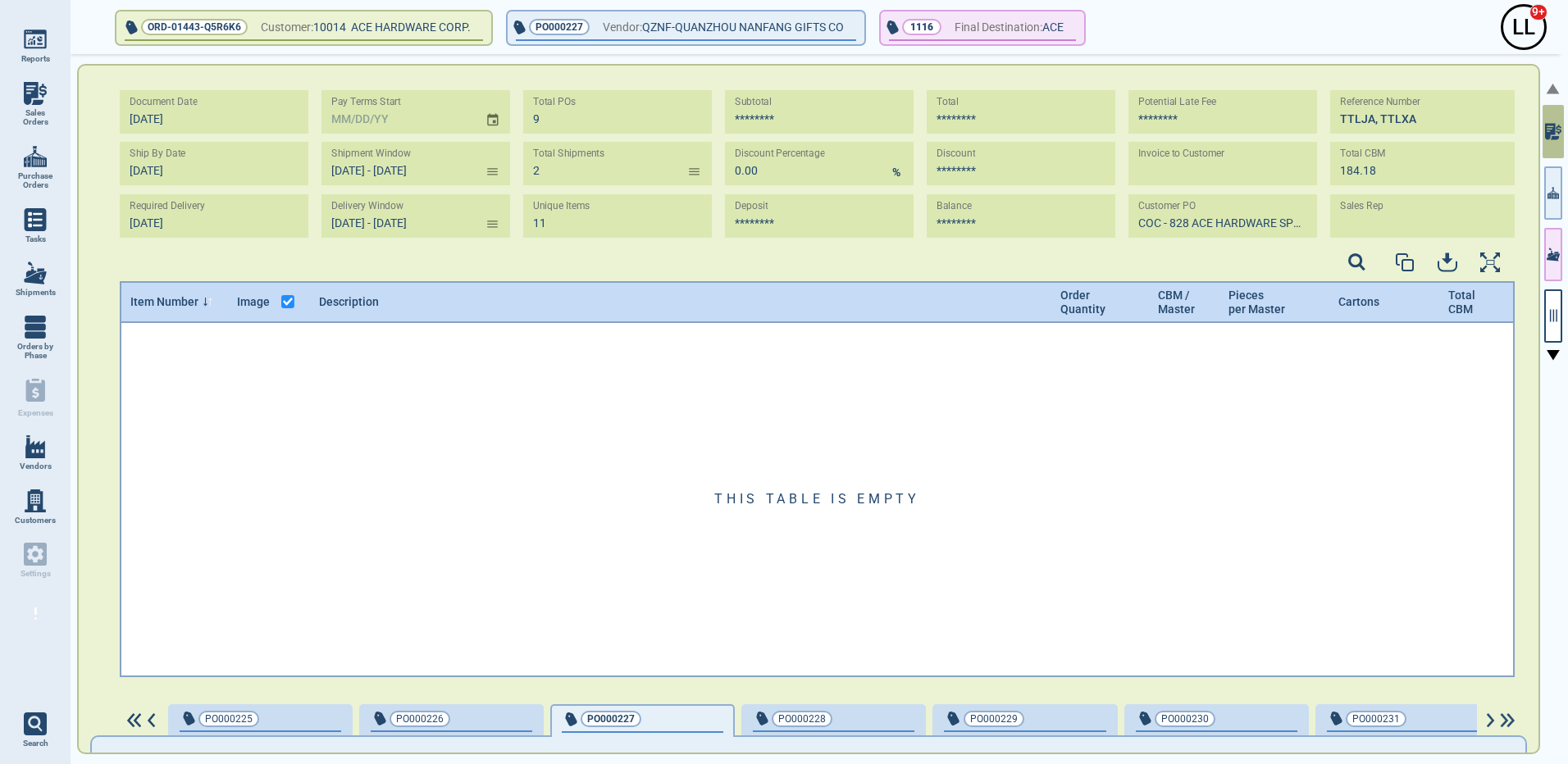
type input "[DATE] - [DATE]"
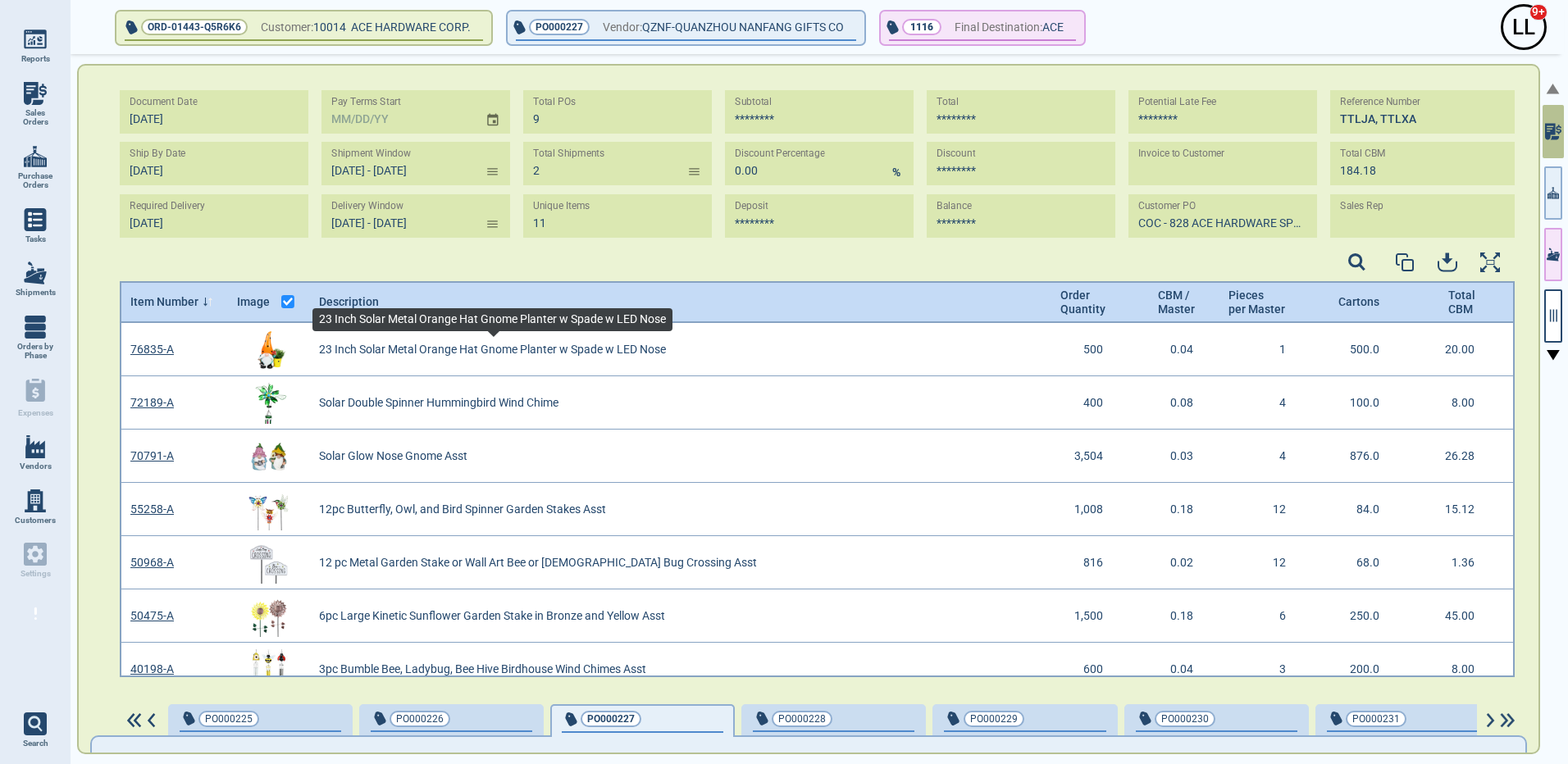
scroll to position [349, 1390]
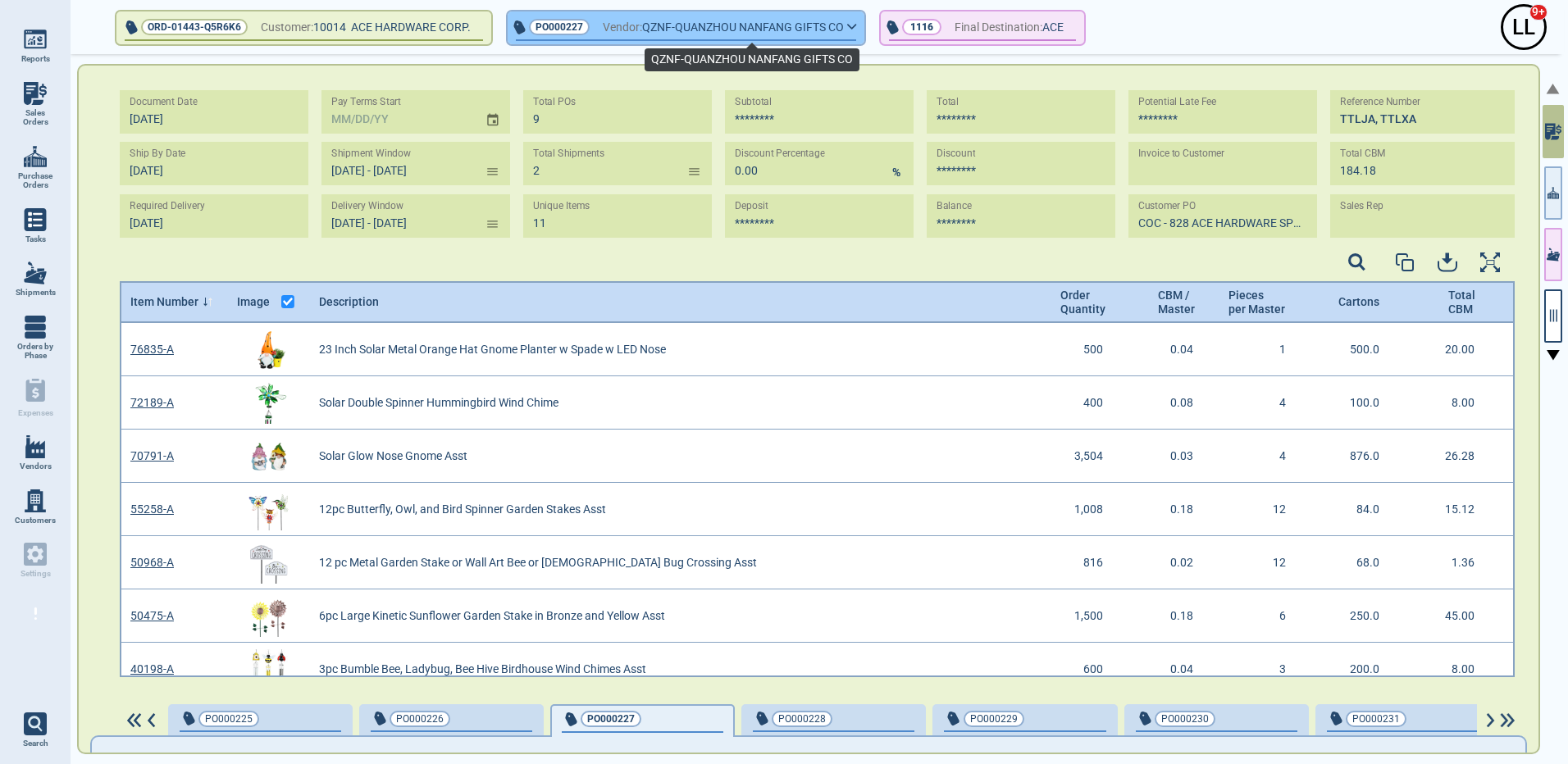
click at [833, 26] on span "QZNF-QUANZHOU NANFANG GIFTS CO" at bounding box center [742, 28] width 202 height 20
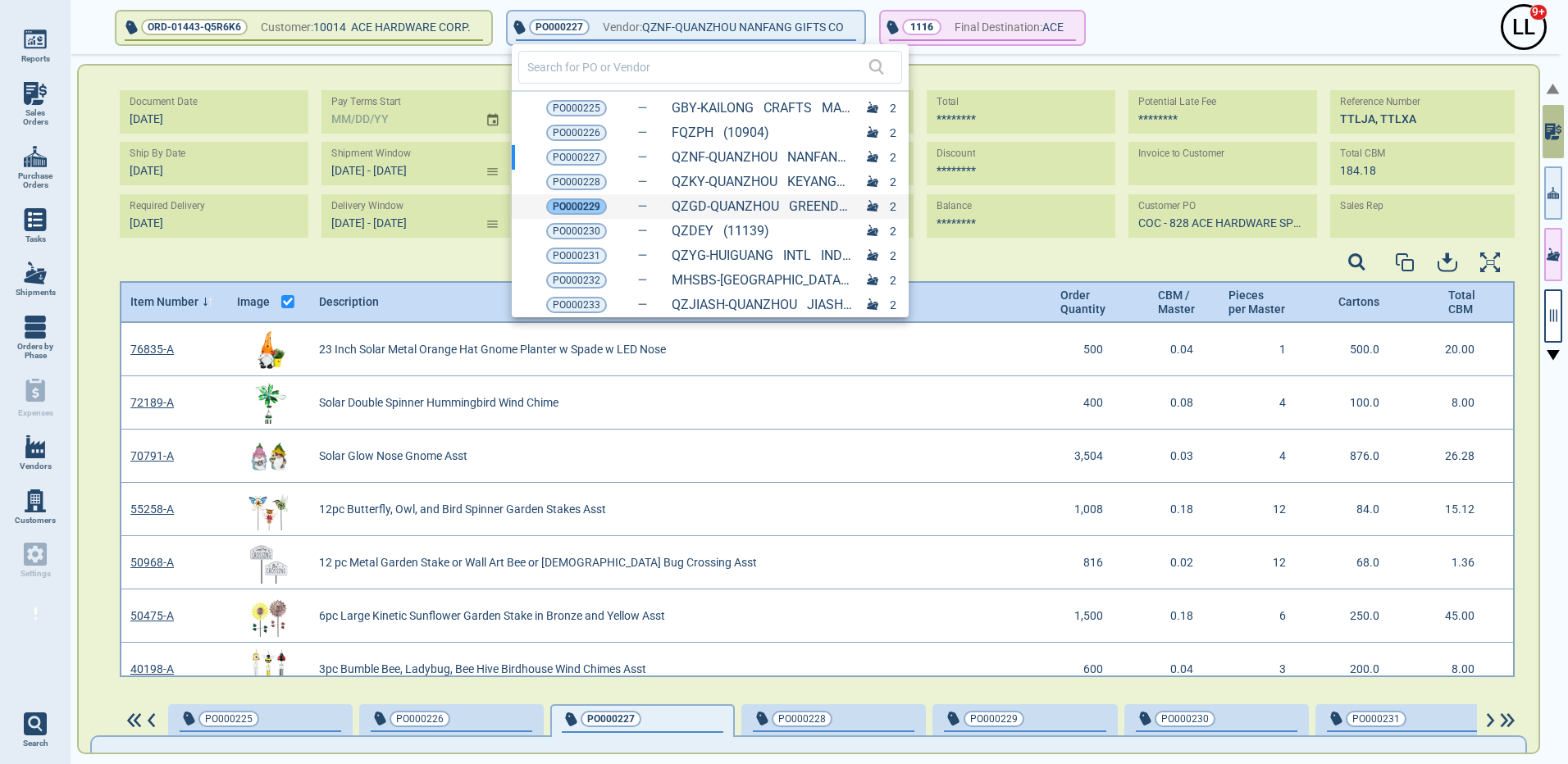
click at [594, 210] on span "PO000229" at bounding box center [576, 207] width 48 height 17
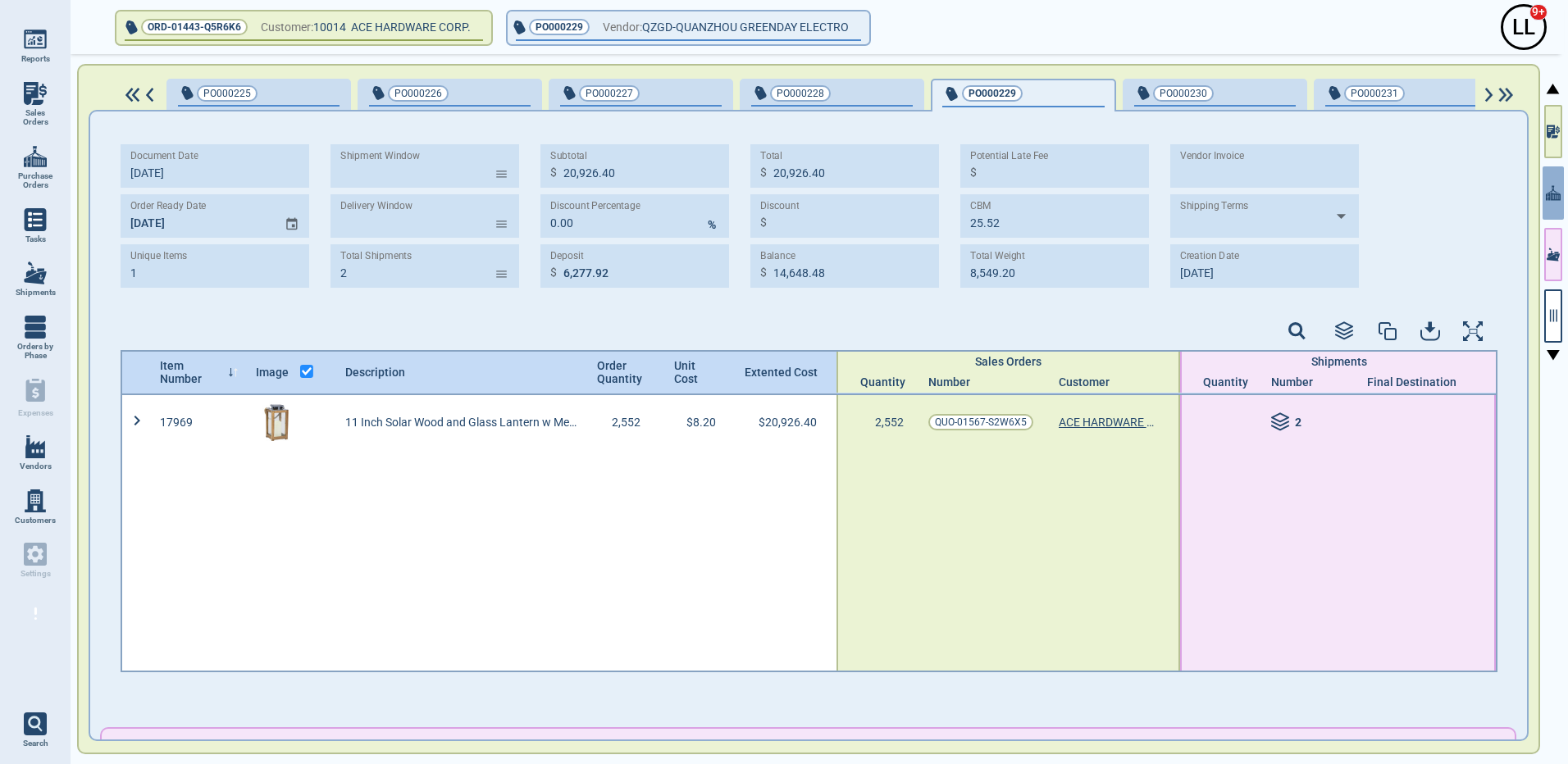
type input "[DATE] - [DATE]"
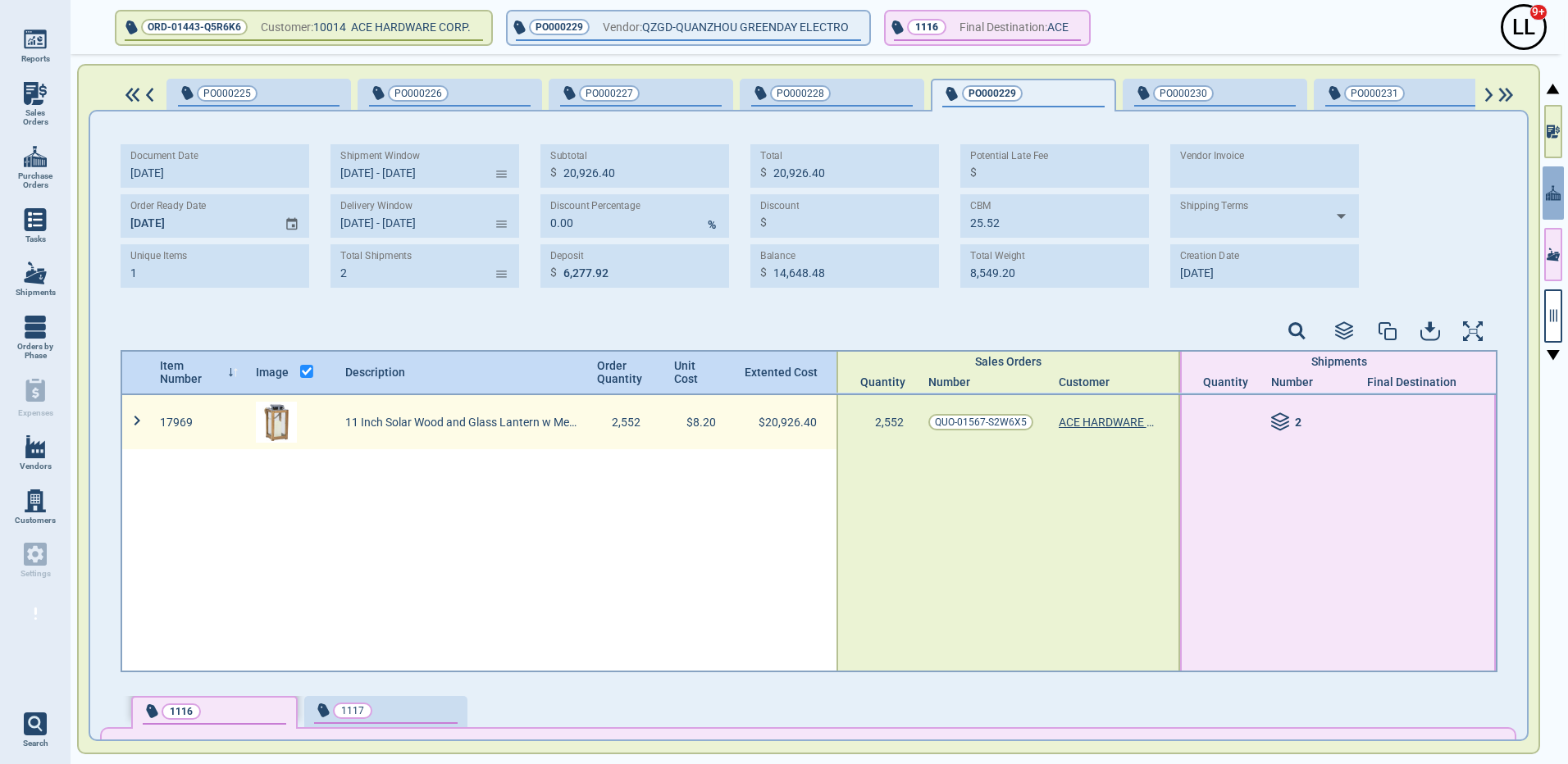
click at [263, 416] on img at bounding box center [276, 422] width 41 height 41
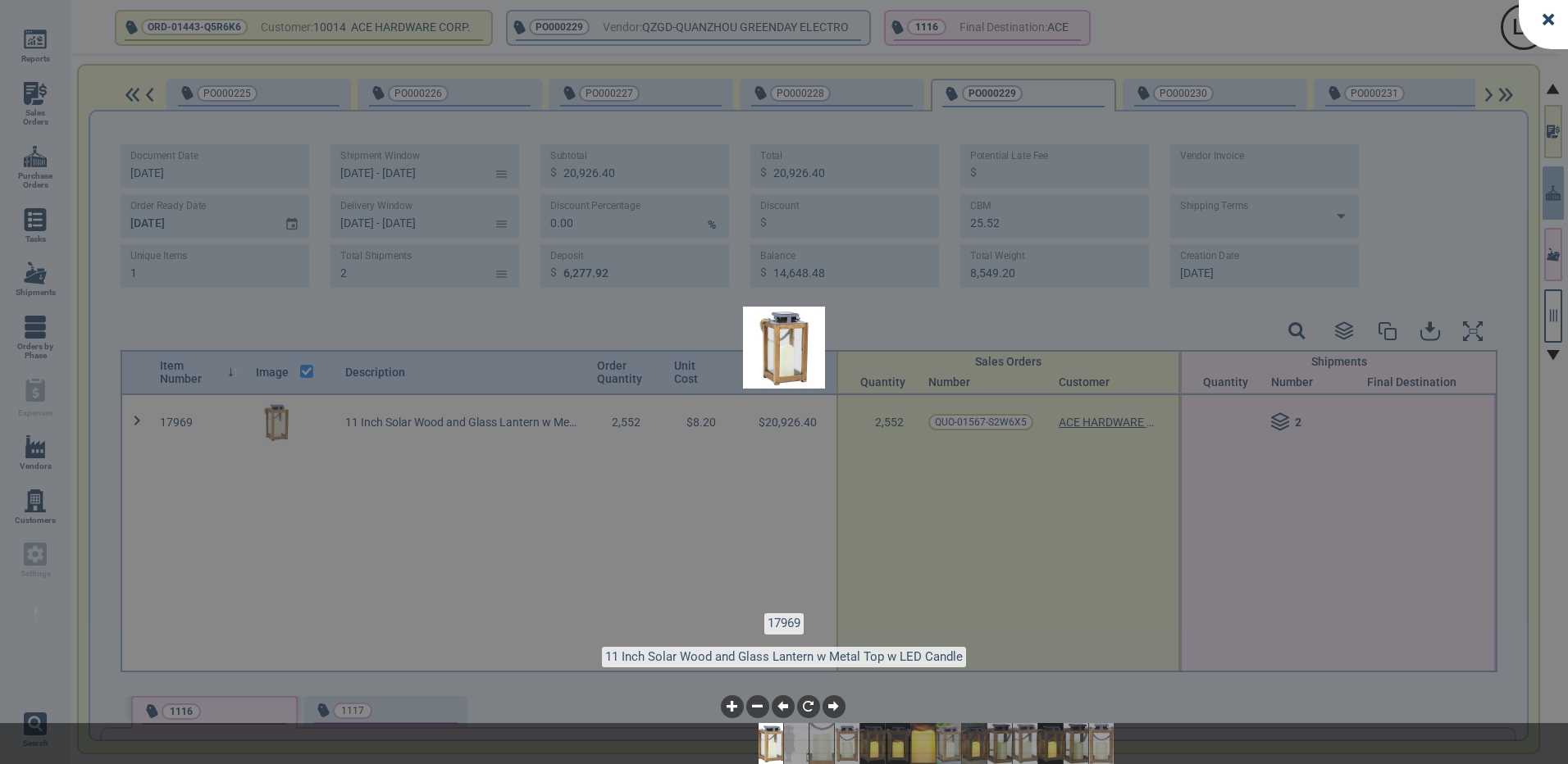
click at [1092, 737] on img at bounding box center [1100, 744] width 49 height 41
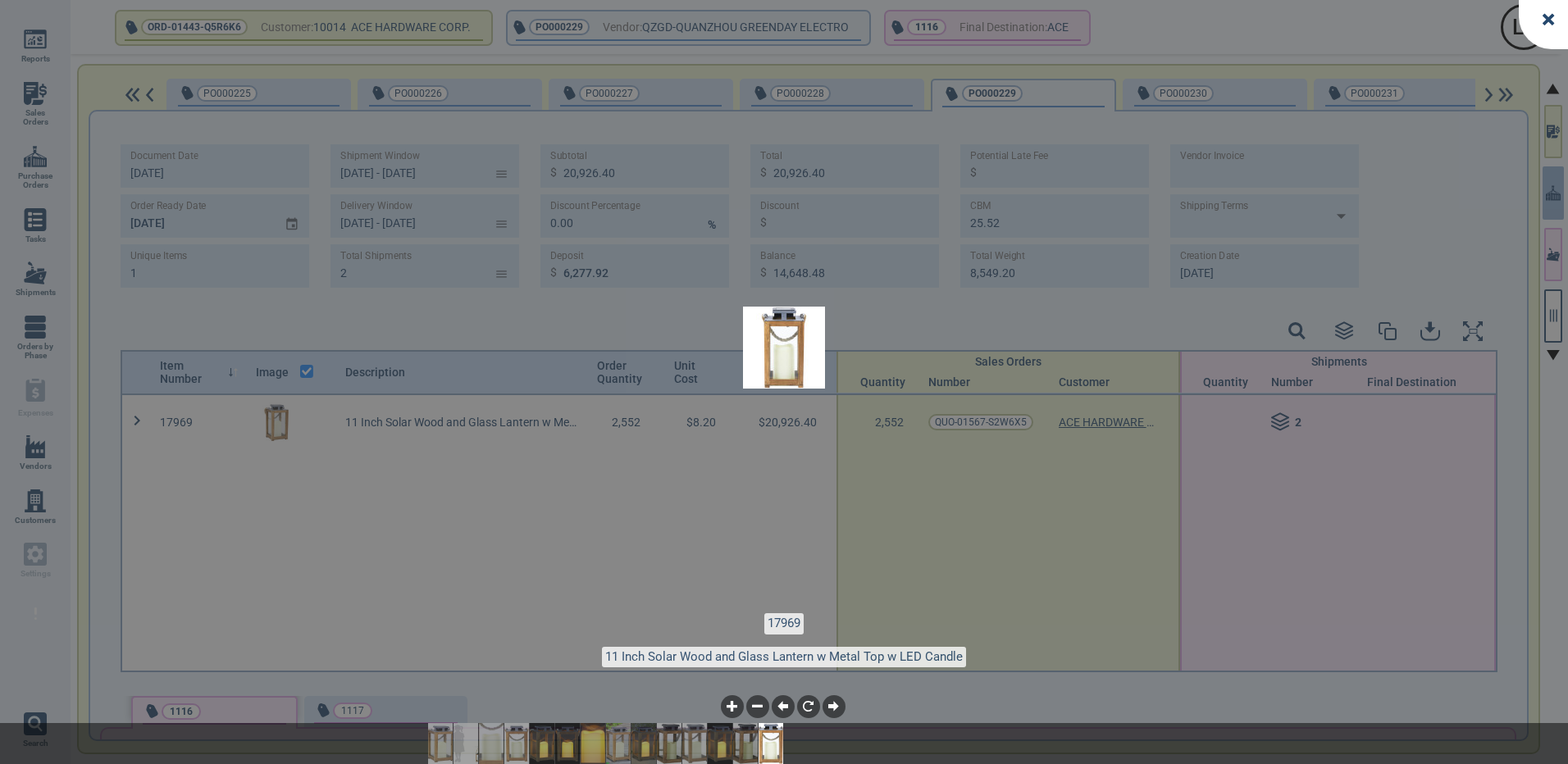
click at [775, 747] on img at bounding box center [771, 744] width 49 height 41
click at [753, 746] on img at bounding box center [745, 744] width 49 height 41
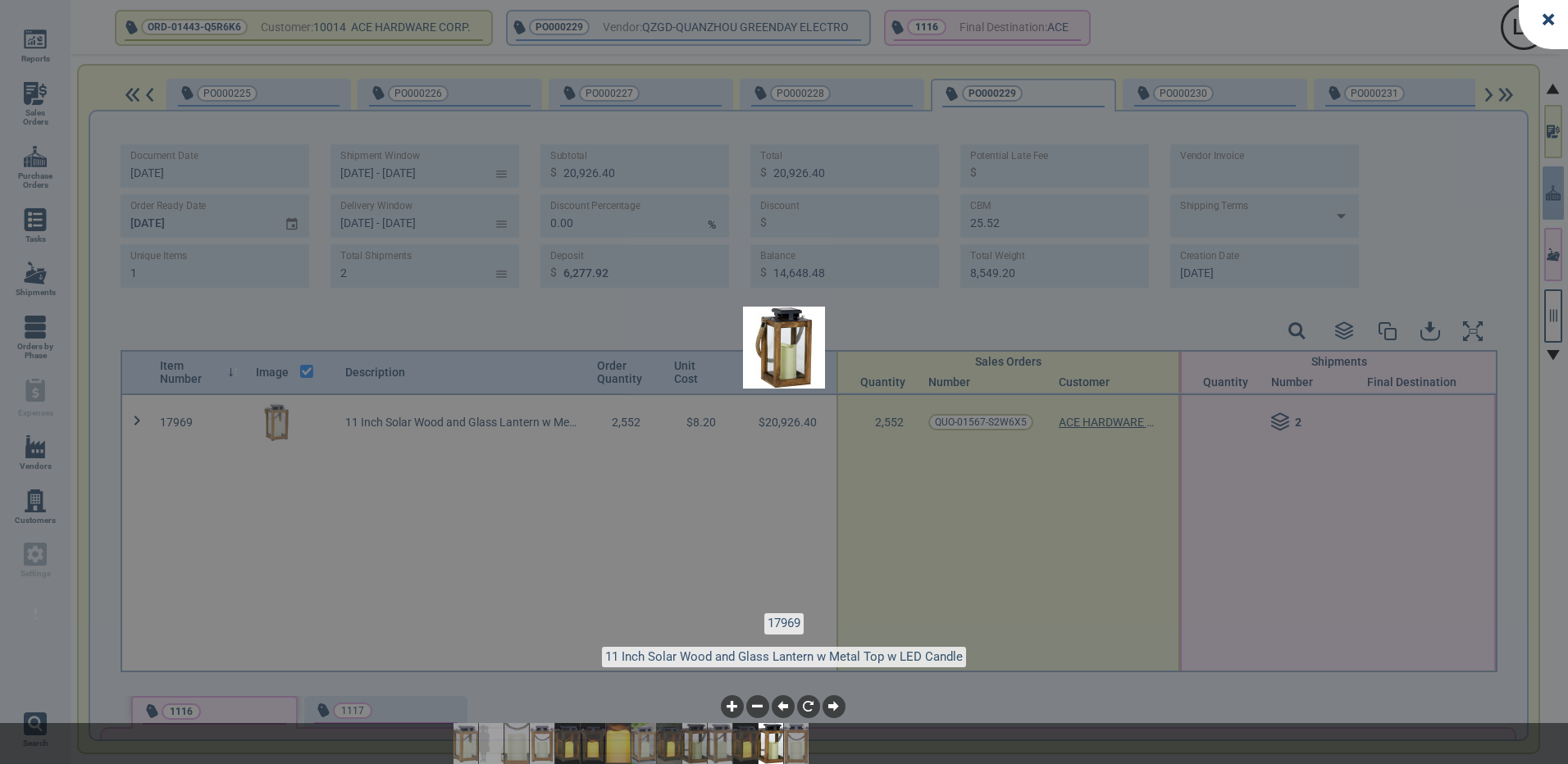
click at [736, 749] on img at bounding box center [745, 744] width 49 height 41
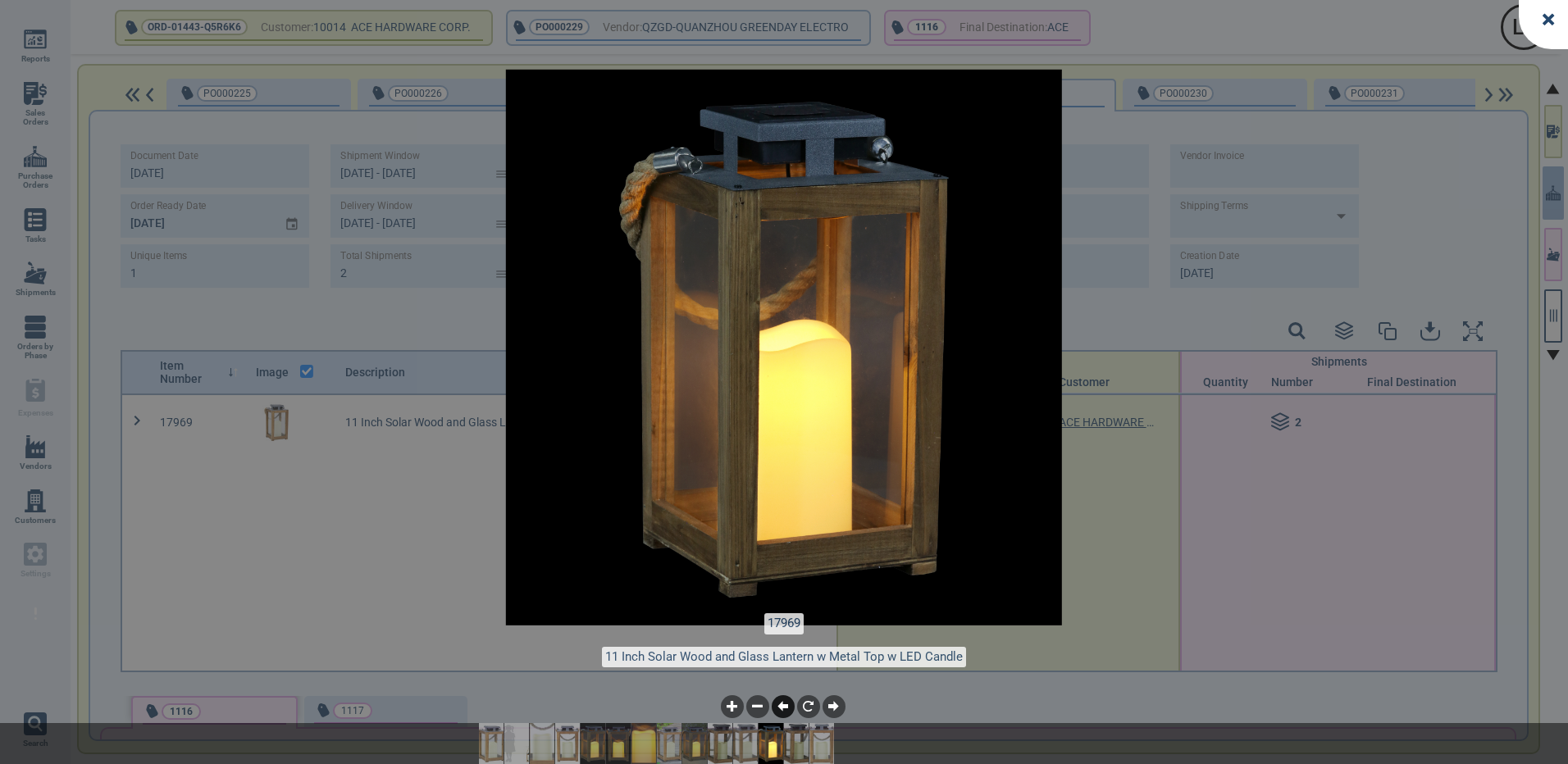
click at [782, 709] on icon at bounding box center [783, 707] width 11 height 11
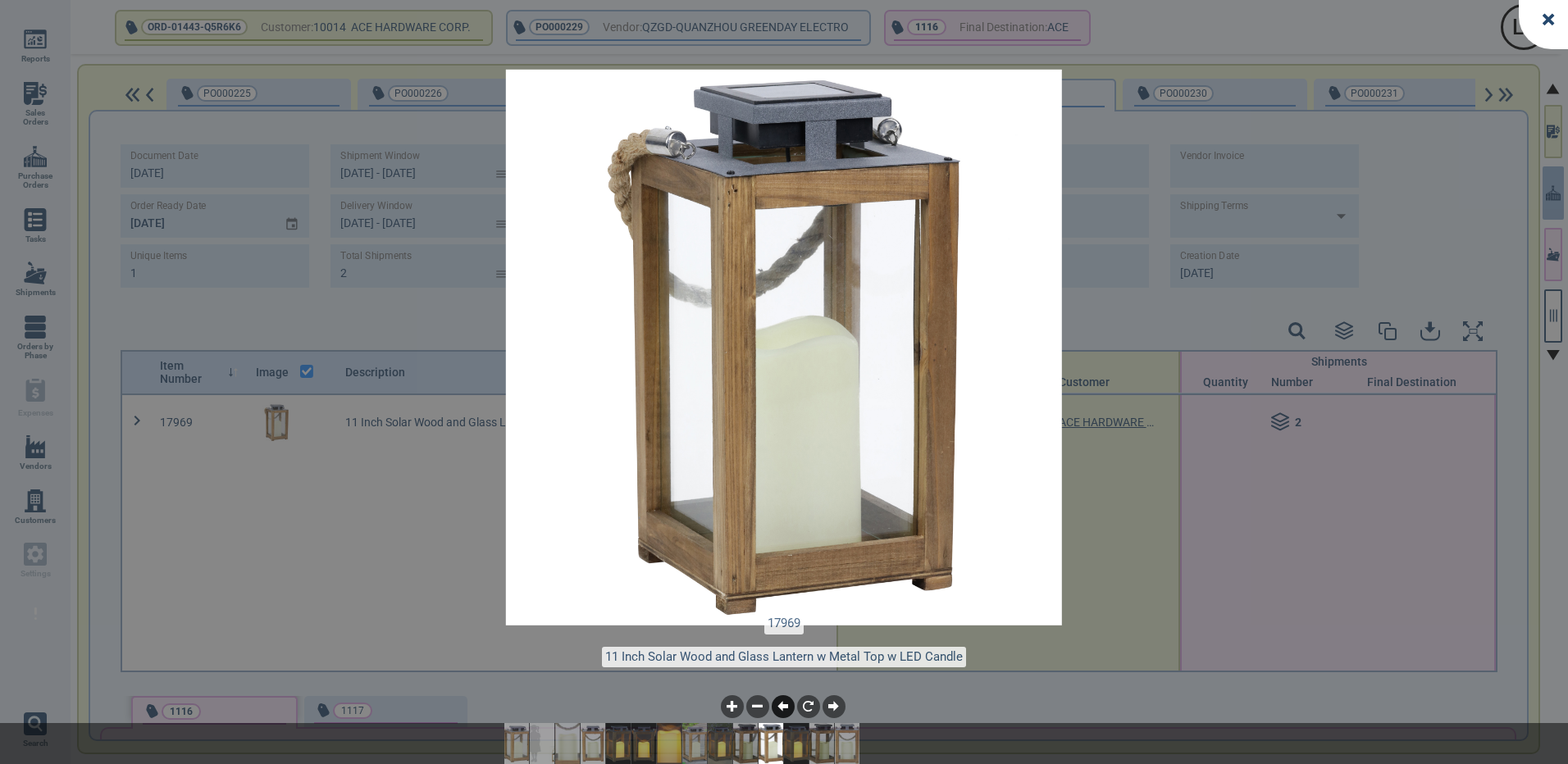
click at [782, 709] on icon at bounding box center [783, 707] width 11 height 11
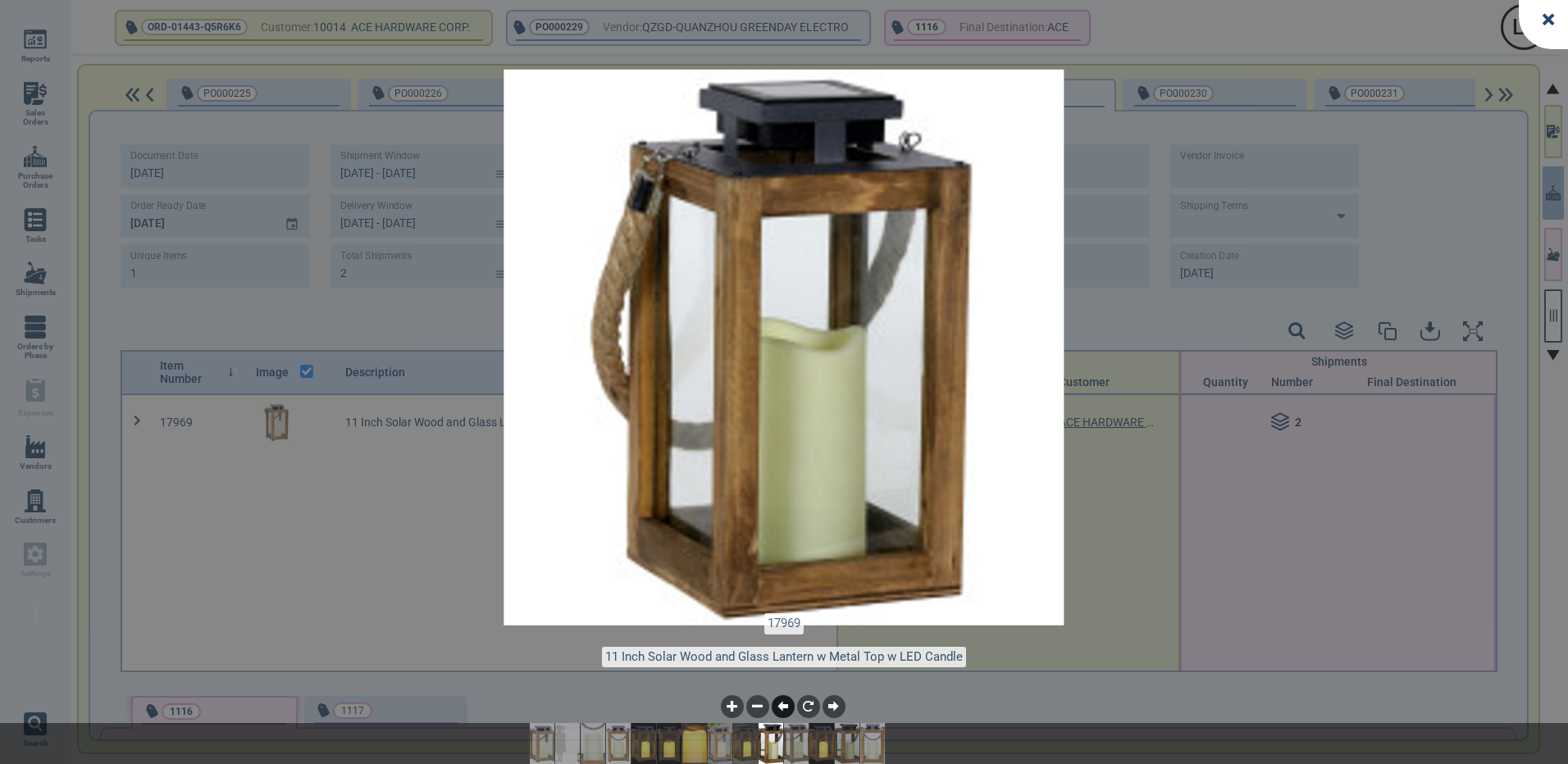
click at [782, 709] on icon at bounding box center [783, 707] width 11 height 11
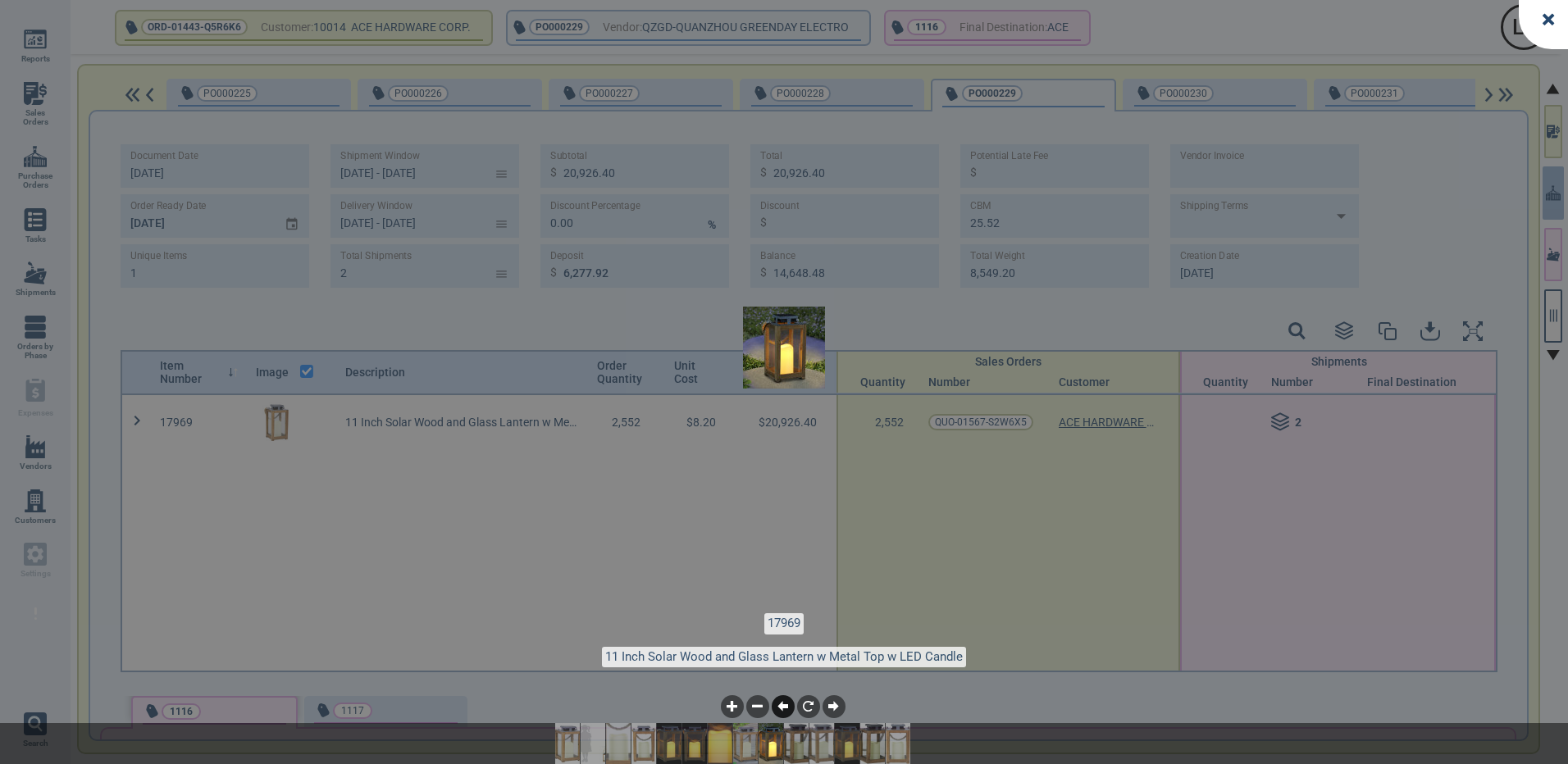
click at [782, 709] on icon at bounding box center [783, 707] width 11 height 11
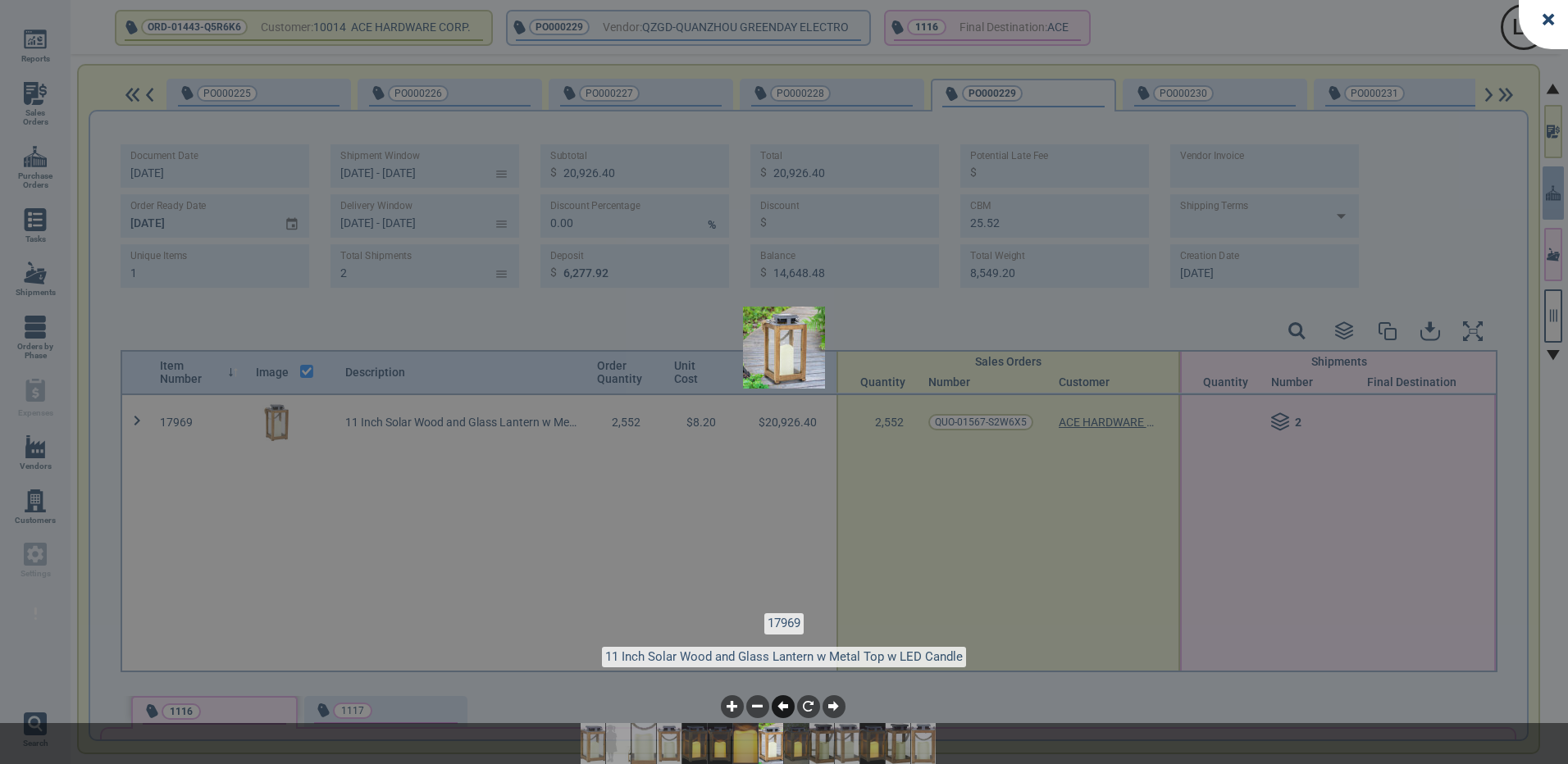
click at [782, 709] on icon at bounding box center [783, 707] width 11 height 11
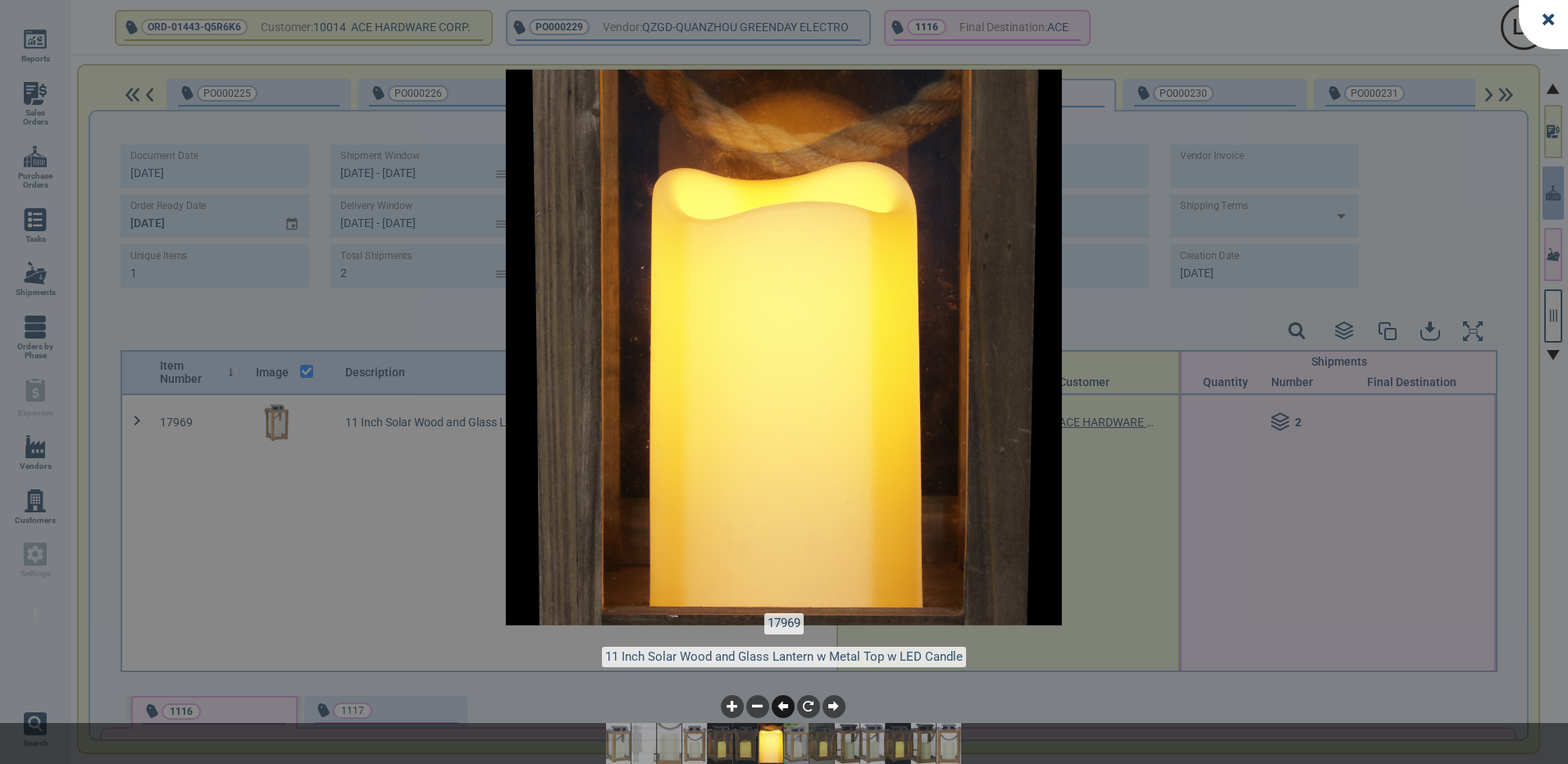
click at [782, 709] on icon at bounding box center [783, 707] width 11 height 11
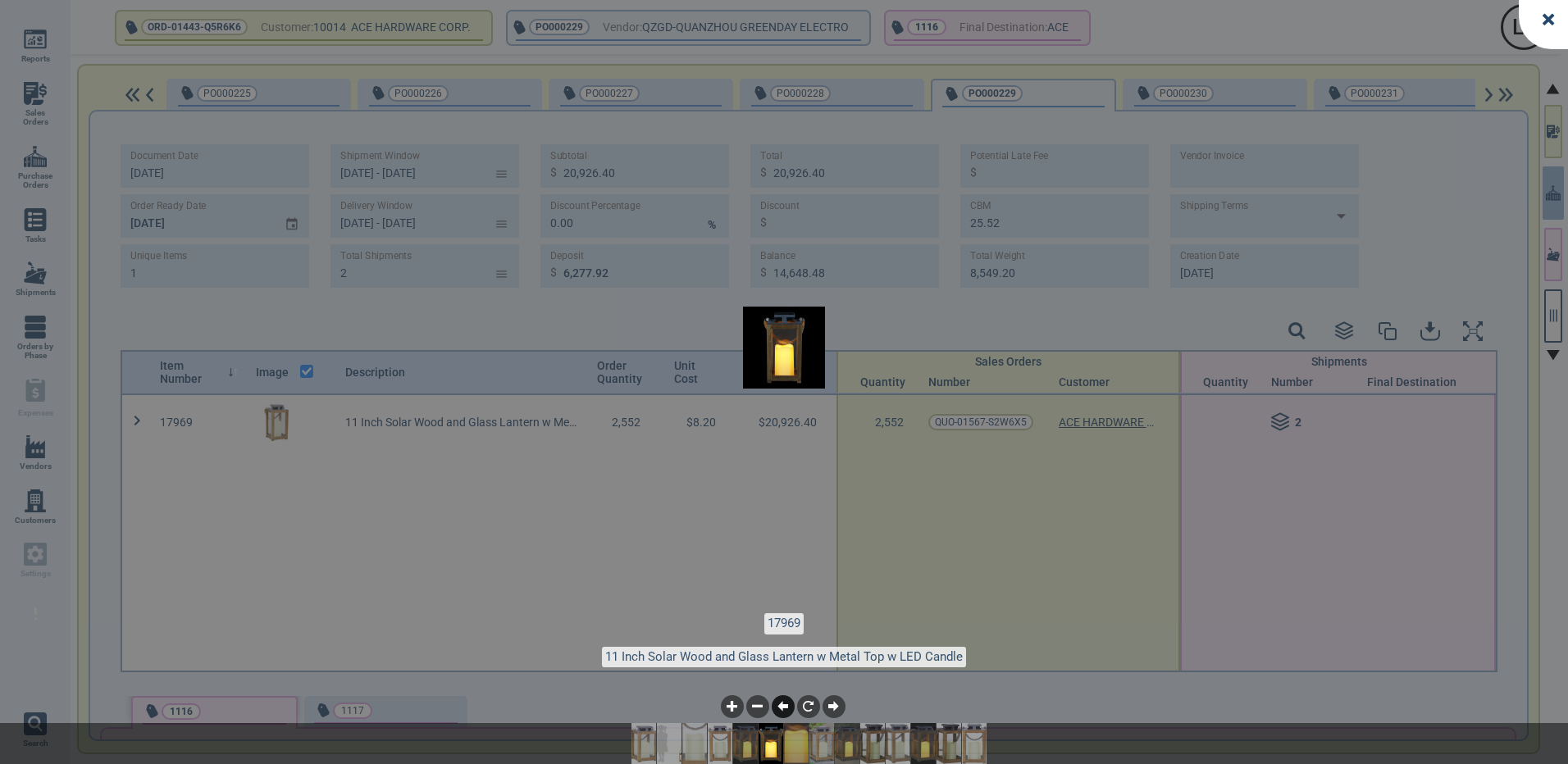
click at [782, 709] on icon at bounding box center [783, 707] width 11 height 11
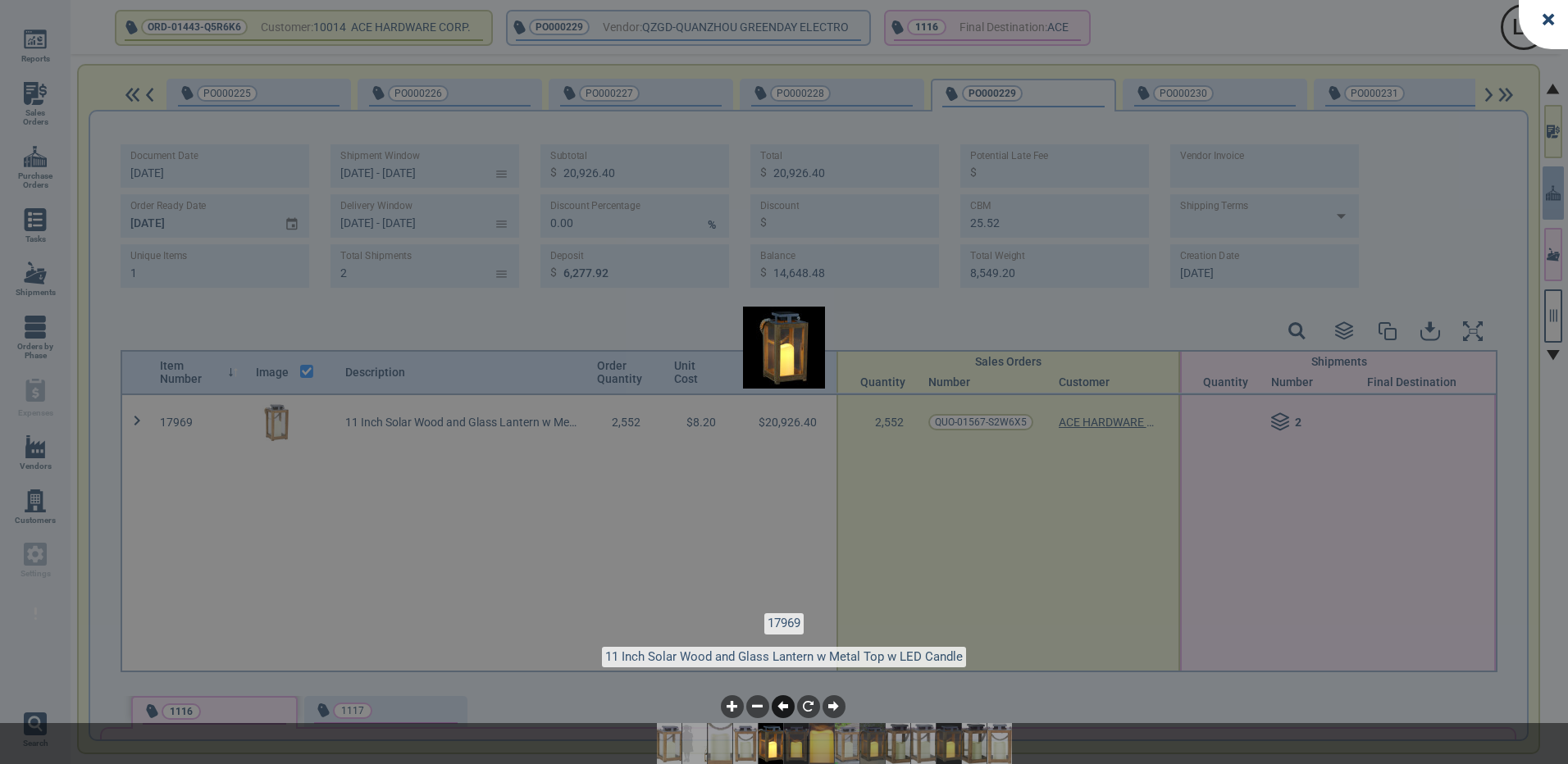
click at [782, 709] on icon at bounding box center [783, 707] width 11 height 11
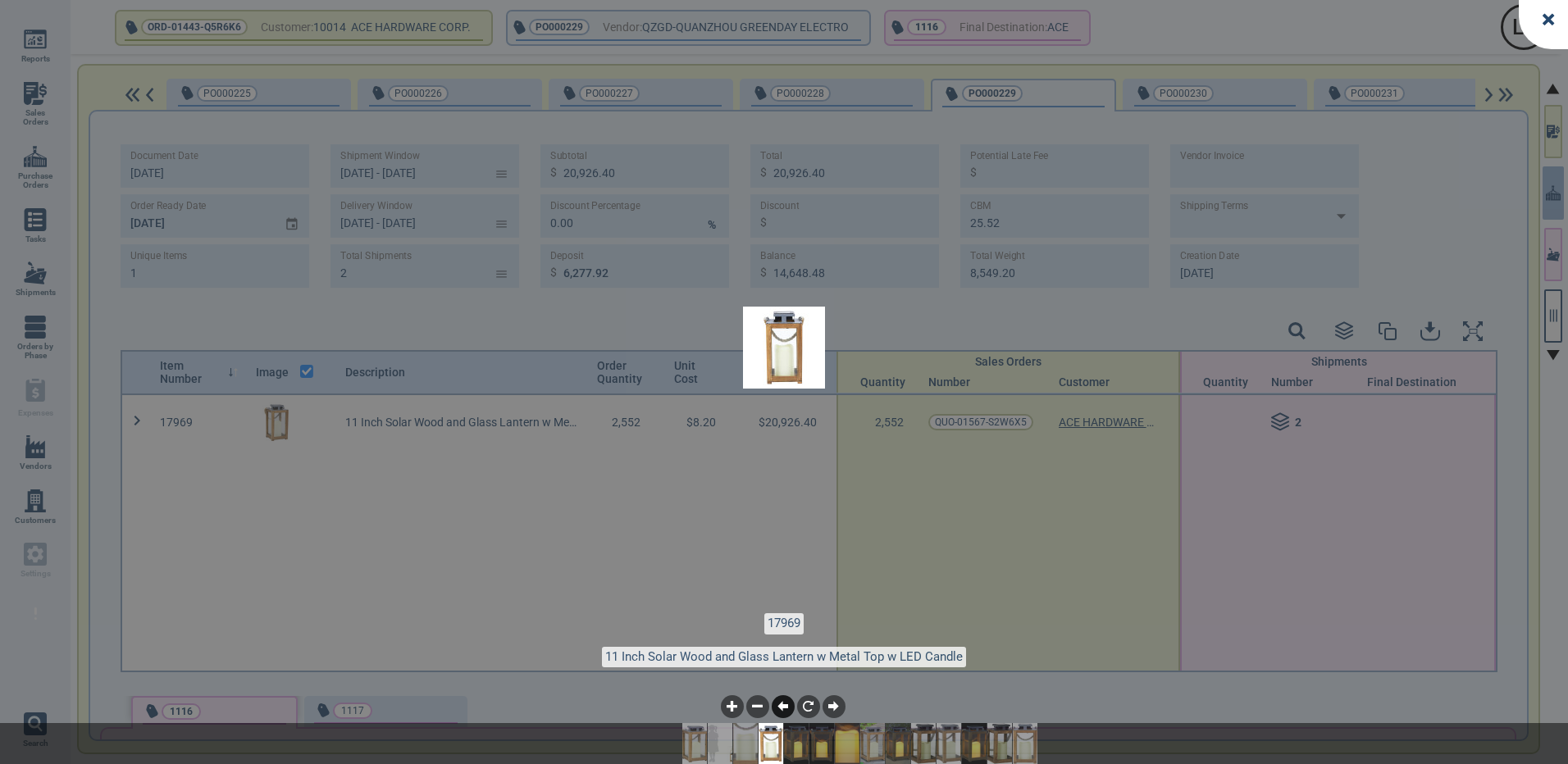
click at [782, 709] on icon at bounding box center [783, 707] width 11 height 11
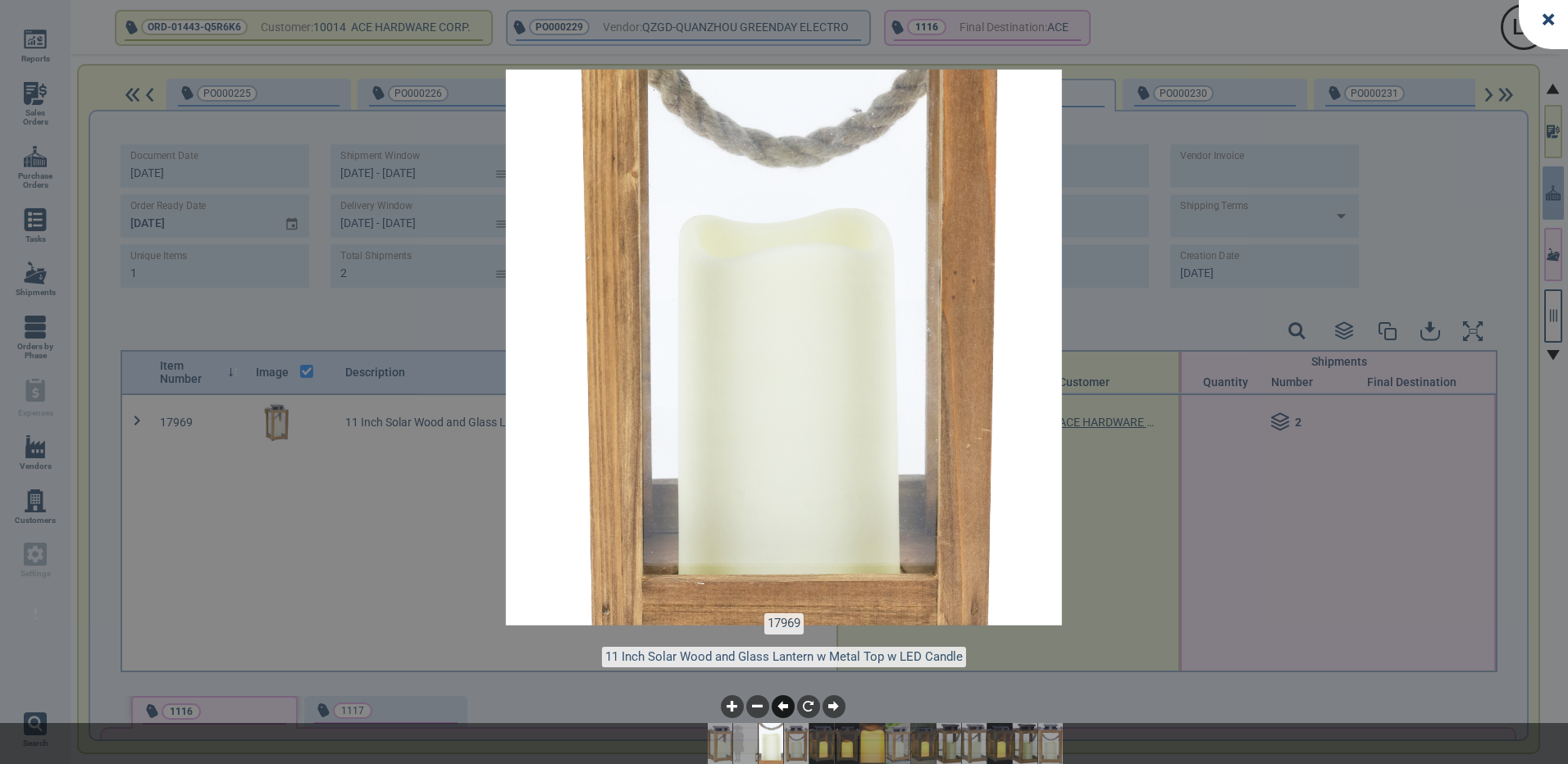
click at [782, 709] on icon at bounding box center [783, 707] width 11 height 11
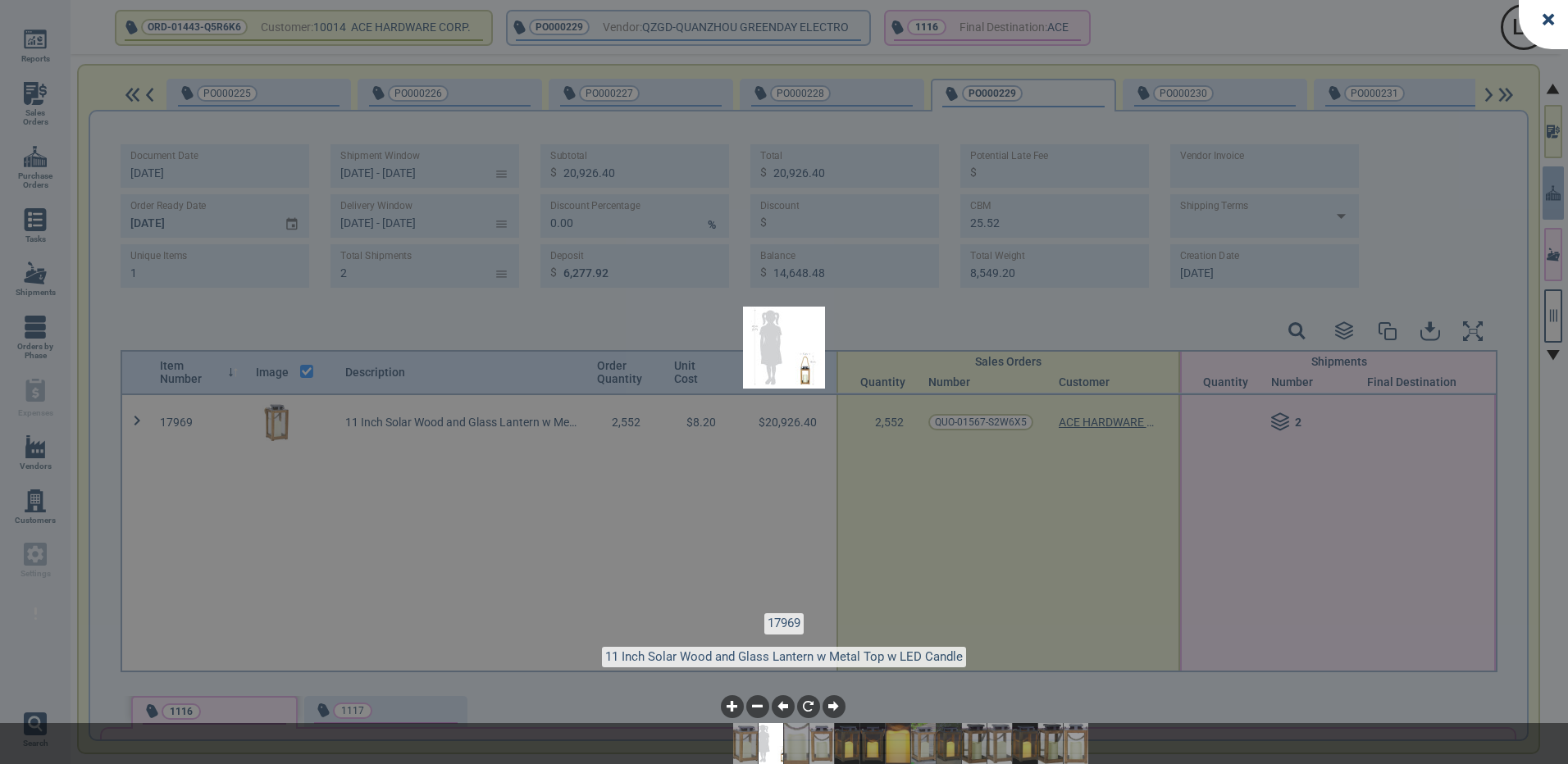
click at [746, 734] on img at bounding box center [745, 744] width 49 height 41
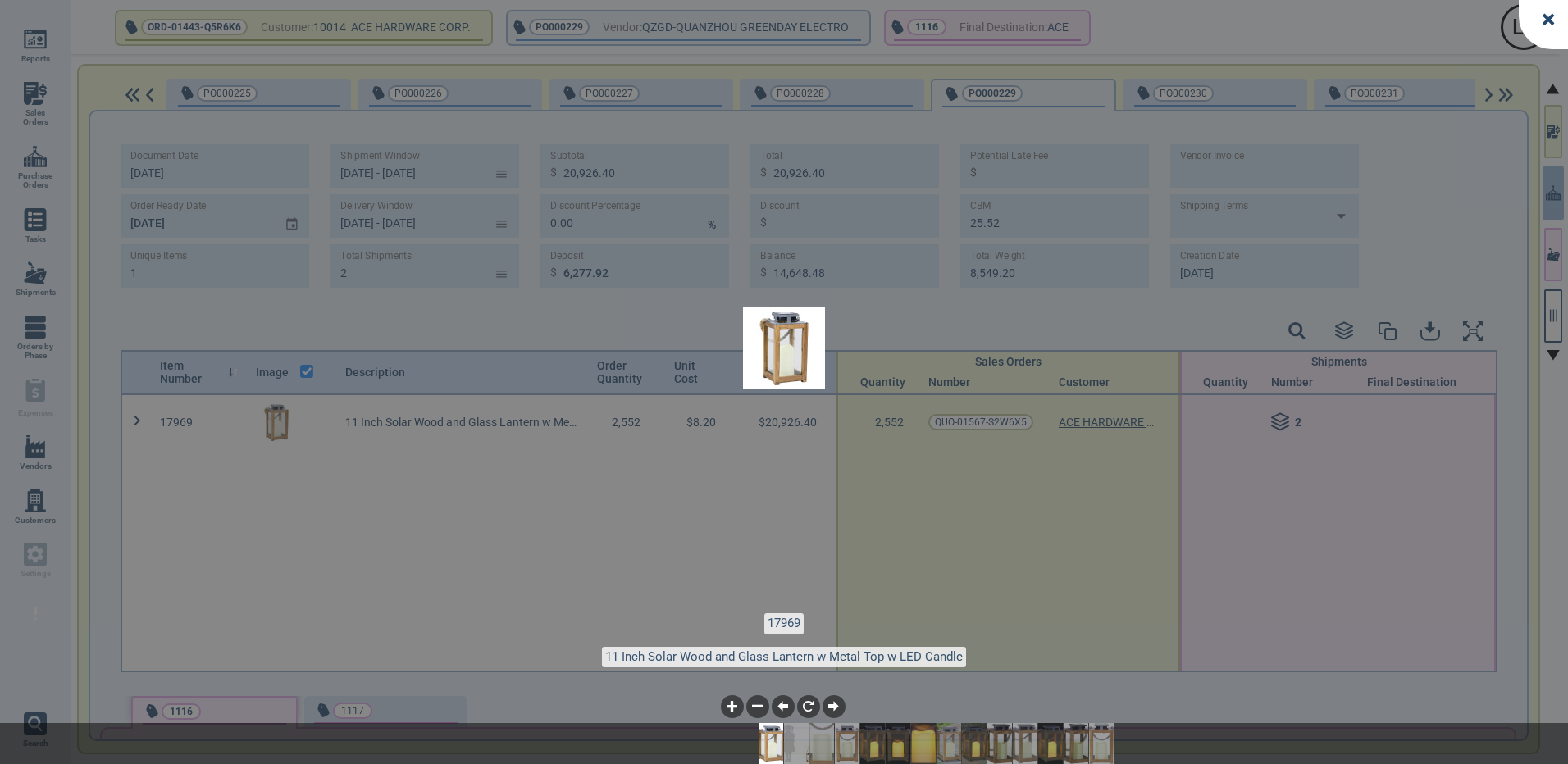
click at [921, 742] on img at bounding box center [923, 744] width 49 height 41
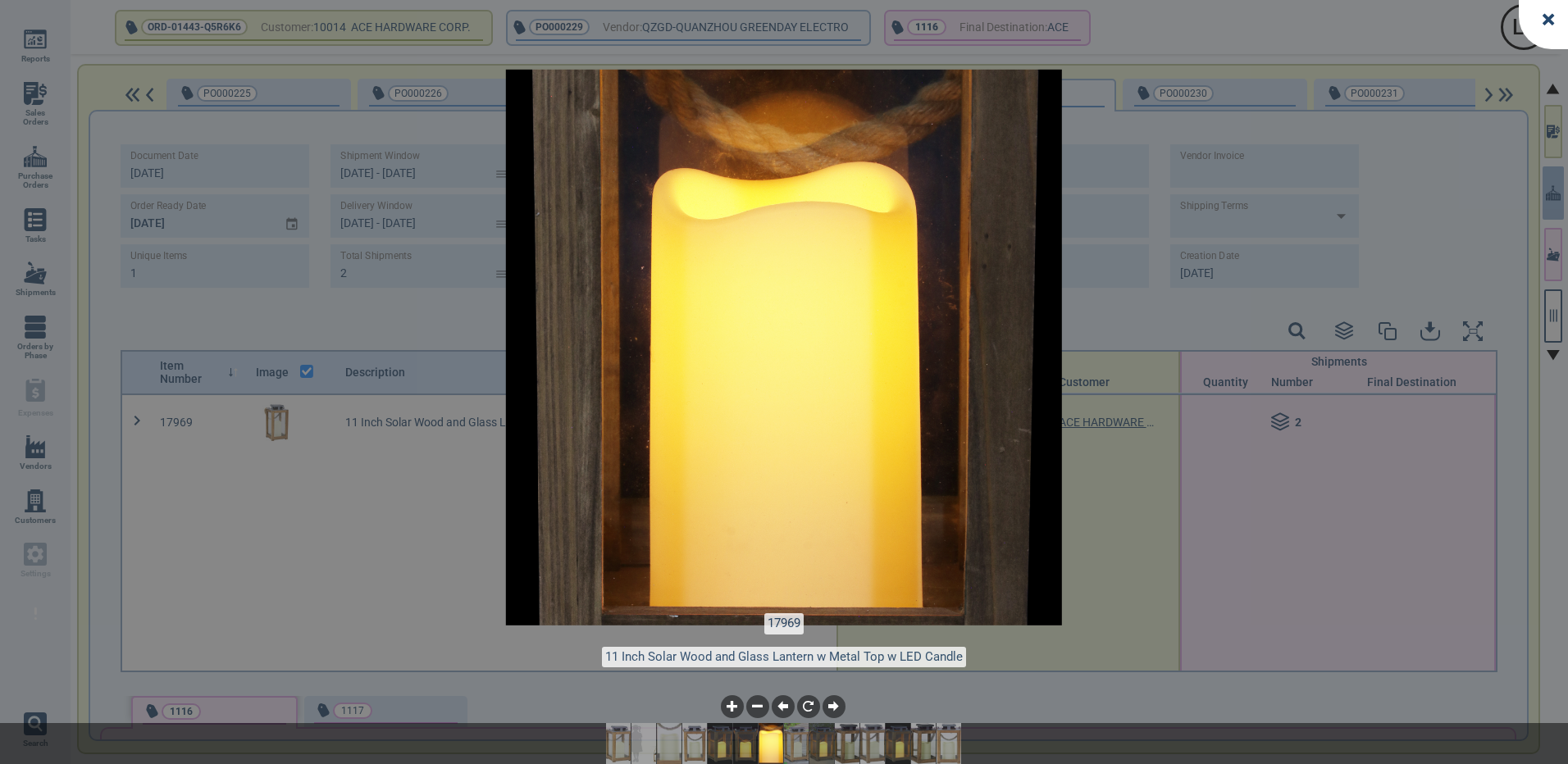
click at [826, 746] on img at bounding box center [821, 744] width 49 height 41
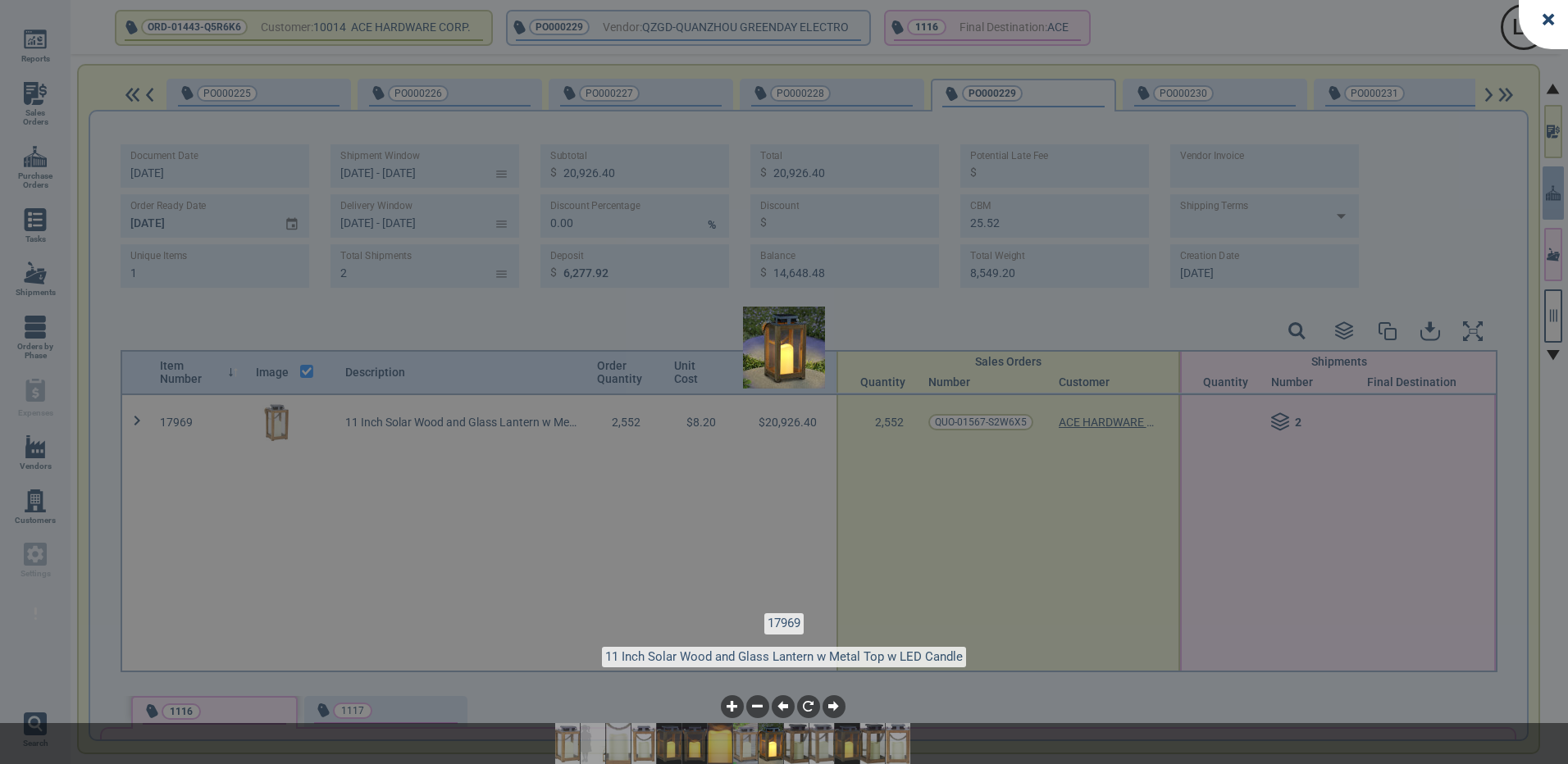
click at [734, 741] on img at bounding box center [745, 744] width 49 height 41
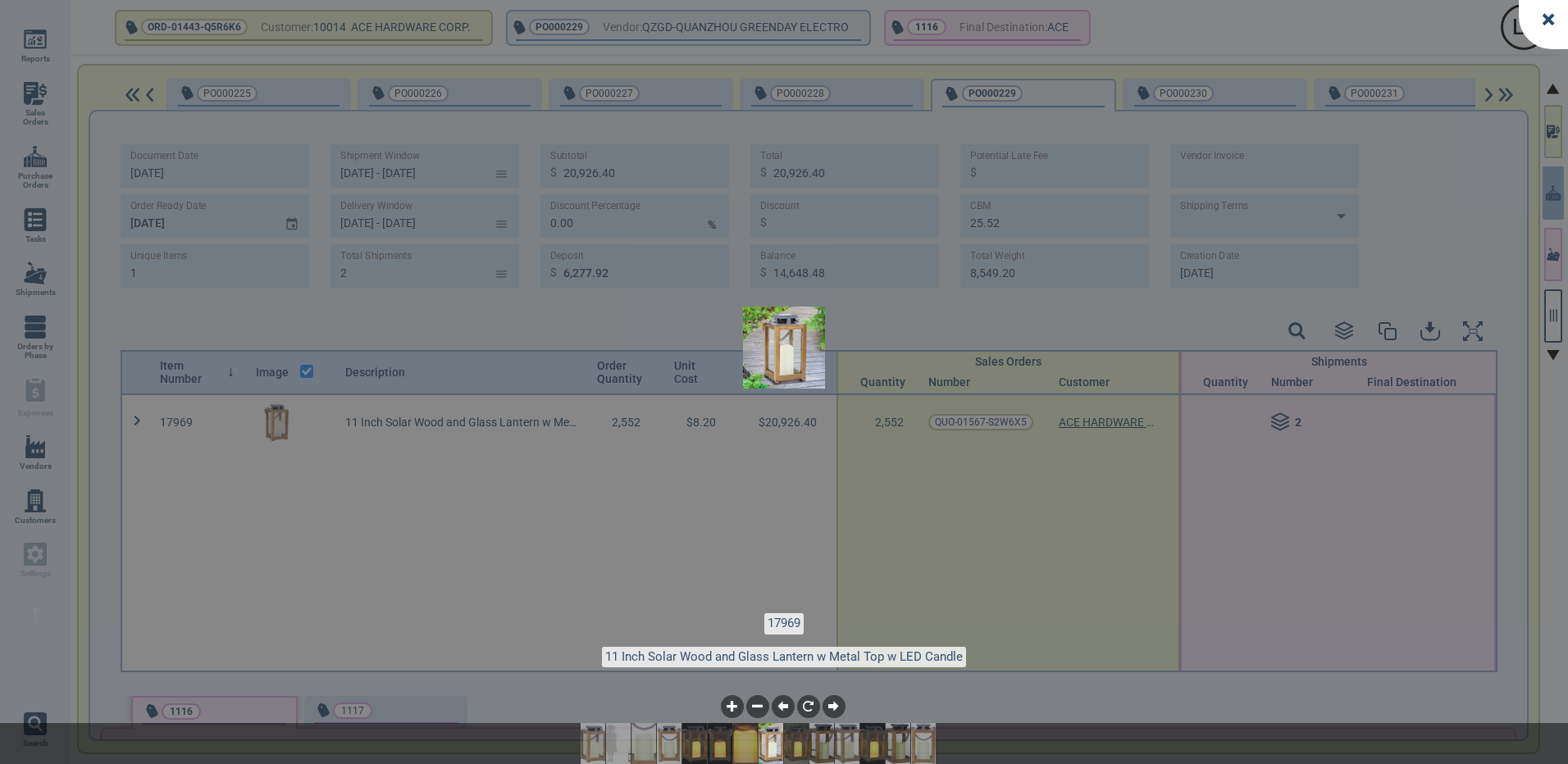
click at [734, 741] on img at bounding box center [745, 744] width 49 height 41
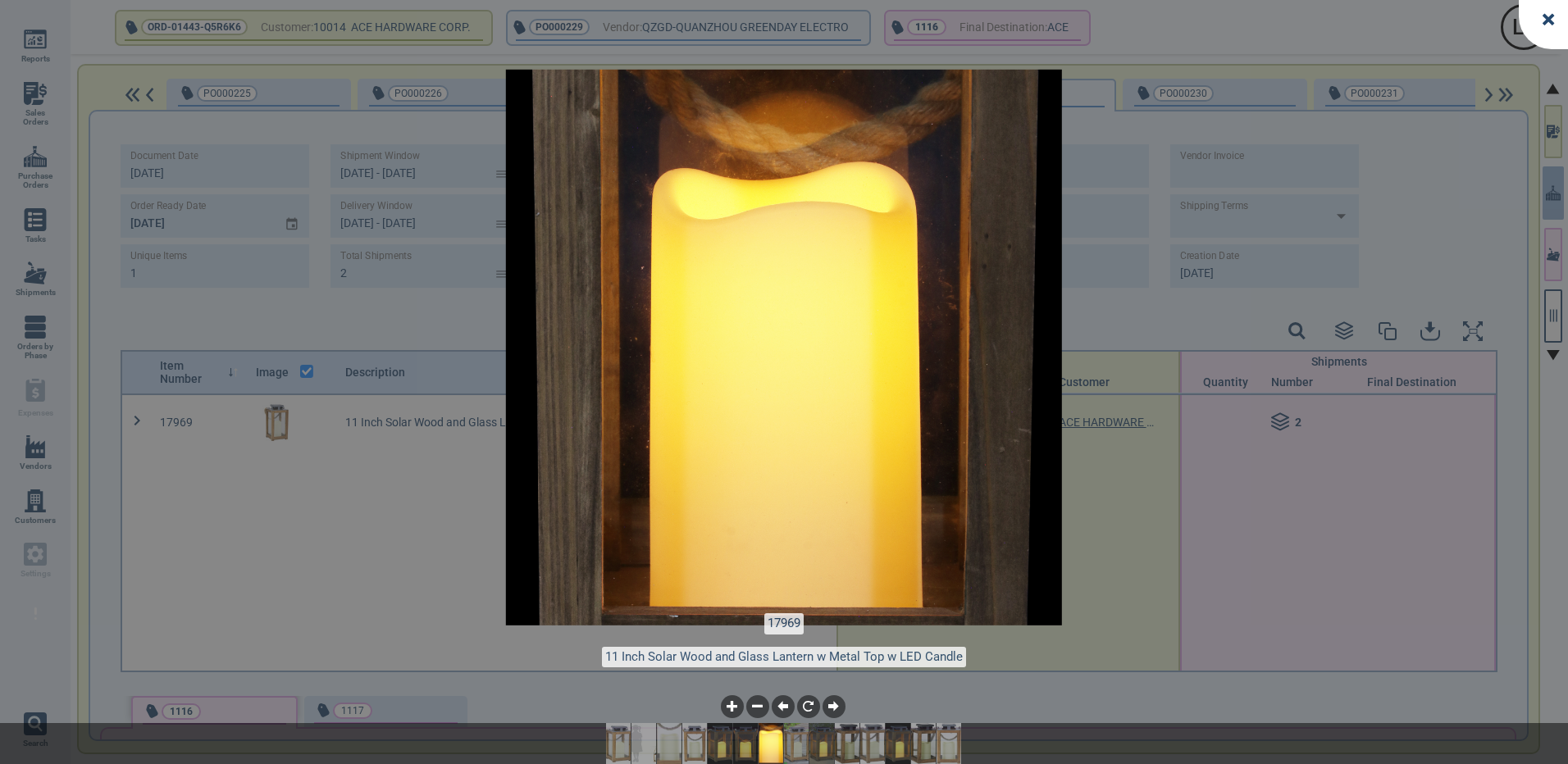
click at [721, 739] on img at bounding box center [719, 744] width 49 height 41
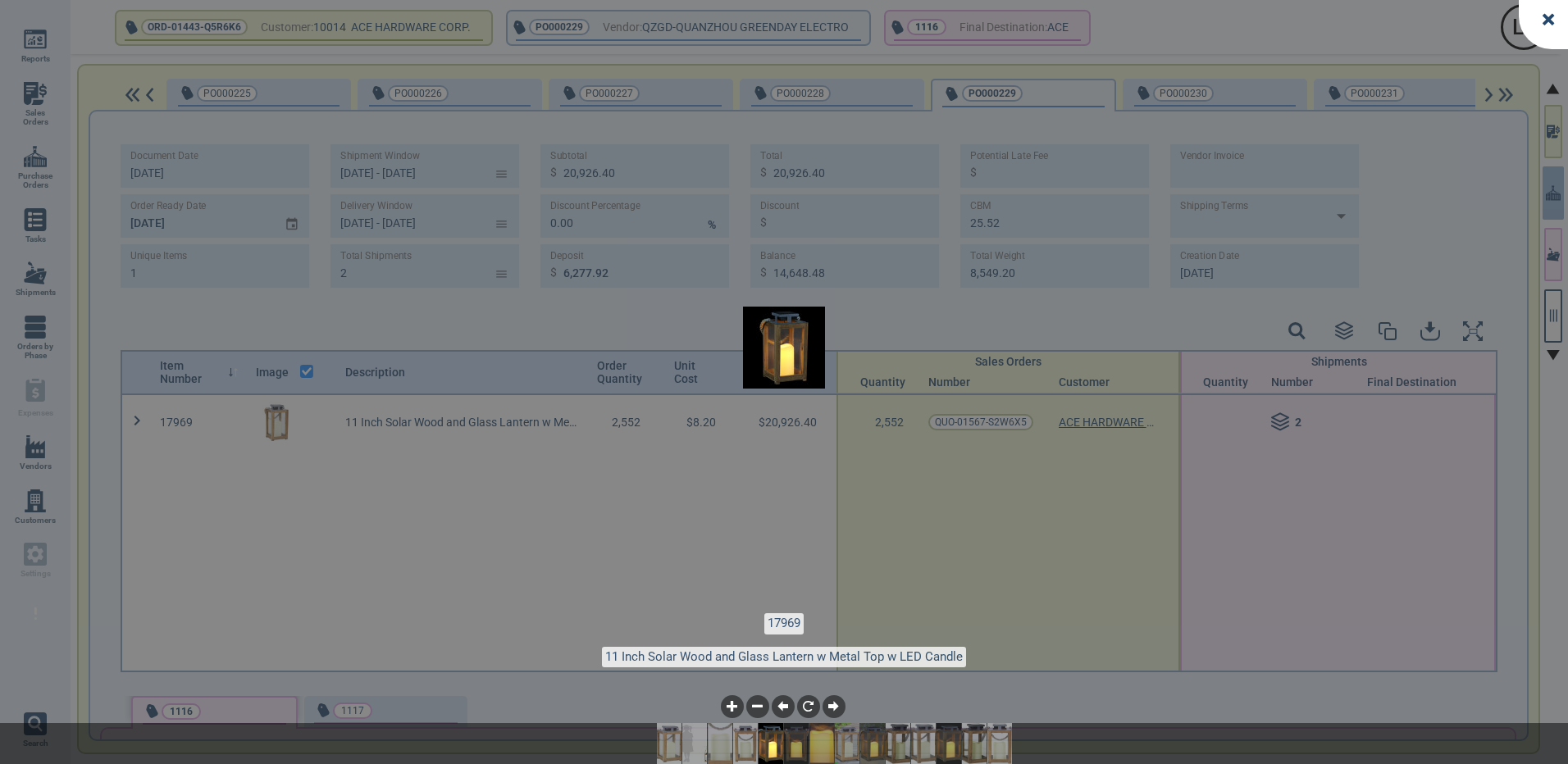
click at [778, 743] on img at bounding box center [771, 744] width 49 height 41
click at [792, 747] on img at bounding box center [796, 744] width 49 height 41
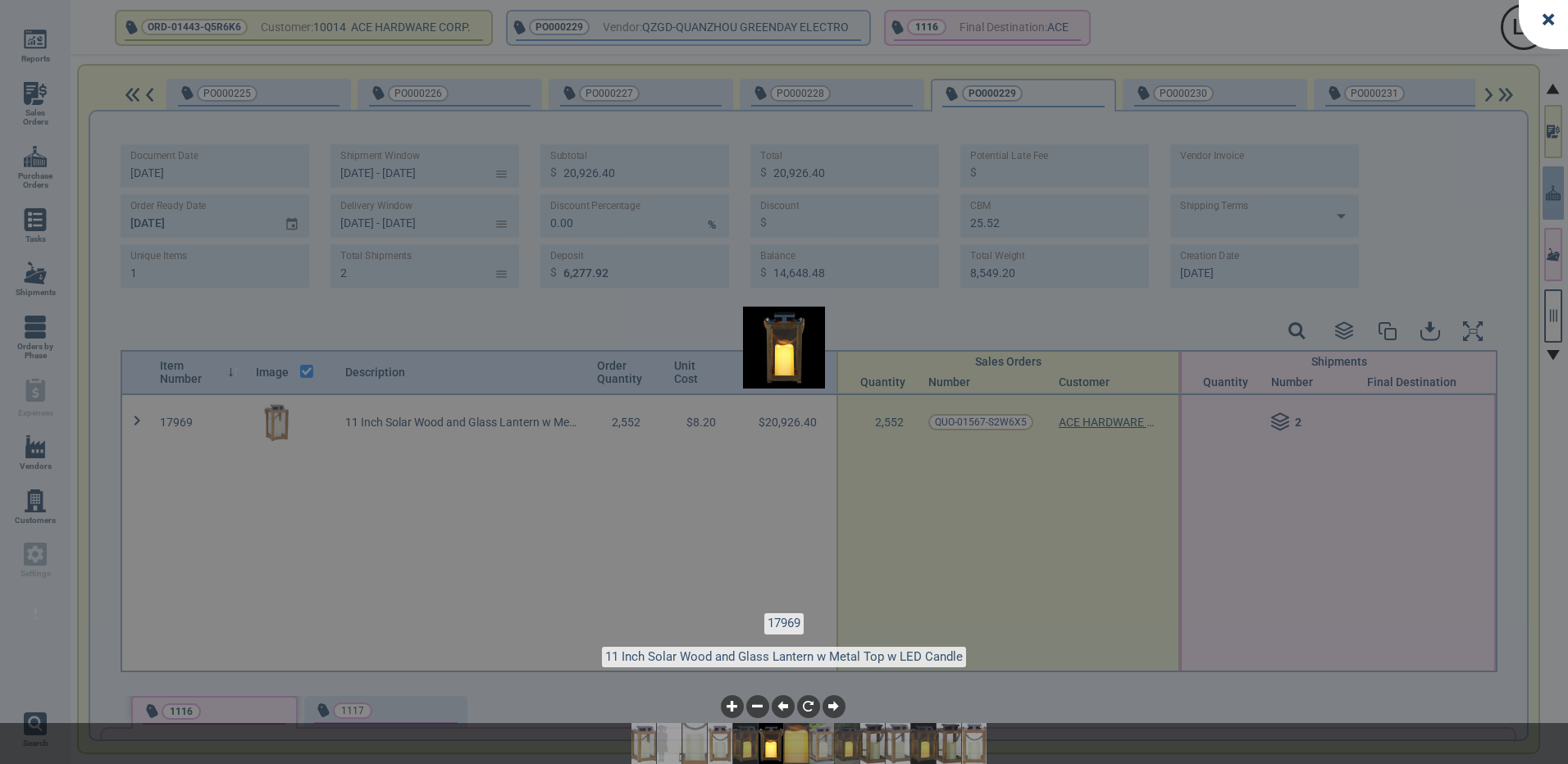
click at [825, 745] on img at bounding box center [821, 744] width 49 height 41
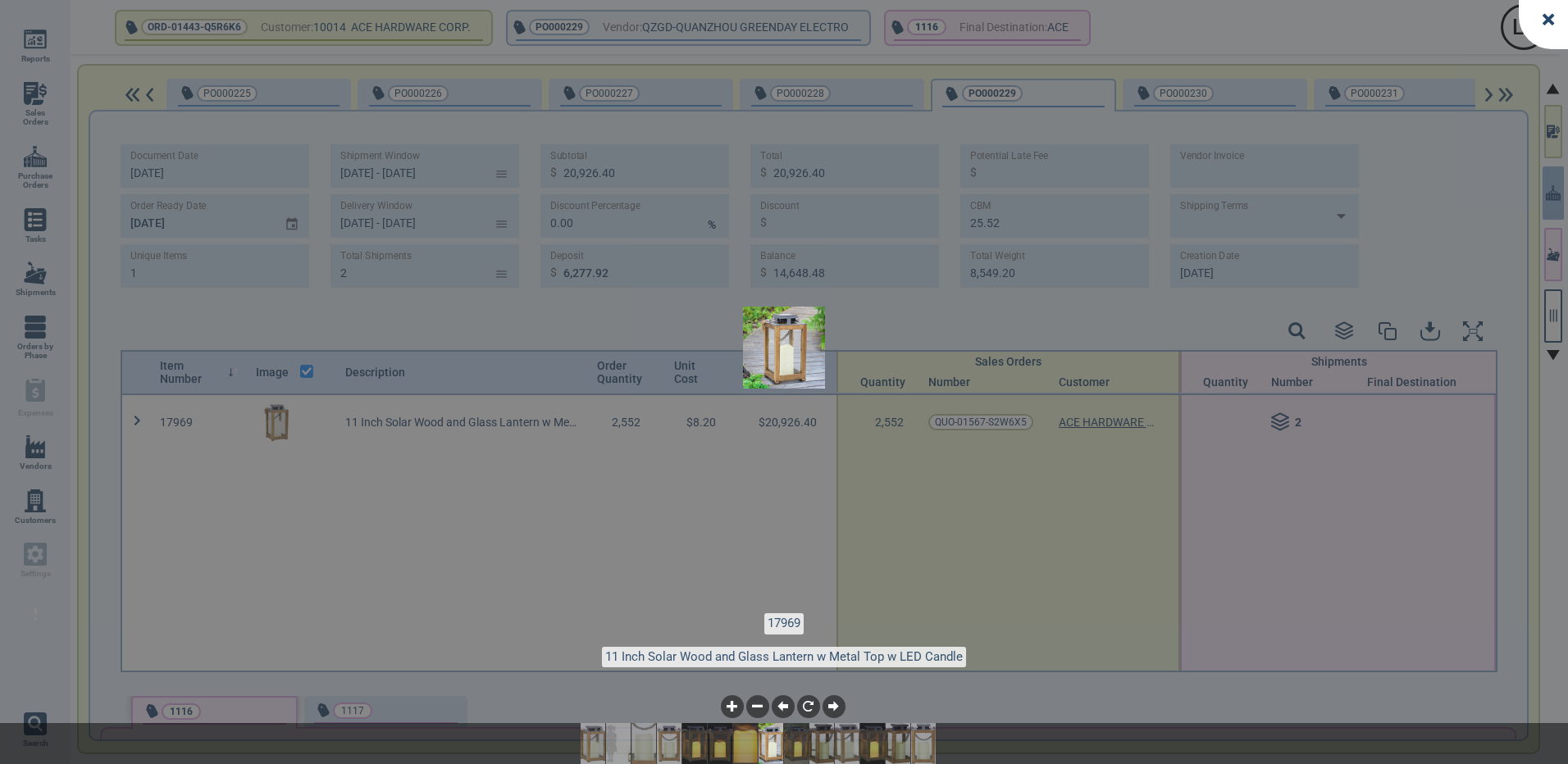
click at [829, 747] on img at bounding box center [821, 744] width 49 height 41
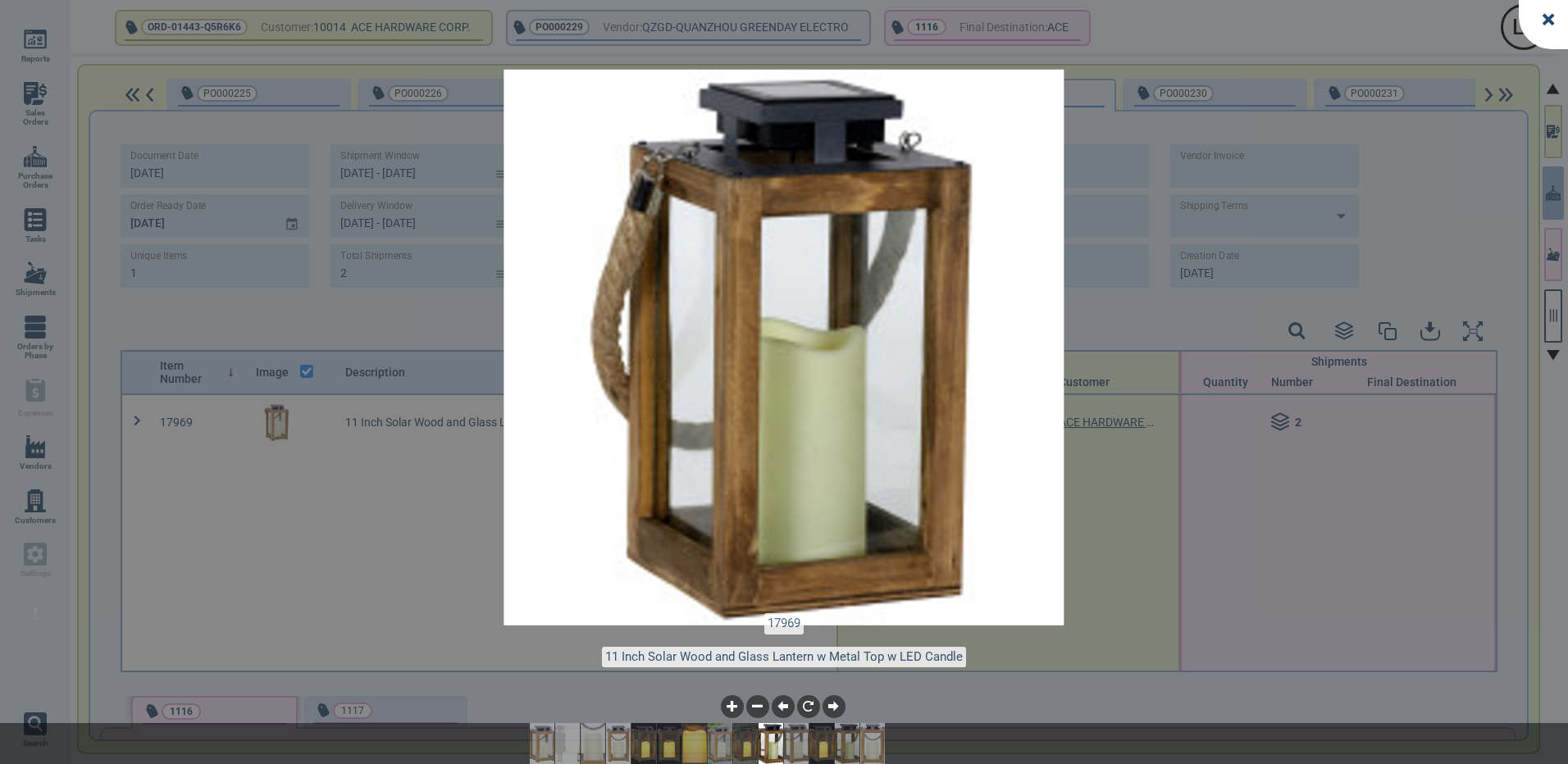
click at [807, 747] on img at bounding box center [796, 744] width 49 height 41
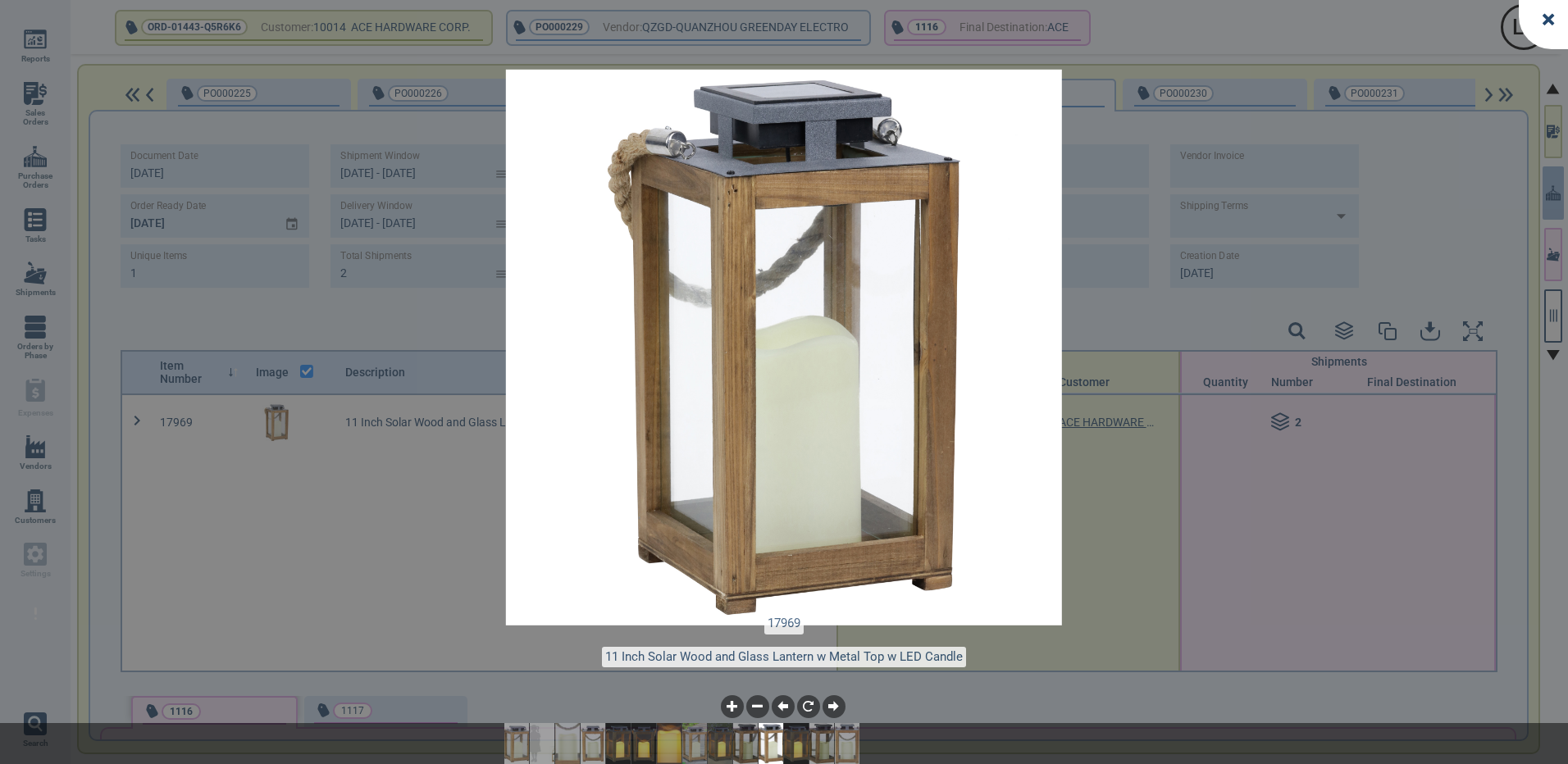
click at [1126, 678] on p "17969 11 Inch Solar Wood and Glass Lantern w Metal Top w LED Candle 11 of 14" at bounding box center [784, 646] width 1535 height 66
click at [1088, 634] on p "17969 11 Inch Solar Wood and Glass Lantern w Metal Top w LED Candle 11 of 14" at bounding box center [784, 646] width 1535 height 66
